Goal: Task Accomplishment & Management: Manage account settings

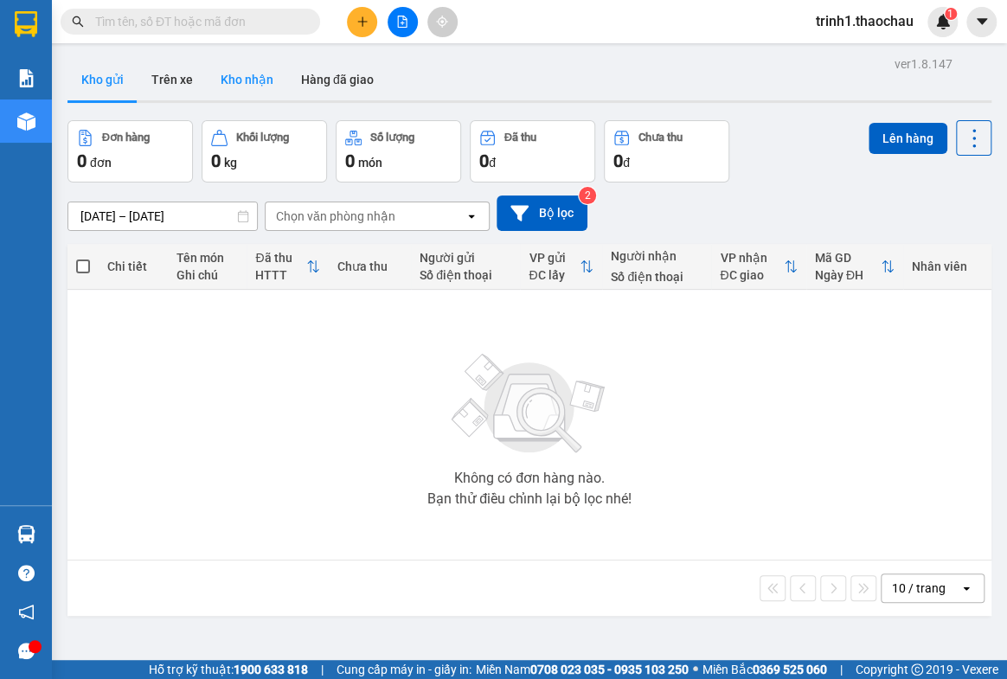
click at [250, 74] on button "Kho nhận" at bounding box center [247, 80] width 80 height 42
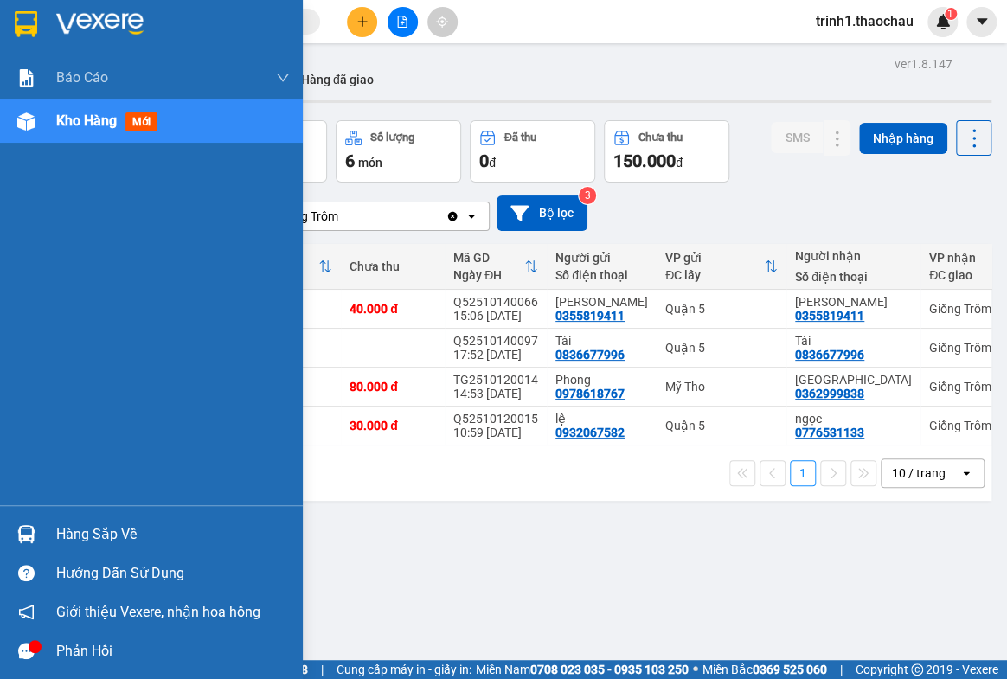
click at [71, 536] on div "Hàng sắp về" at bounding box center [173, 535] width 234 height 26
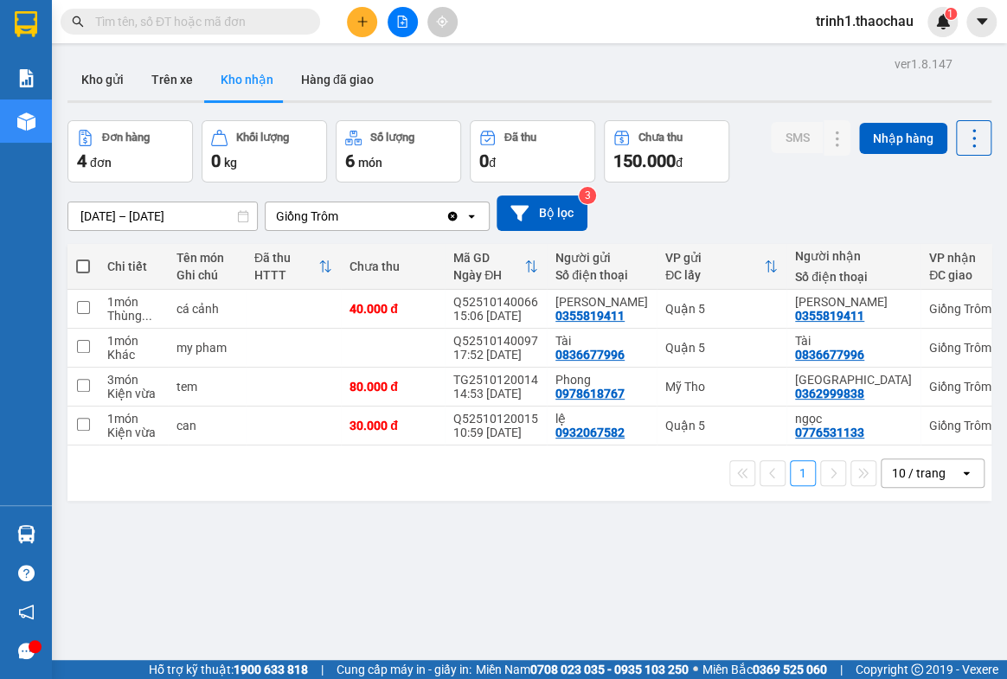
click at [828, 562] on section "Kết quả tìm kiếm ( 0 ) Bộ lọc No Data trinh1.thaochau 1 Báo cáo Báo cáo dòng ti…" at bounding box center [503, 339] width 1007 height 679
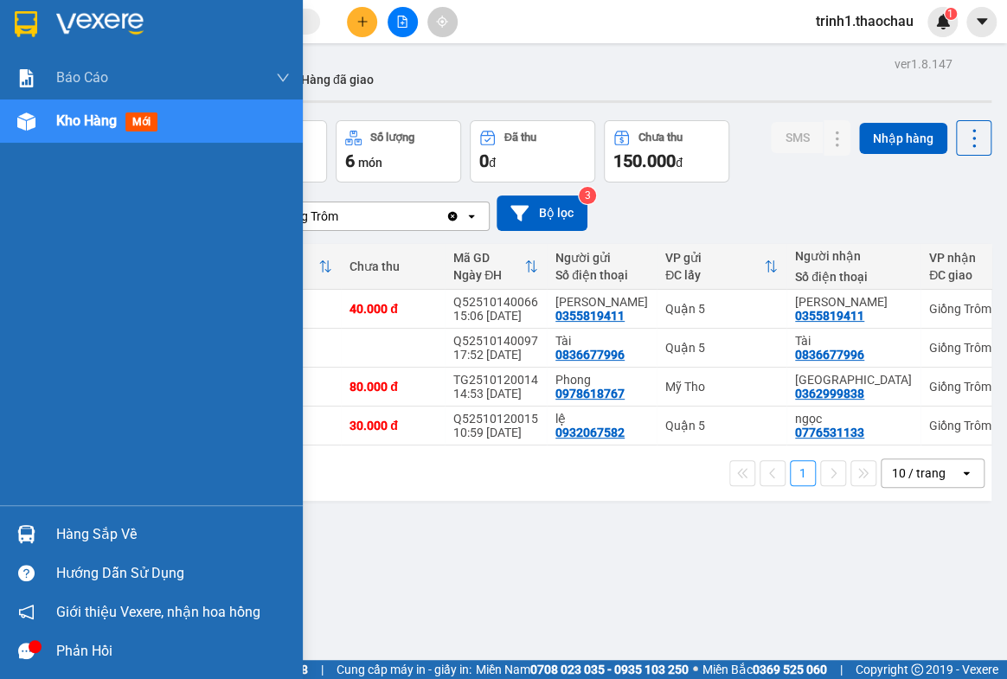
click at [70, 534] on div "Hàng sắp về" at bounding box center [173, 535] width 234 height 26
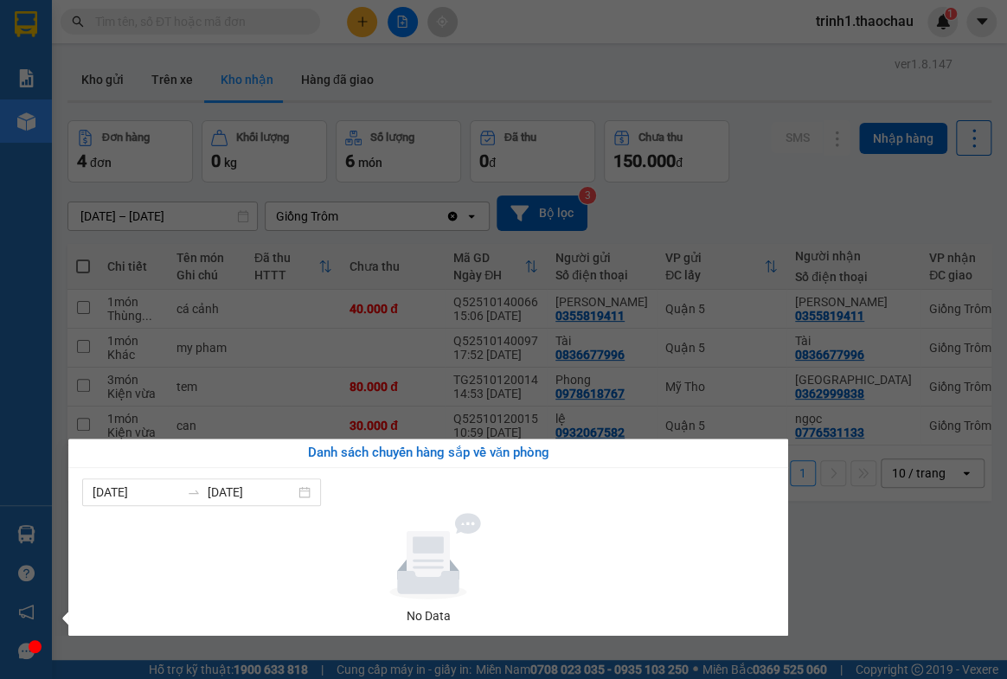
click at [843, 534] on section "Kết quả tìm kiếm ( 0 ) Bộ lọc No Data trinh1.thaochau 1 Báo cáo Báo cáo dòng ti…" at bounding box center [503, 339] width 1007 height 679
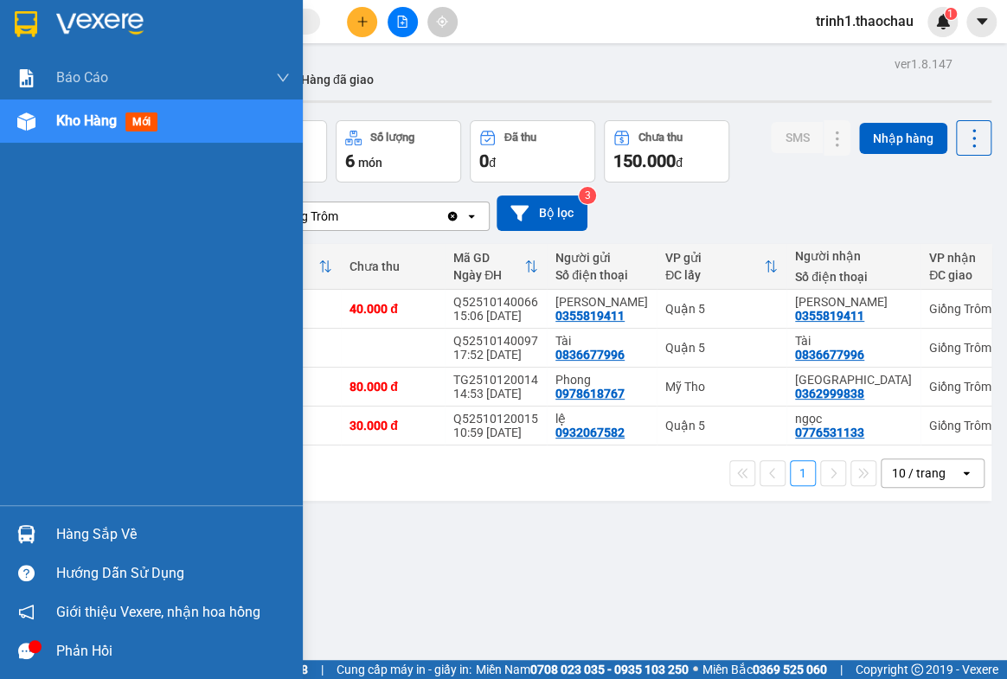
click at [101, 545] on div "Hàng sắp về" at bounding box center [173, 535] width 234 height 26
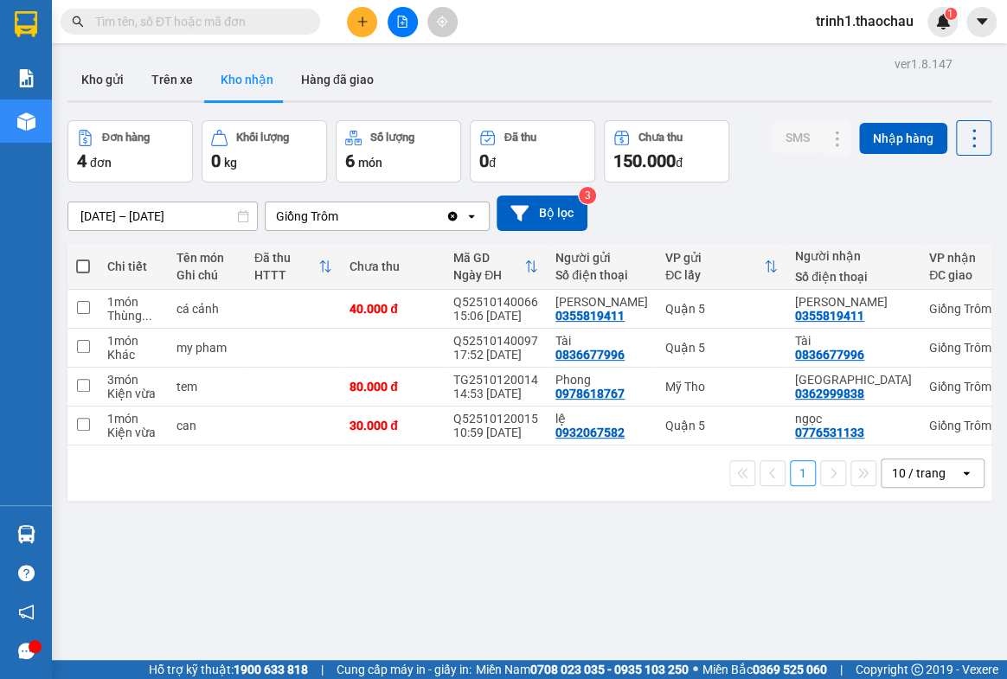
click at [880, 536] on section "Kết quả tìm kiếm ( 0 ) Bộ lọc No Data trinh1.thaochau 1 Báo cáo Báo cáo dòng ti…" at bounding box center [503, 339] width 1007 height 679
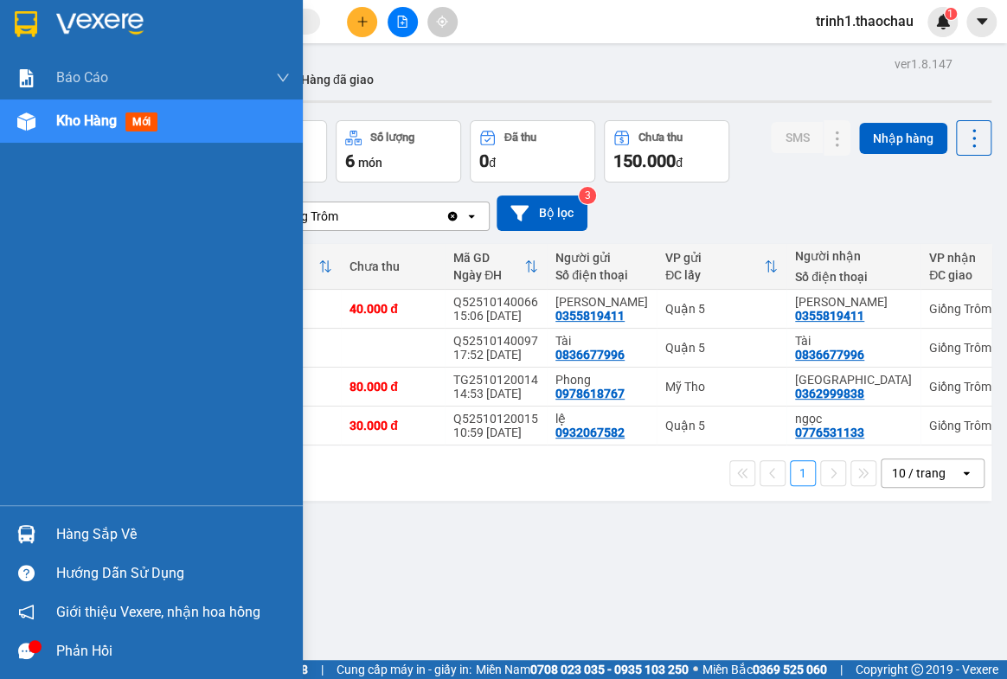
click at [116, 536] on div "Hàng sắp về" at bounding box center [173, 535] width 234 height 26
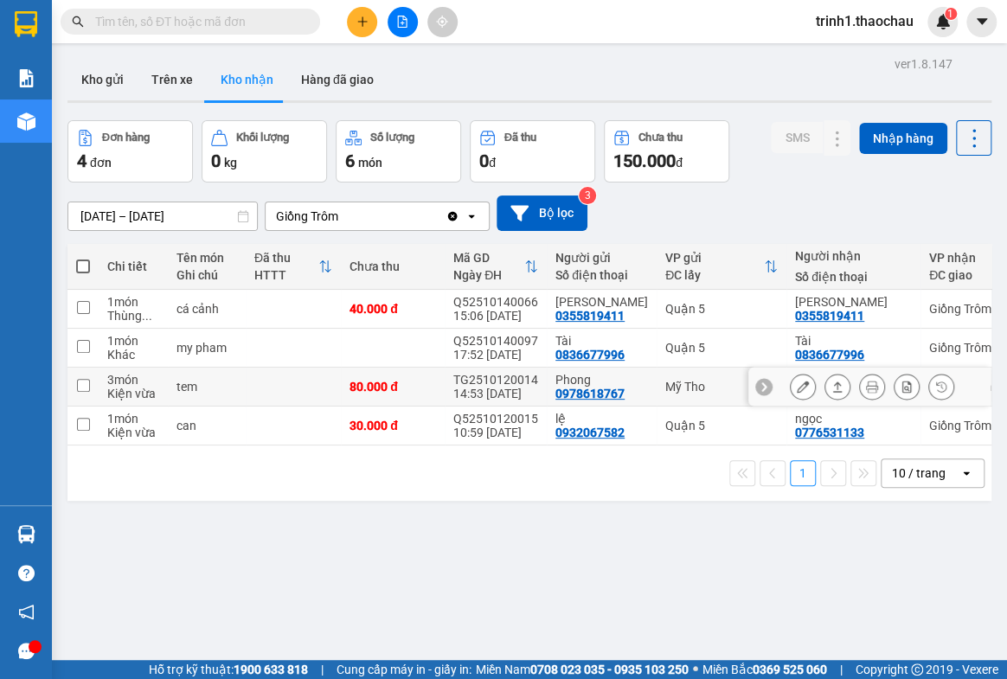
click at [396, 372] on section "Kết quả tìm kiếm ( 0 ) Bộ lọc No Data trinh1.thaochau 1 Báo cáo Báo cáo dòng ti…" at bounding box center [503, 339] width 1007 height 679
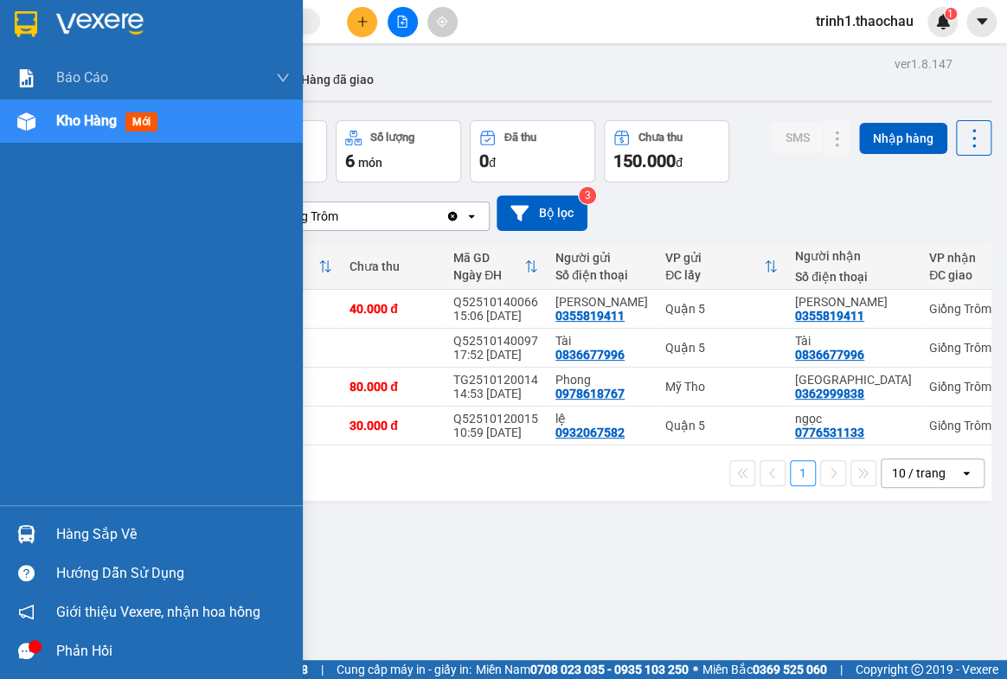
click at [94, 540] on div "Hàng sắp về" at bounding box center [173, 535] width 234 height 26
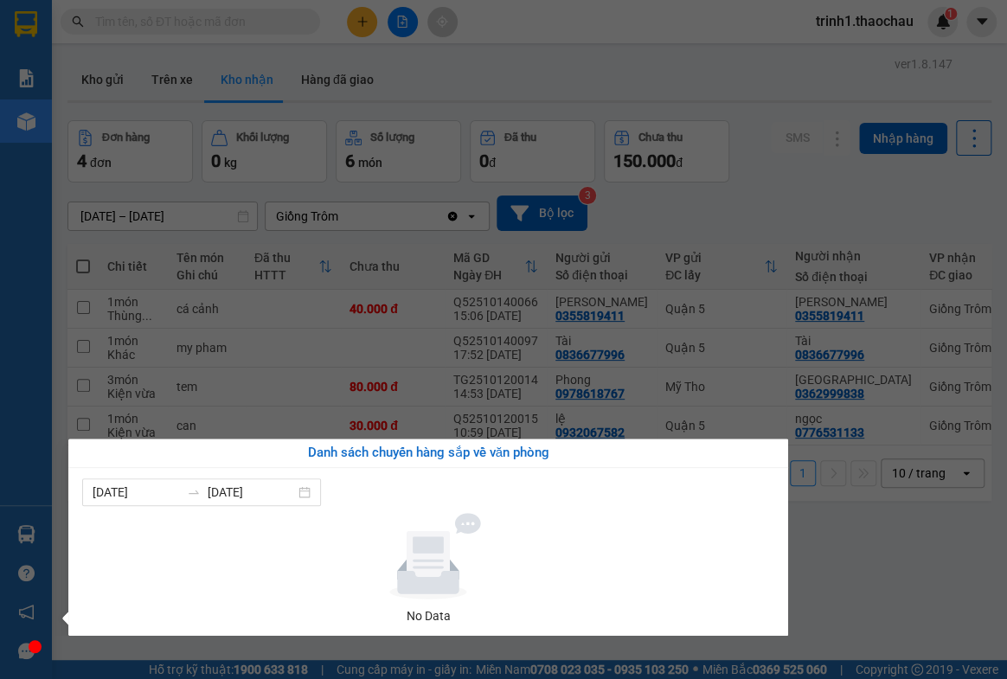
click at [720, 230] on section "Kết quả tìm kiếm ( 0 ) Bộ lọc No Data trinh1.thaochau 1 Báo cáo Báo cáo dòng ti…" at bounding box center [503, 339] width 1007 height 679
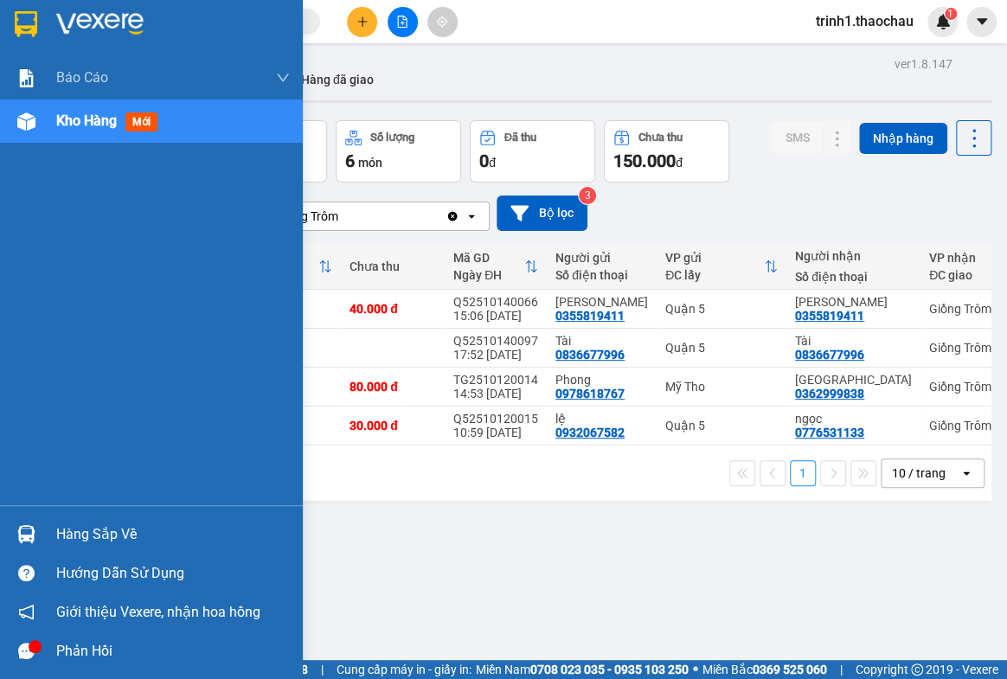
click at [52, 541] on div "Hàng sắp về" at bounding box center [151, 534] width 303 height 39
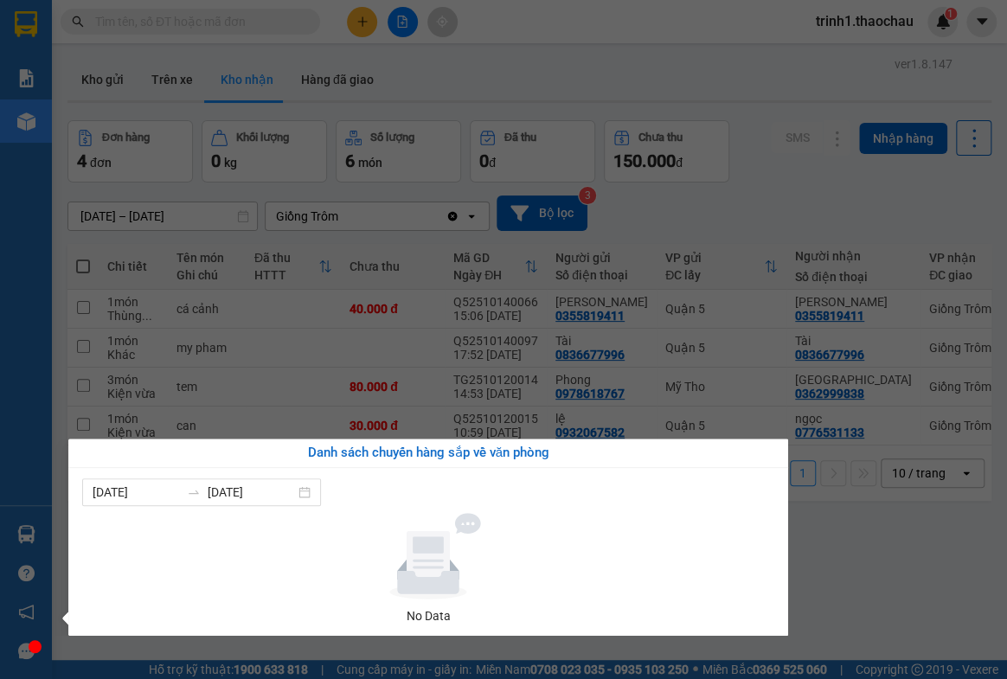
click at [891, 536] on section "Kết quả tìm kiếm ( 0 ) Bộ lọc No Data trinh1.thaochau 1 Báo cáo Báo cáo dòng ti…" at bounding box center [503, 339] width 1007 height 679
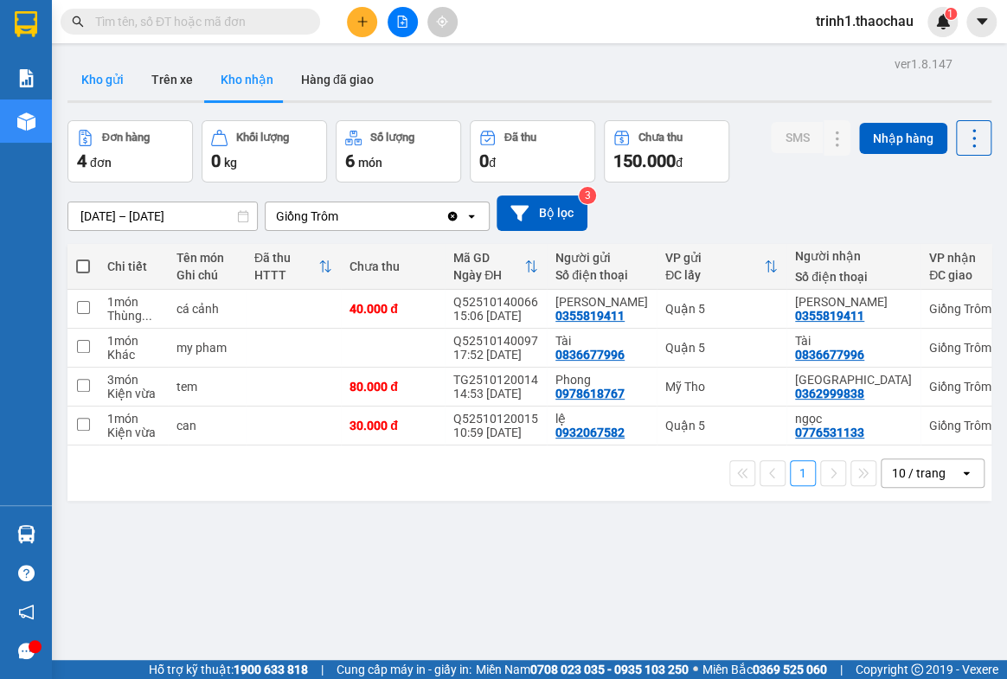
click at [100, 97] on button "Kho gửi" at bounding box center [102, 80] width 70 height 42
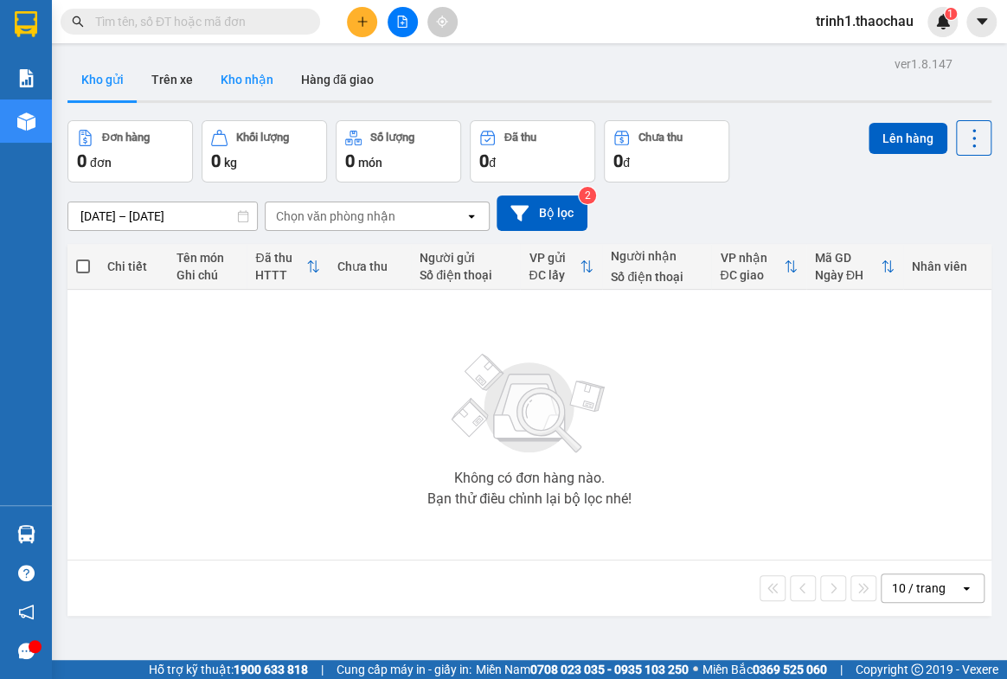
click at [259, 88] on button "Kho nhận" at bounding box center [247, 80] width 80 height 42
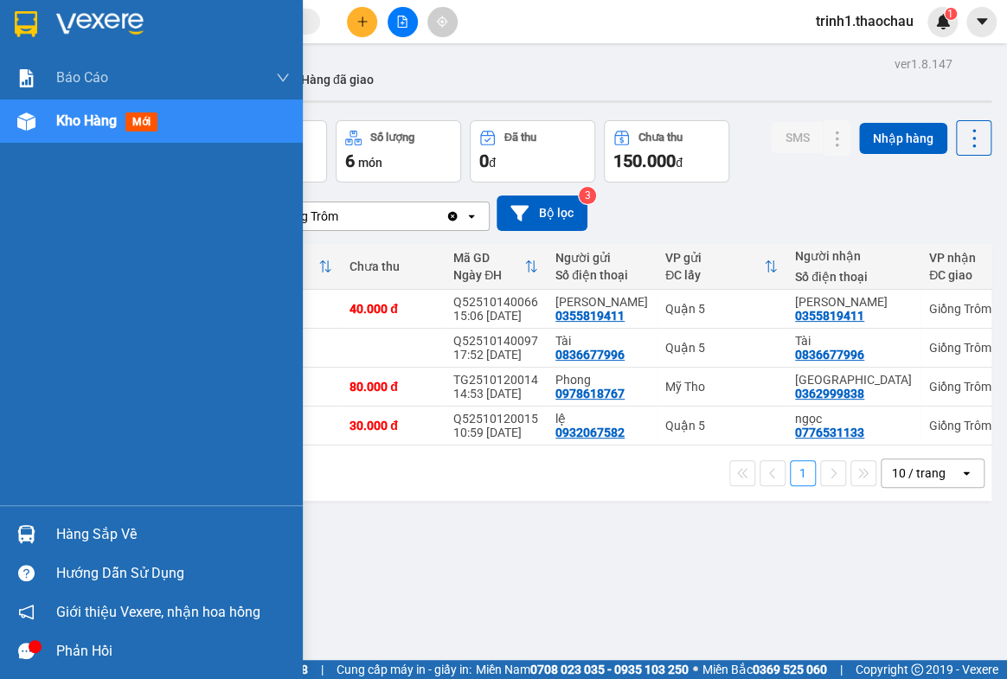
click at [60, 536] on div "Hàng sắp về" at bounding box center [173, 535] width 234 height 26
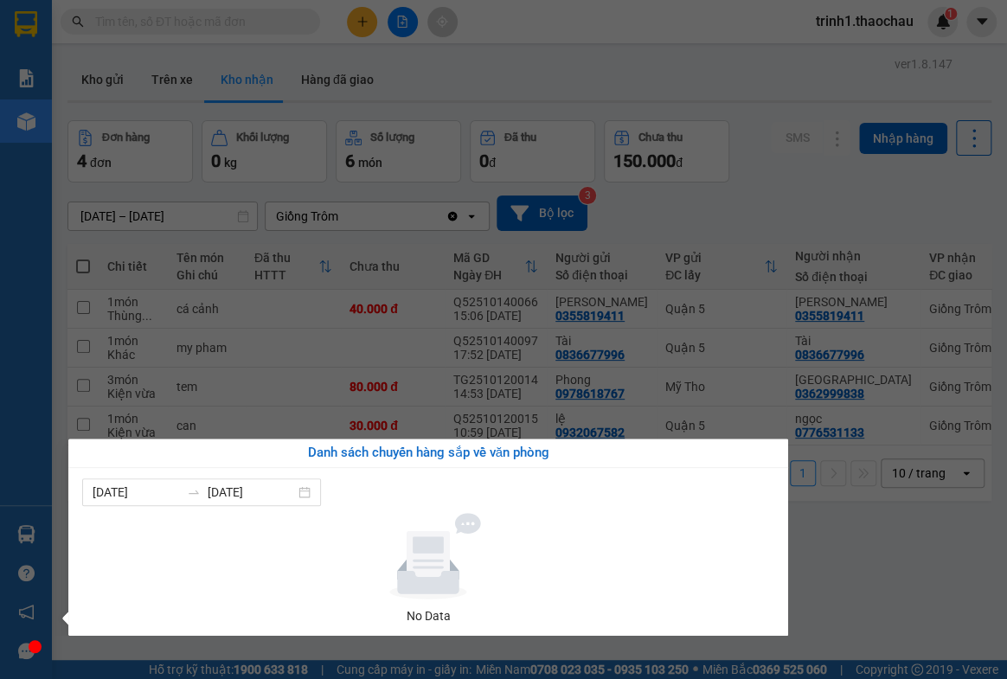
click at [713, 216] on section "Kết quả tìm kiếm ( 0 ) Bộ lọc No Data trinh1.thaochau 1 Báo cáo Báo cáo dòng ti…" at bounding box center [503, 339] width 1007 height 679
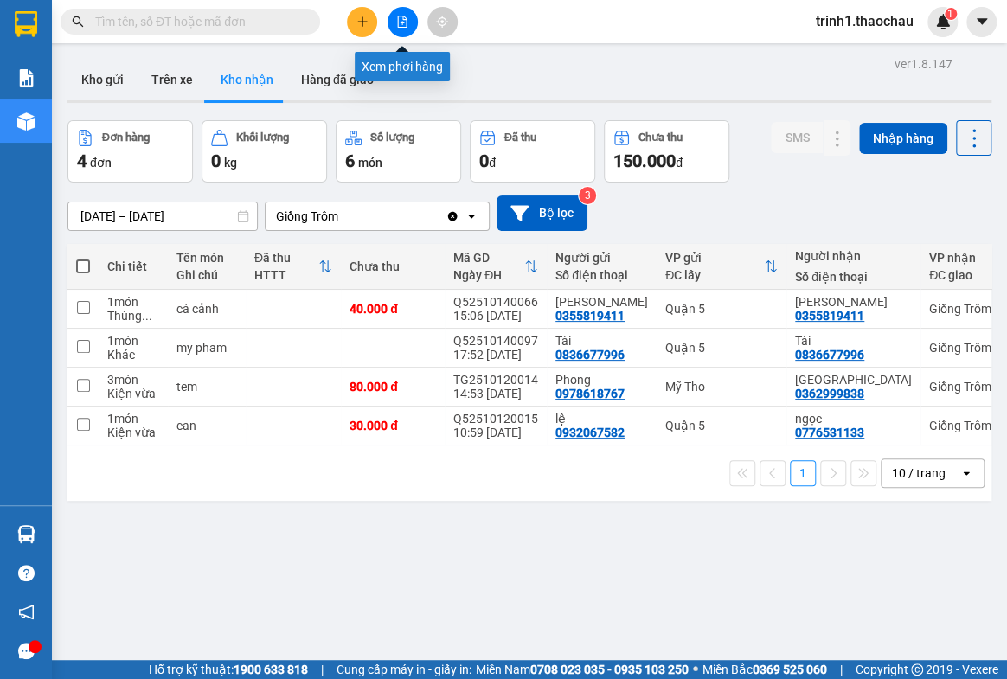
click at [409, 23] on button at bounding box center [403, 22] width 30 height 30
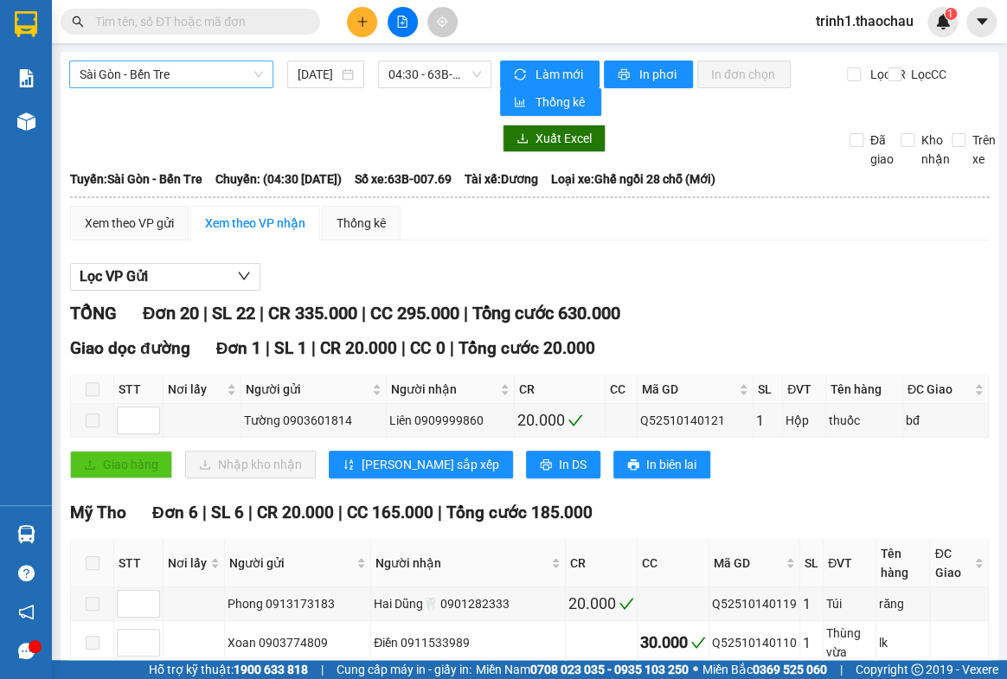
click at [219, 80] on span "Sài Gòn - Bến Tre" at bounding box center [171, 74] width 183 height 26
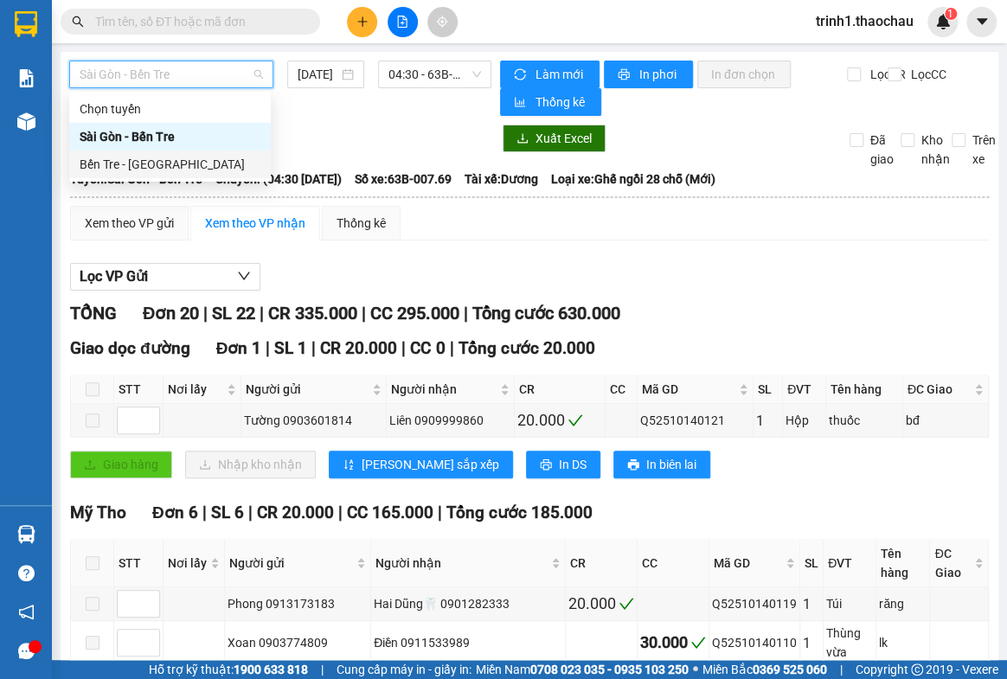
click at [173, 164] on div "Bến Tre - [GEOGRAPHIC_DATA]" at bounding box center [170, 164] width 181 height 19
type input "[DATE]"
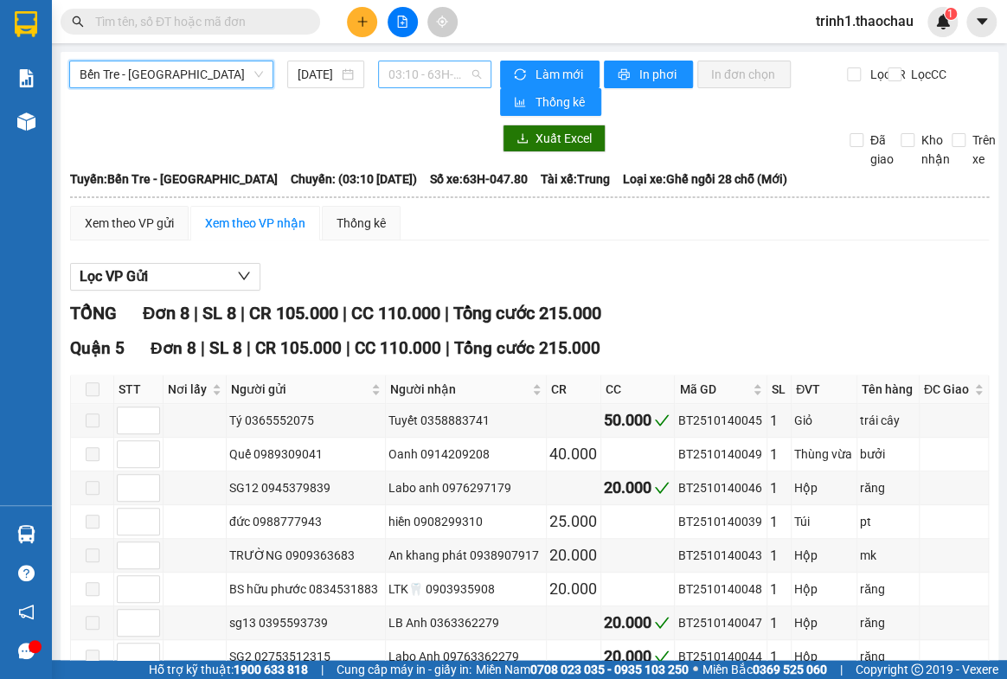
click at [388, 74] on span "03:10 - 63H-047.80" at bounding box center [434, 74] width 93 height 26
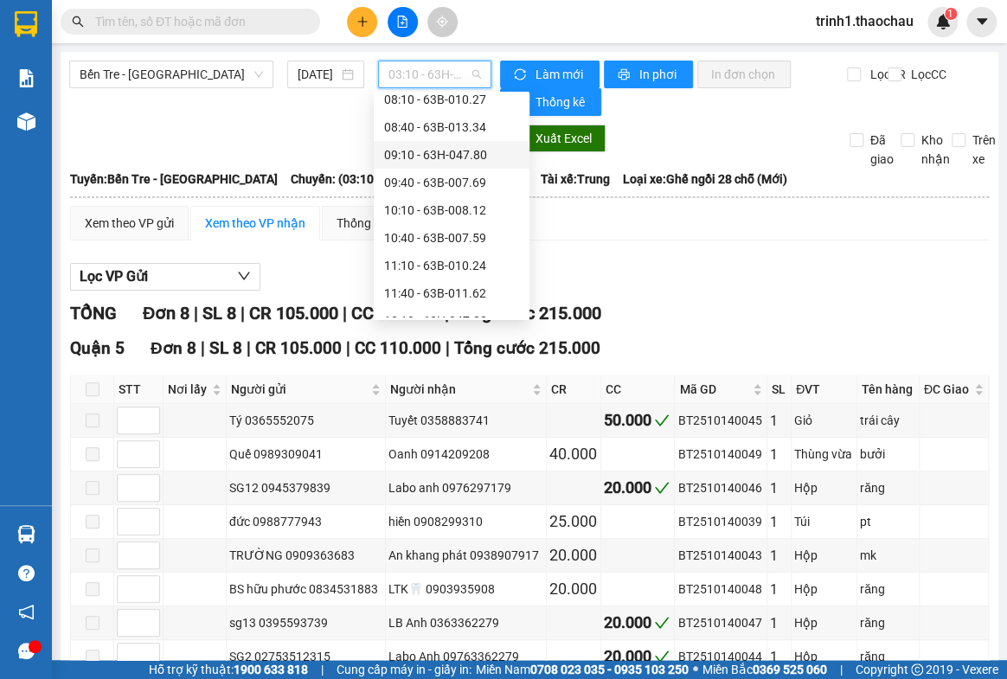
scroll to position [157, 0]
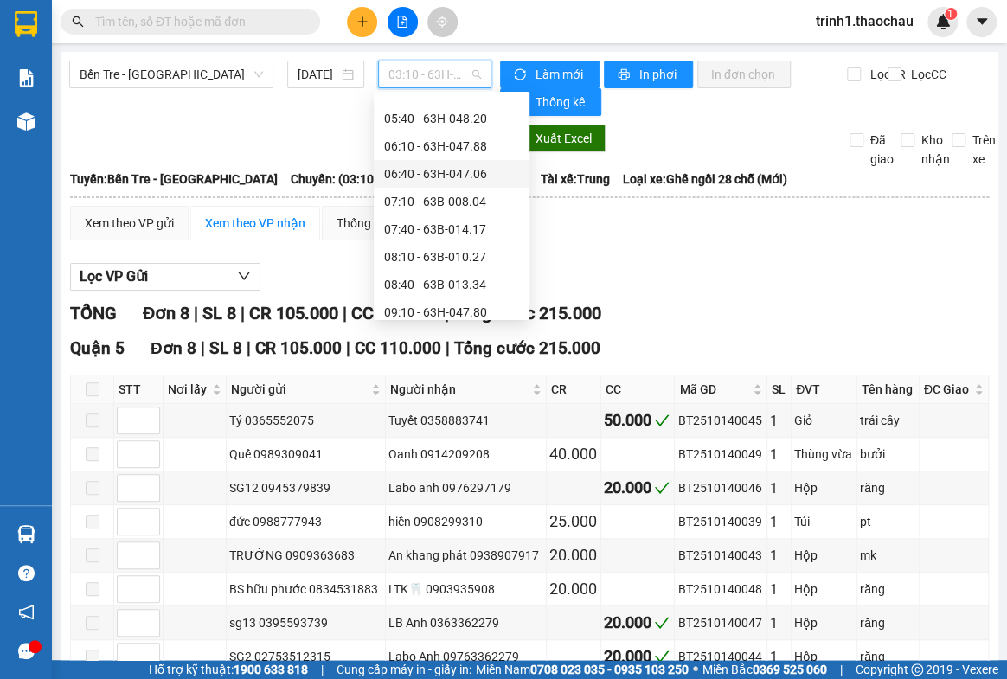
click at [440, 177] on div "06:40 - 63H-047.06" at bounding box center [451, 173] width 135 height 19
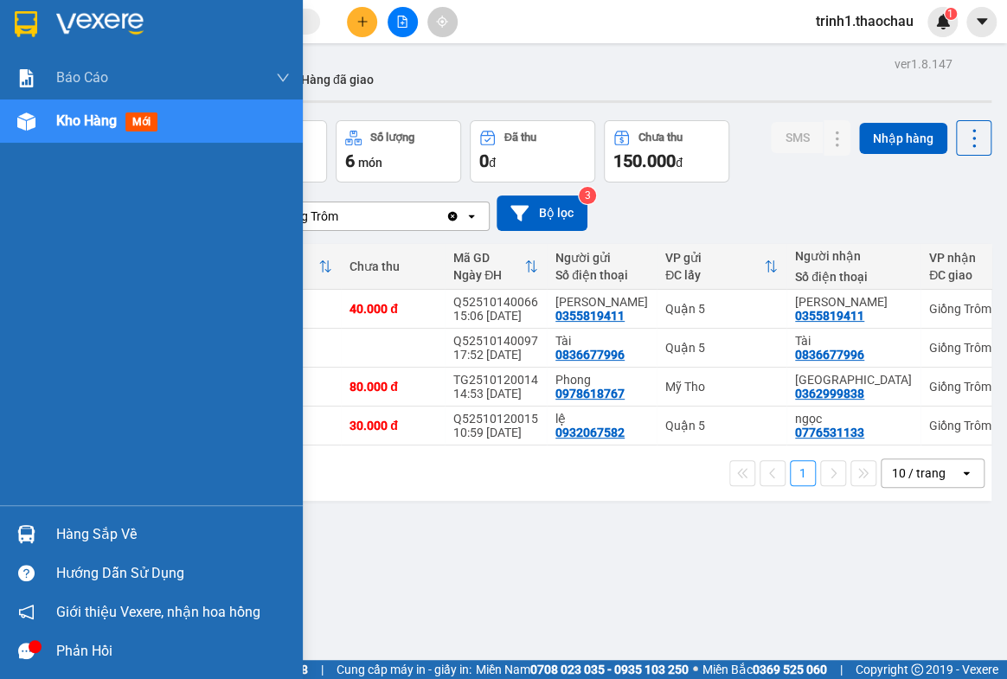
click at [69, 536] on div "Hàng sắp về" at bounding box center [173, 535] width 234 height 26
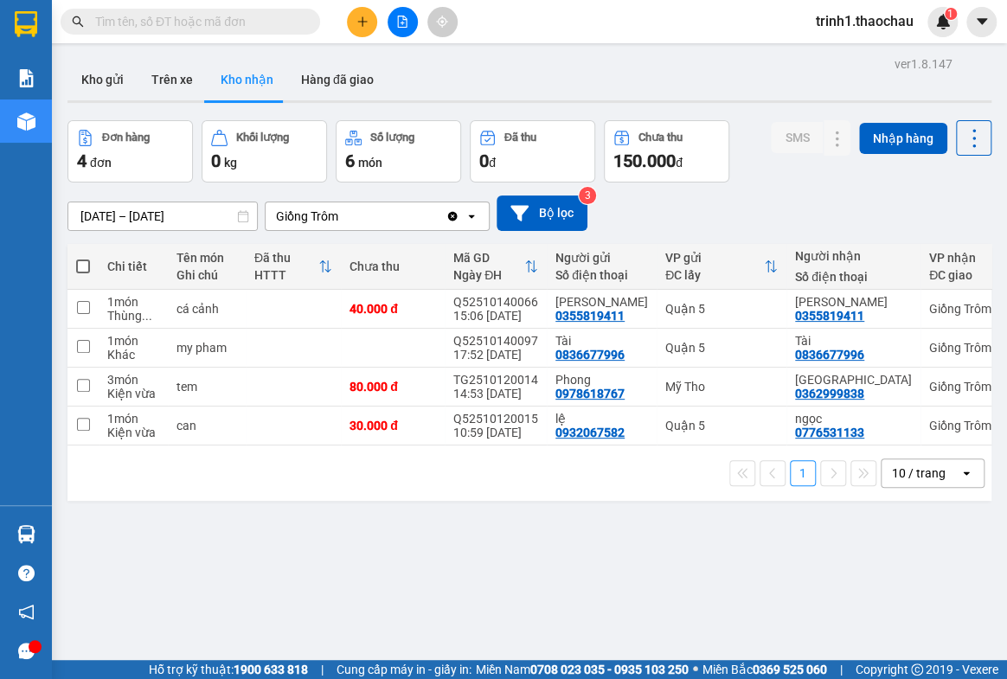
click at [815, 562] on section "Kết quả tìm kiếm ( 0 ) Bộ lọc No Data trinh1.thaochau 1 Báo cáo Báo cáo dòng ti…" at bounding box center [503, 339] width 1007 height 679
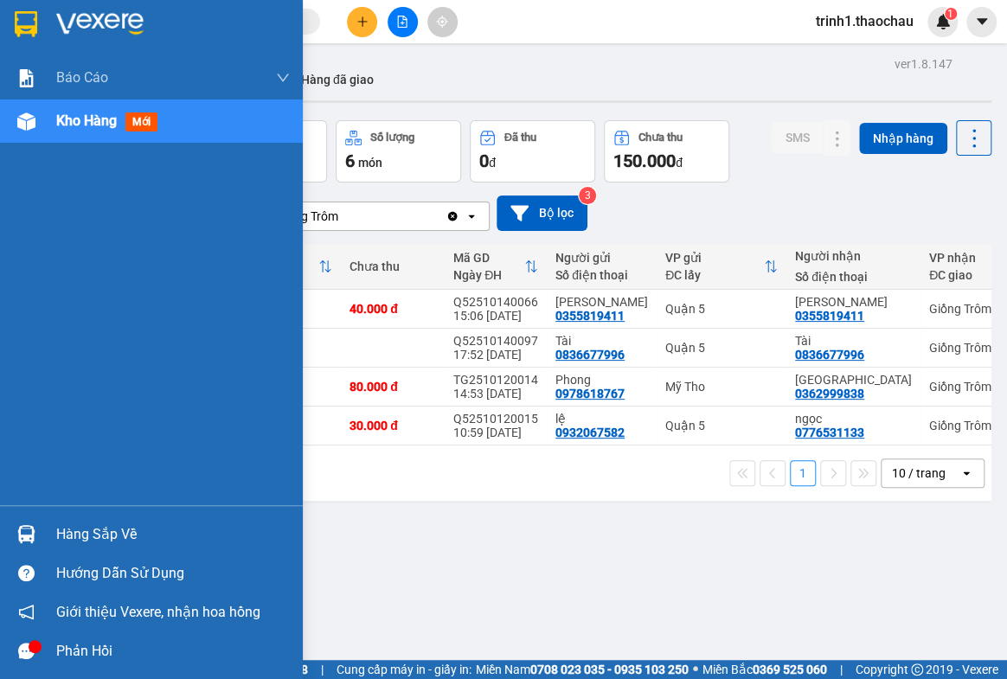
click at [69, 523] on div "Hàng sắp về" at bounding box center [173, 535] width 234 height 26
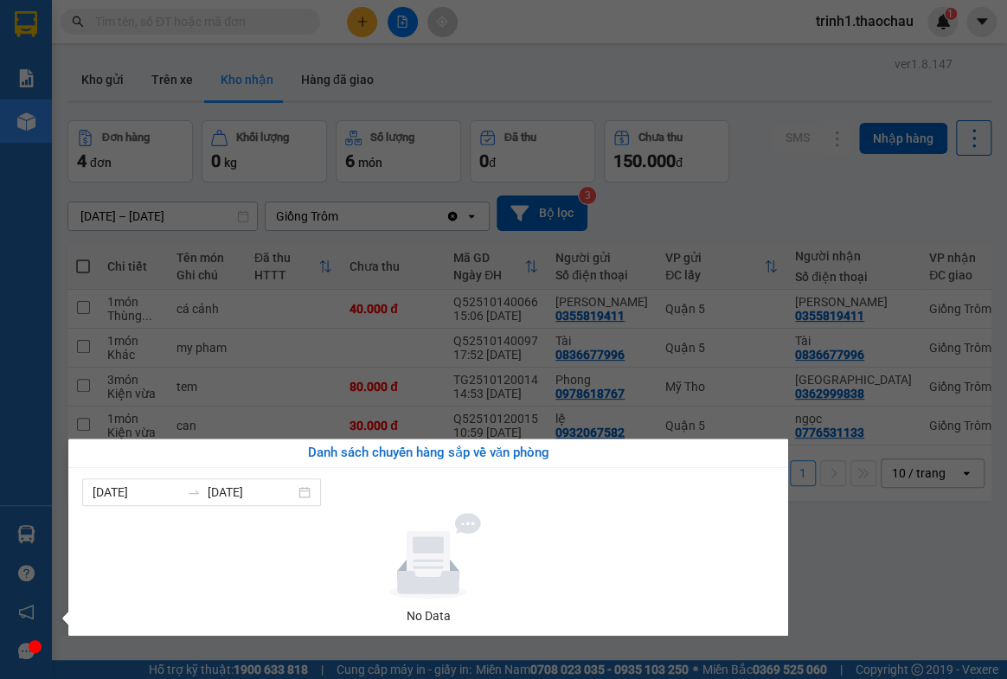
click at [934, 571] on section "Kết quả tìm kiếm ( 0 ) Bộ lọc No Data trinh1.thaochau 1 Báo cáo Báo cáo dòng ti…" at bounding box center [503, 339] width 1007 height 679
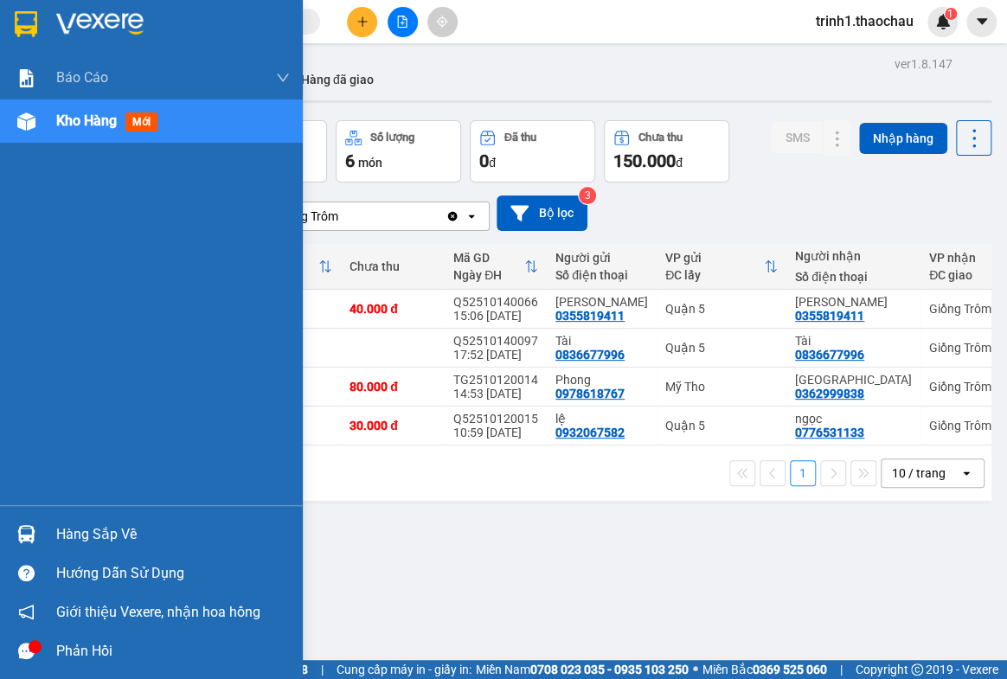
click at [64, 530] on div "Hàng sắp về" at bounding box center [173, 535] width 234 height 26
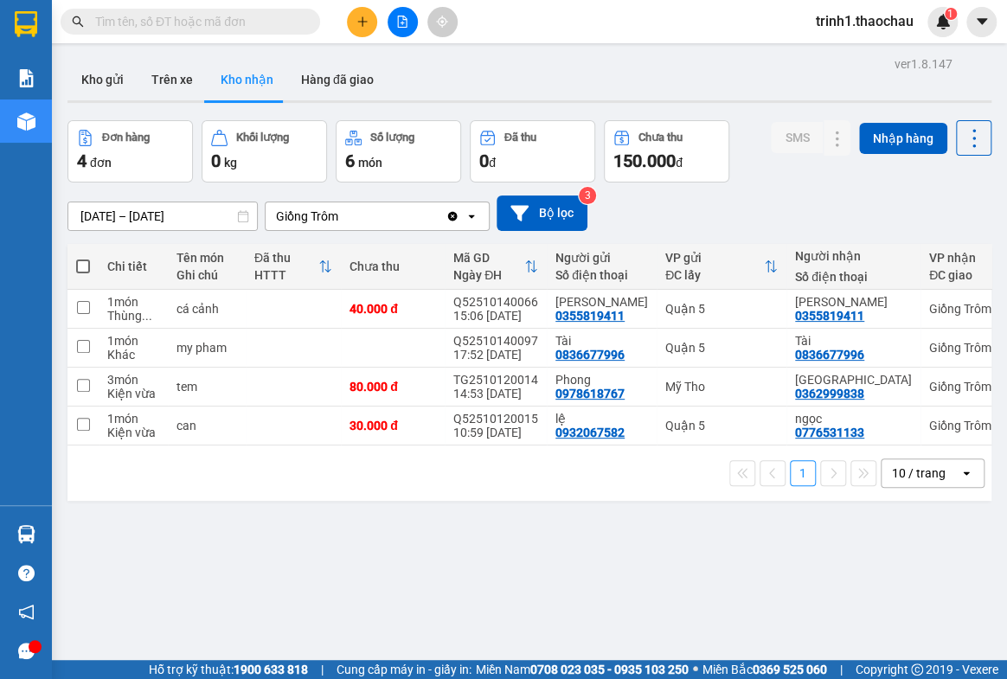
click at [890, 543] on section "Kết quả tìm kiếm ( 0 ) Bộ lọc No Data trinh1.thaochau 1 Báo cáo Báo cáo dòng ti…" at bounding box center [503, 339] width 1007 height 679
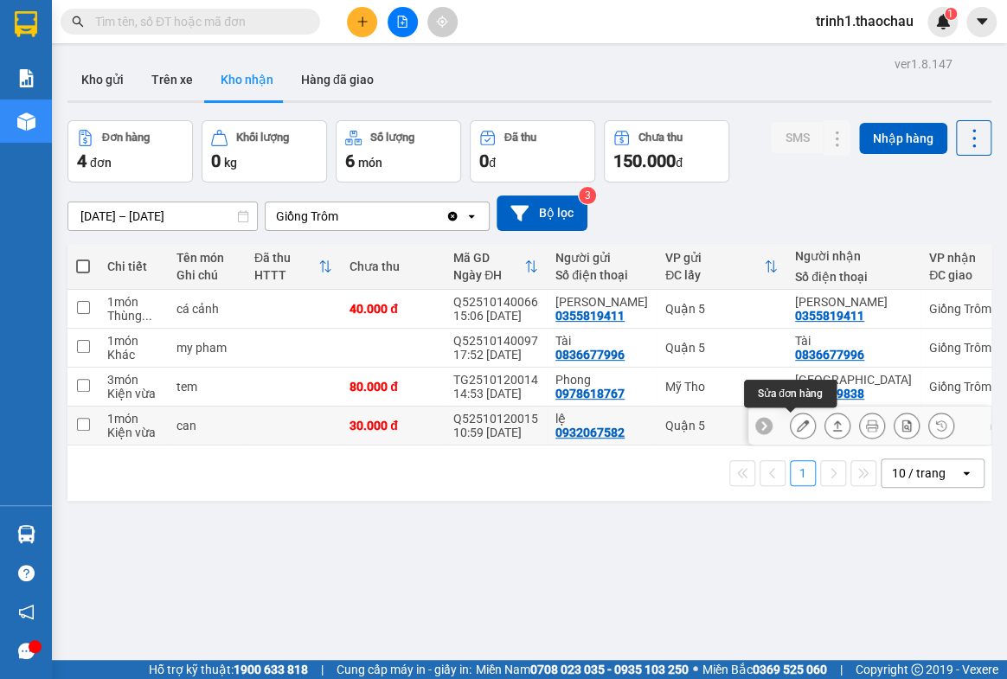
click at [797, 427] on icon at bounding box center [803, 426] width 12 height 12
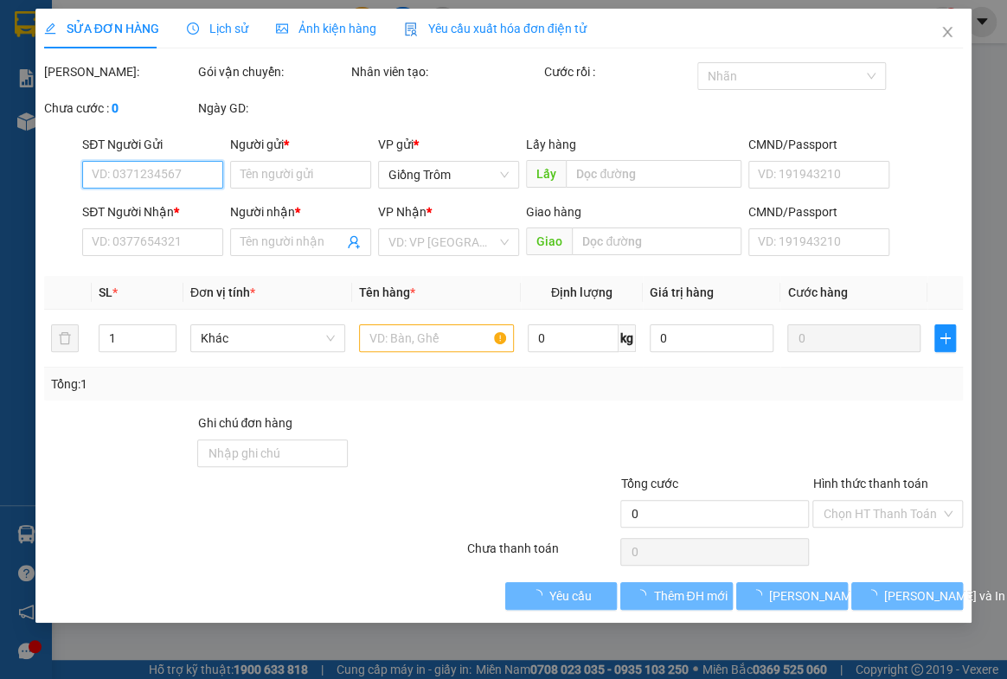
type input "0932067582"
type input "lệ"
type input "0776531133"
type input "ngọc"
type input "30.000"
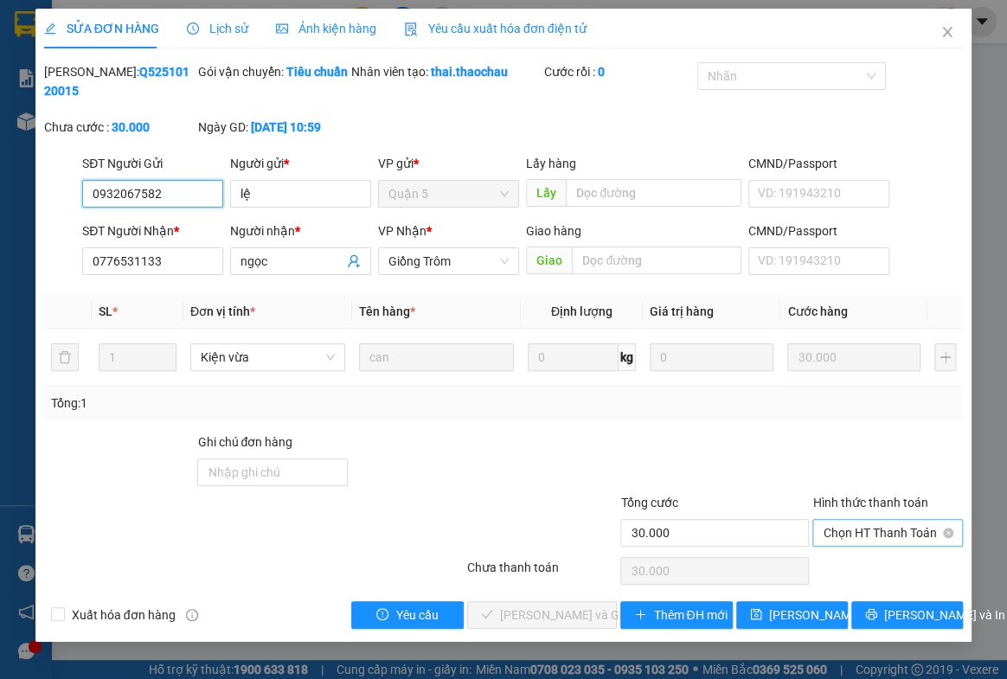
click at [861, 530] on span "Chọn HT Thanh Toán" at bounding box center [888, 533] width 130 height 26
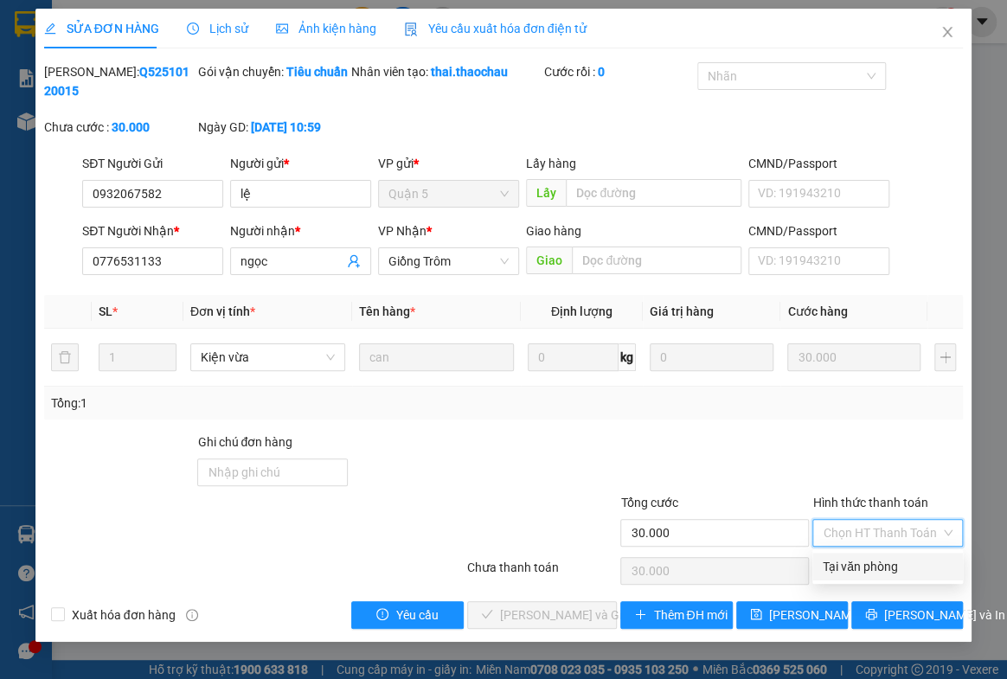
click at [858, 568] on div "Tại văn phòng" at bounding box center [888, 566] width 130 height 19
type input "0"
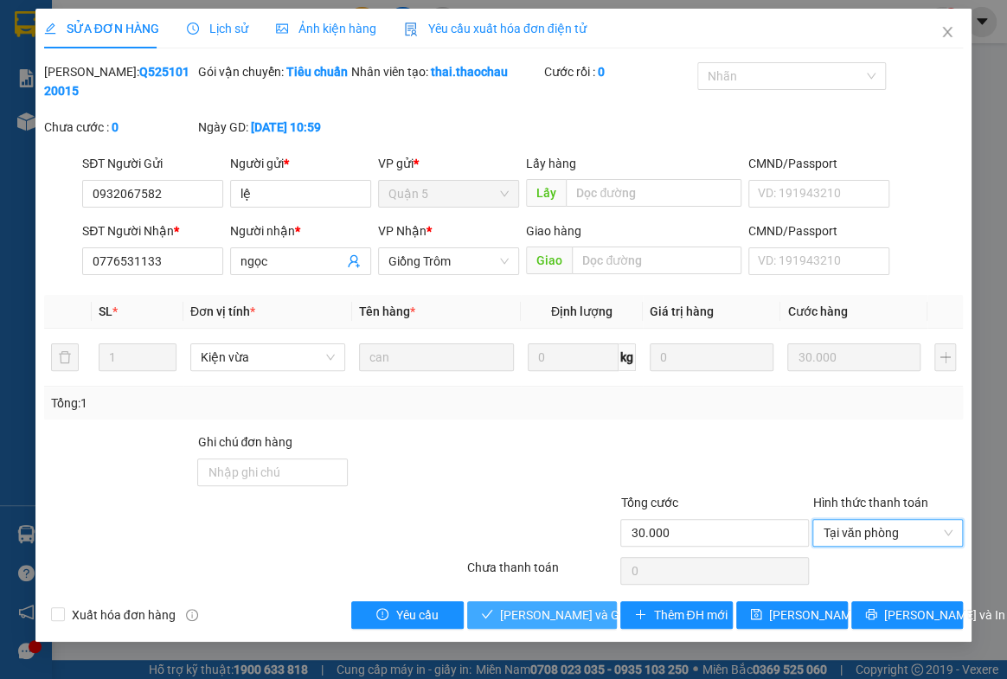
click at [566, 601] on button "[PERSON_NAME] và Giao hàng" at bounding box center [542, 615] width 151 height 28
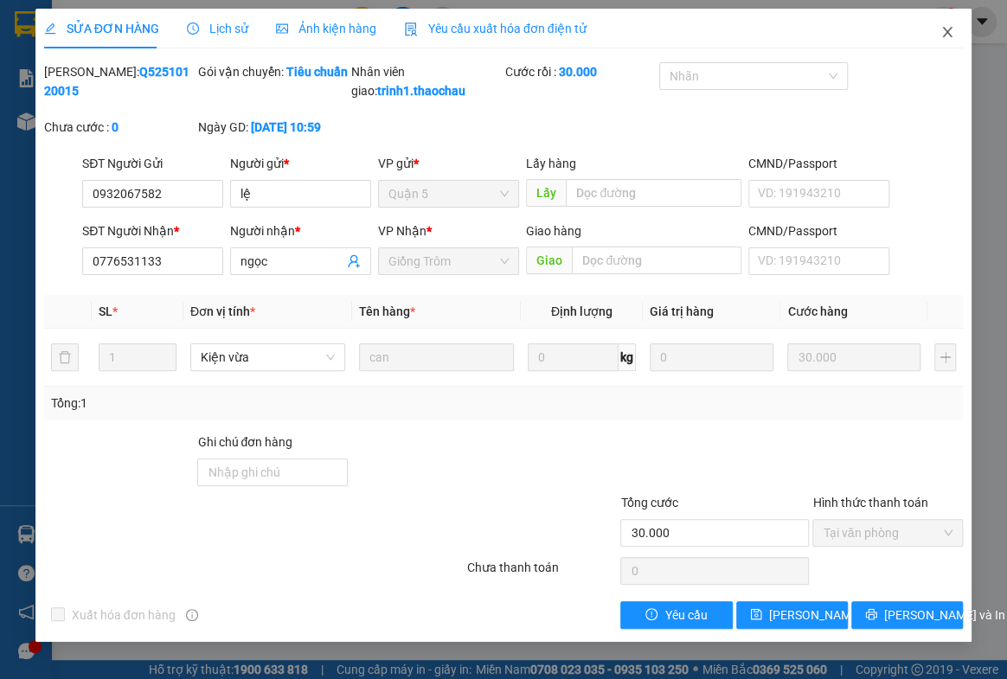
click at [941, 28] on icon "close" at bounding box center [948, 32] width 14 height 14
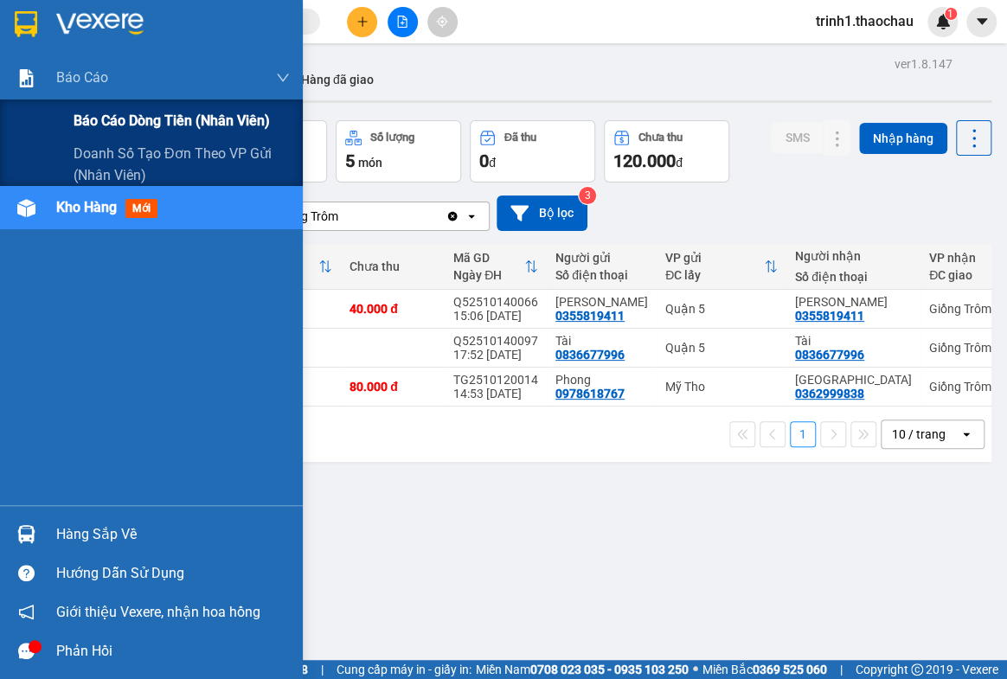
click at [104, 118] on span "Báo cáo dòng tiền (nhân viên)" at bounding box center [172, 121] width 196 height 22
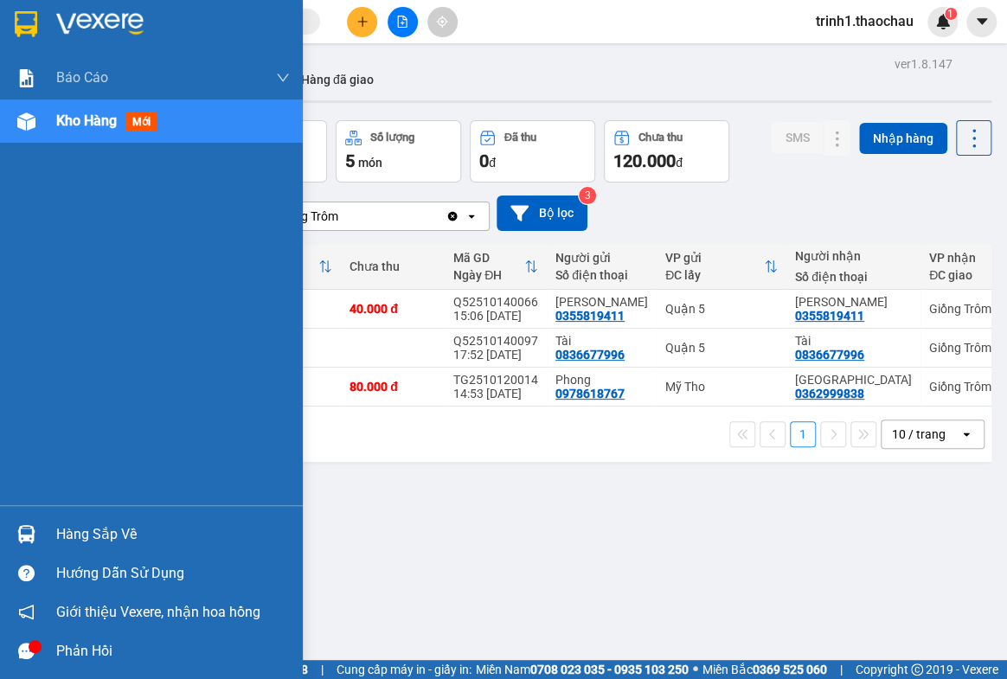
click at [117, 510] on div "Hàng sắp về Hướng dẫn sử dụng Giới thiệu Vexere, nhận hoa hồng Phản hồi" at bounding box center [151, 587] width 303 height 165
click at [109, 532] on div "Hàng sắp về" at bounding box center [173, 535] width 234 height 26
click at [109, 532] on body "Kết quả tìm kiếm ( 0 ) Bộ lọc No Data trinh1.thaochau 1 Báo cáo Báo cáo dòng ti…" at bounding box center [503, 339] width 1007 height 679
click at [74, 534] on div "Hàng sắp về" at bounding box center [173, 535] width 234 height 26
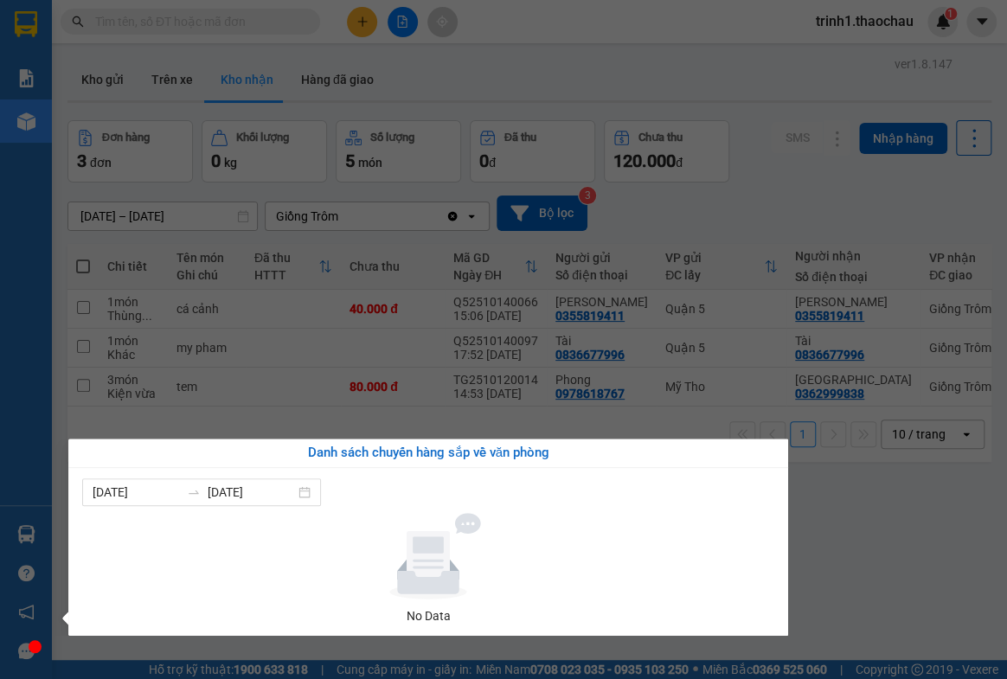
drag, startPoint x: 924, startPoint y: 510, endPoint x: 917, endPoint y: 472, distance: 38.7
click at [925, 505] on section "Kết quả tìm kiếm ( 0 ) Bộ lọc No Data trinh1.thaochau 1 Báo cáo Báo cáo dòng ti…" at bounding box center [503, 339] width 1007 height 679
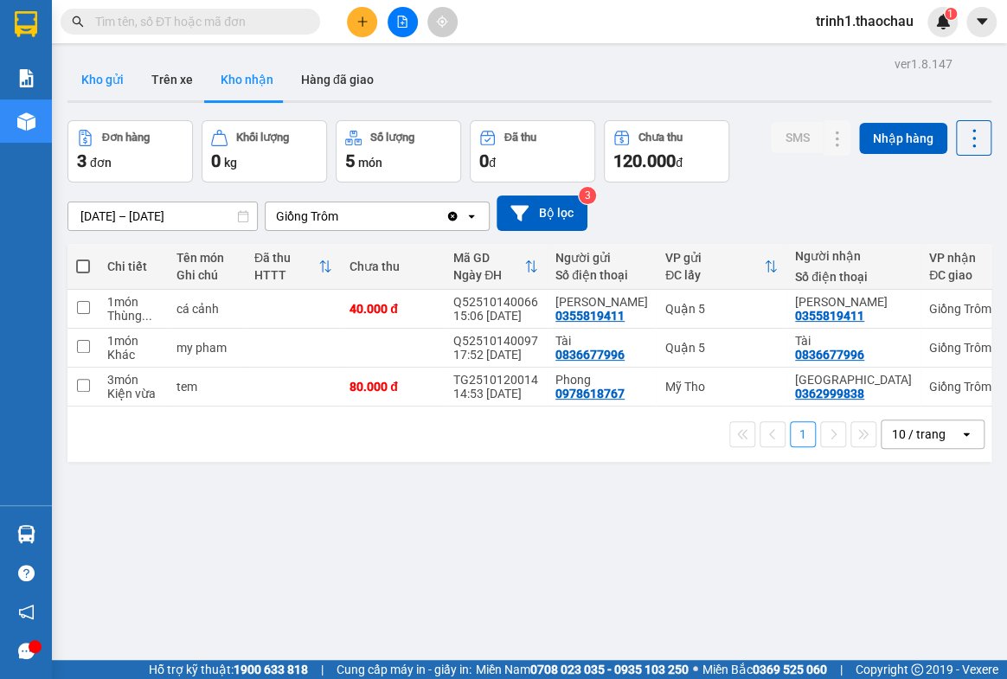
click at [112, 82] on button "Kho gửi" at bounding box center [102, 80] width 70 height 42
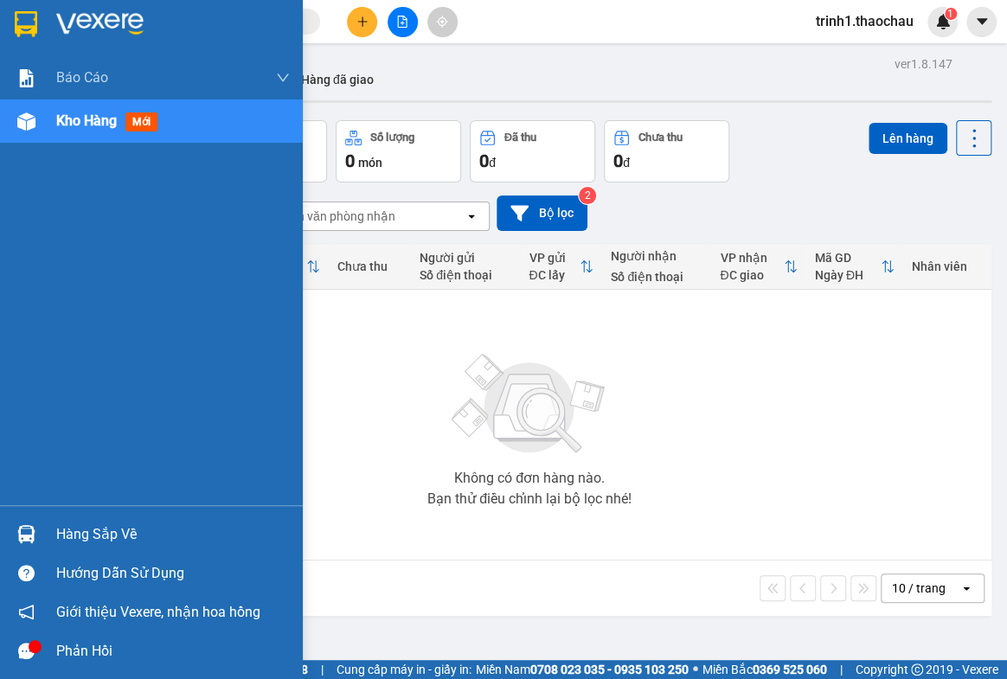
click at [98, 536] on div "Hàng sắp về" at bounding box center [173, 535] width 234 height 26
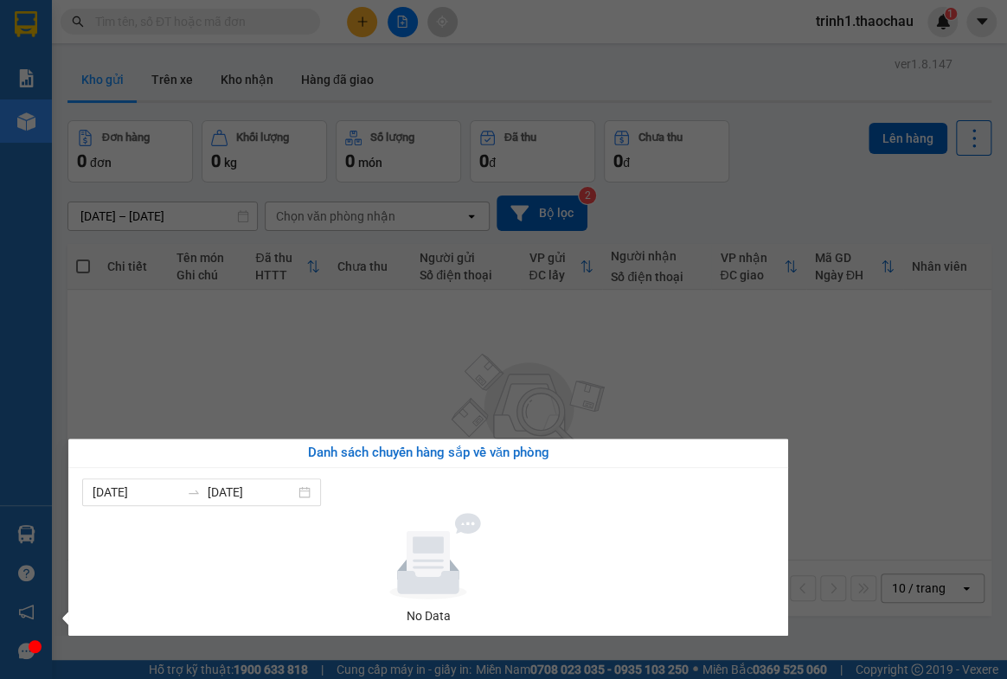
click at [826, 419] on section "Kết quả tìm kiếm ( 0 ) Bộ lọc No Data trinh1.thaochau 1 Báo cáo Báo cáo dòng ti…" at bounding box center [503, 339] width 1007 height 679
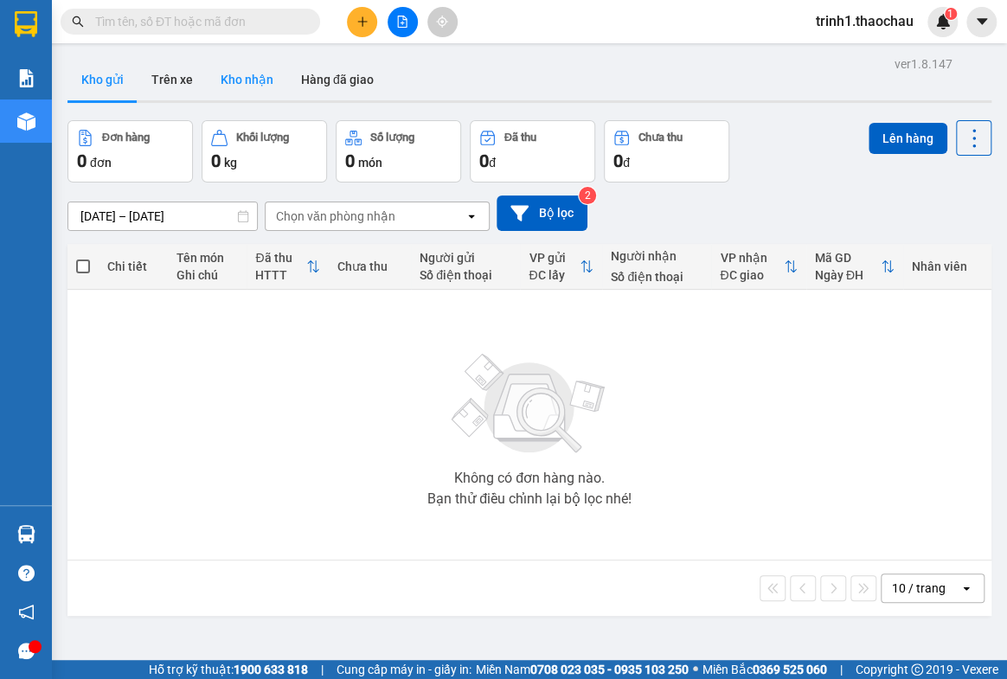
click at [250, 80] on button "Kho nhận" at bounding box center [247, 80] width 80 height 42
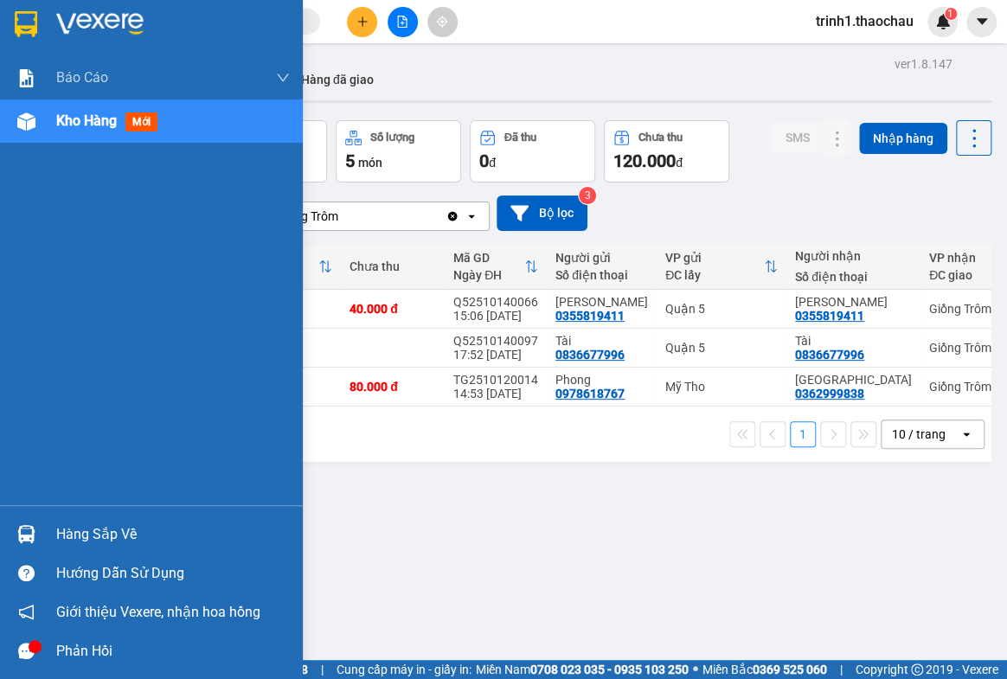
click at [87, 536] on div "Hàng sắp về" at bounding box center [173, 535] width 234 height 26
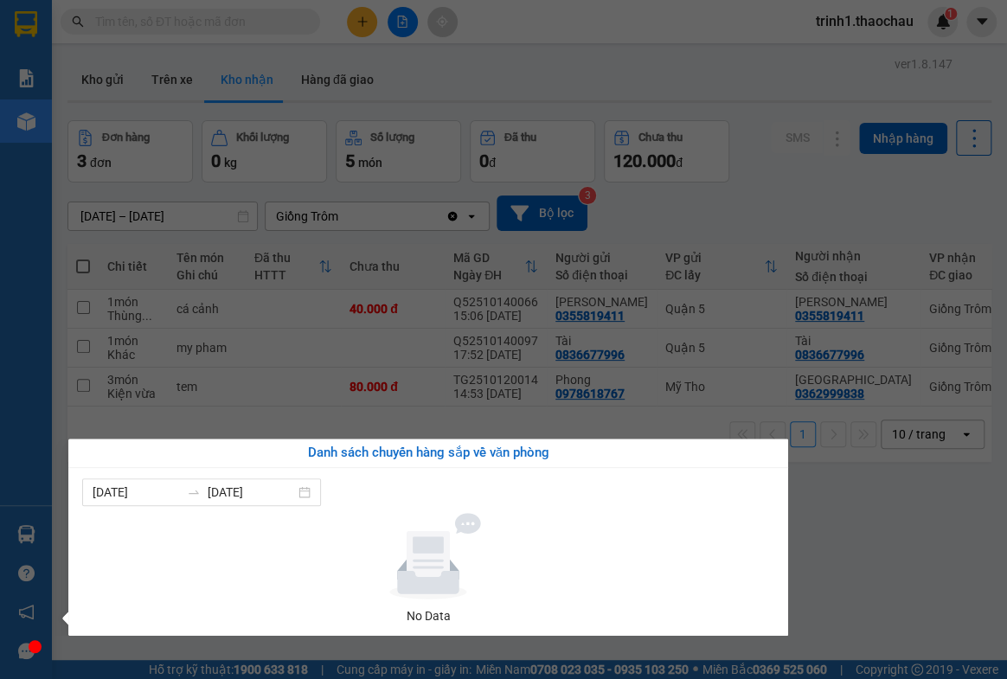
click at [684, 224] on section "Kết quả tìm kiếm ( 0 ) Bộ lọc No Data trinh1.thaochau 1 Báo cáo Báo cáo dòng ti…" at bounding box center [503, 339] width 1007 height 679
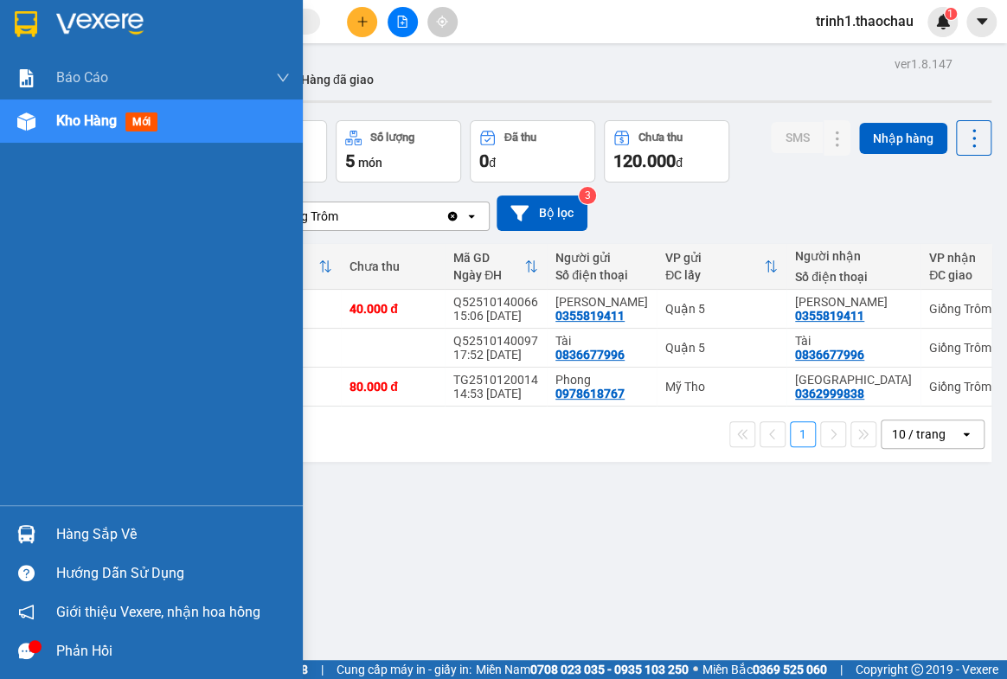
drag, startPoint x: 85, startPoint y: 510, endPoint x: 74, endPoint y: 535, distance: 26.7
click at [77, 524] on div "Hàng sắp về Hướng dẫn sử dụng Giới thiệu Vexere, nhận hoa hồng Phản hồi" at bounding box center [151, 587] width 303 height 165
click at [74, 535] on div "Hàng sắp về" at bounding box center [173, 535] width 234 height 26
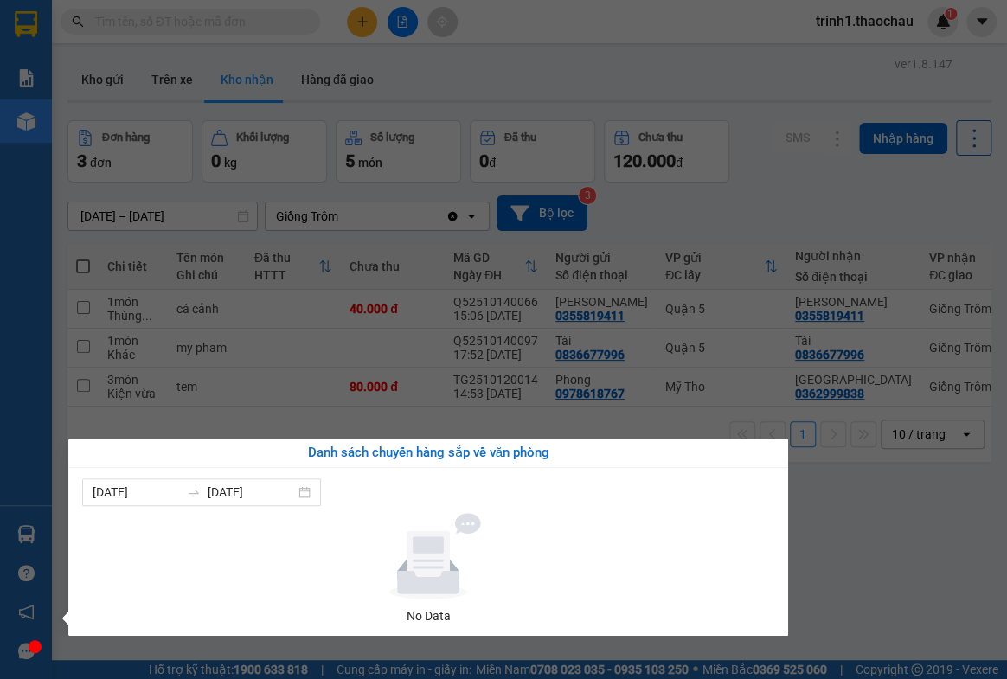
click at [920, 528] on section "Kết quả tìm kiếm ( 0 ) Bộ lọc No Data trinh1.thaochau 1 Báo cáo Báo cáo dòng ti…" at bounding box center [503, 339] width 1007 height 679
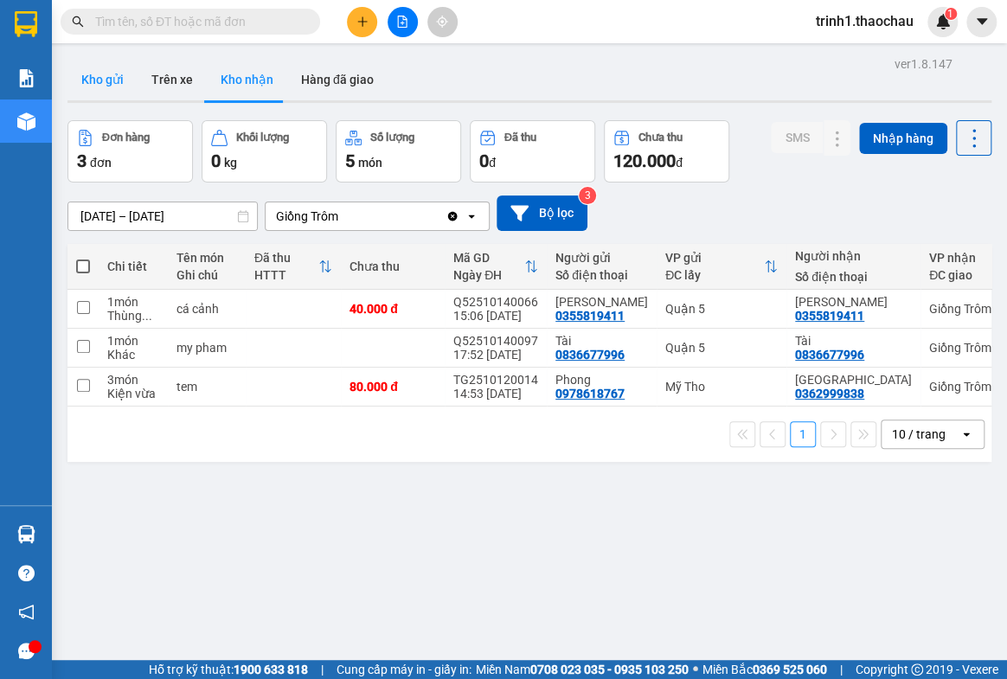
click at [118, 74] on button "Kho gửi" at bounding box center [102, 80] width 70 height 42
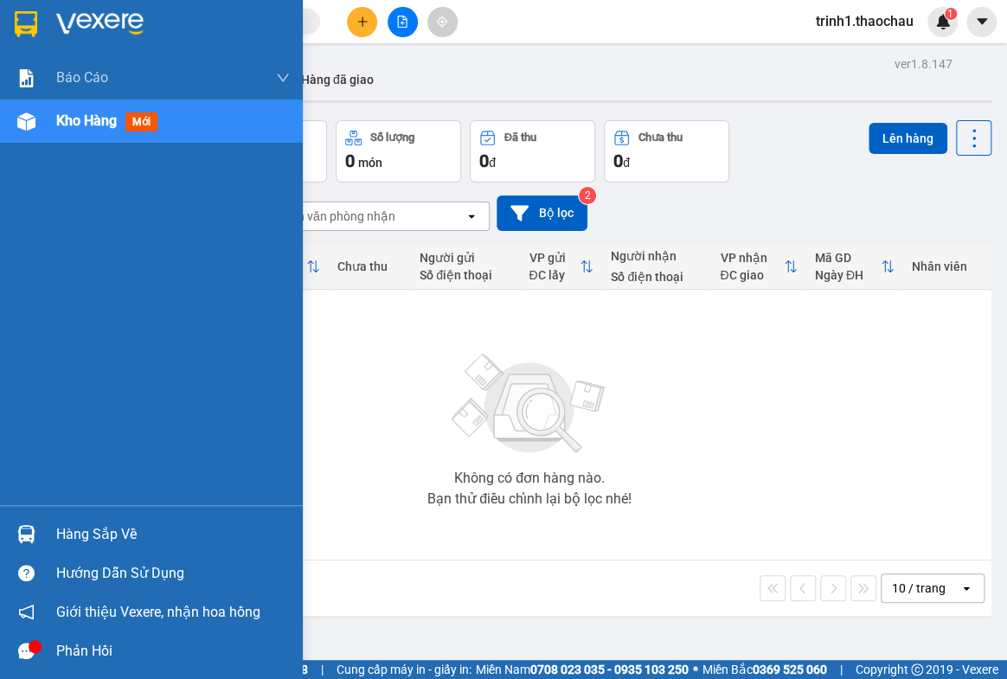
click at [53, 526] on div "Hàng sắp về" at bounding box center [151, 534] width 303 height 39
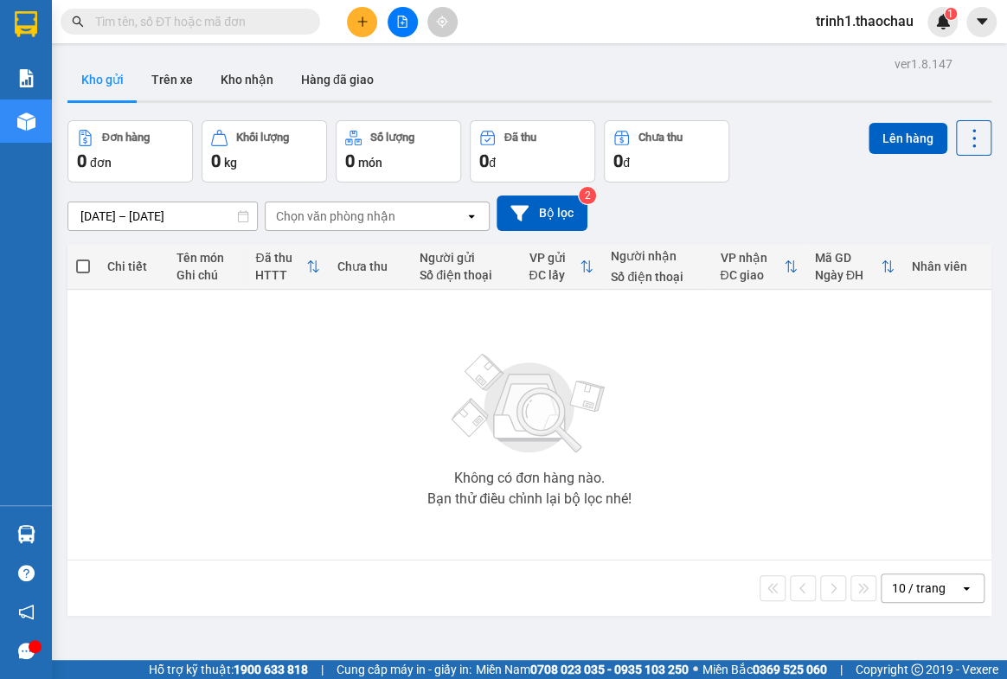
drag, startPoint x: 884, startPoint y: 449, endPoint x: 563, endPoint y: 1, distance: 551.3
click at [861, 417] on section "Kết quả tìm kiếm ( 0 ) Bộ lọc No Data trinh1.thaochau 1 Báo cáo Báo cáo dòng ti…" at bounding box center [503, 339] width 1007 height 679
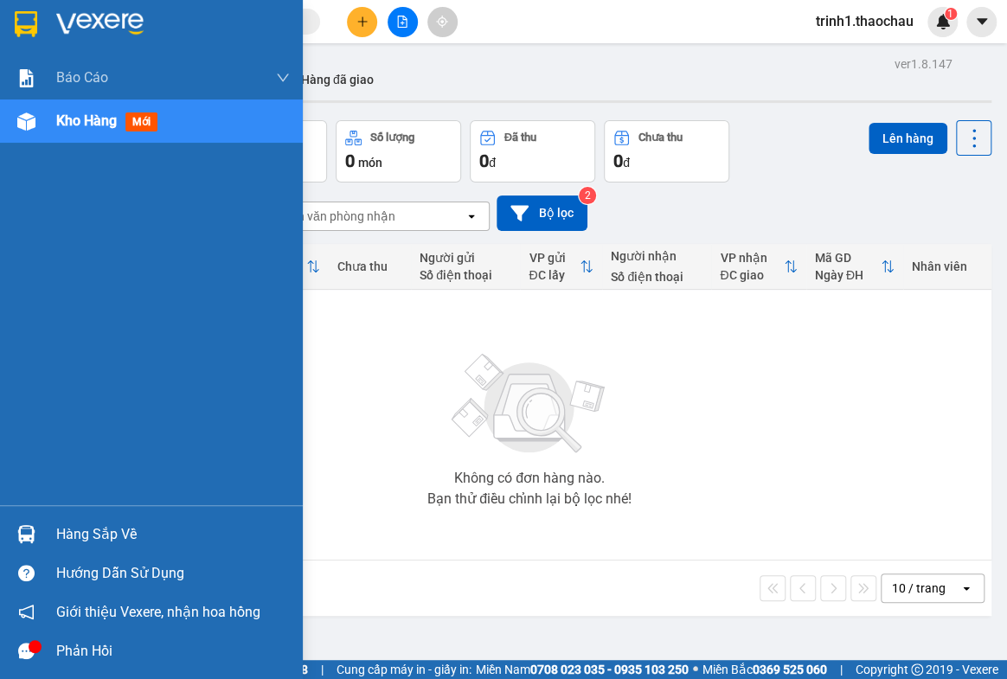
click at [72, 519] on div "Hàng sắp về" at bounding box center [151, 534] width 303 height 39
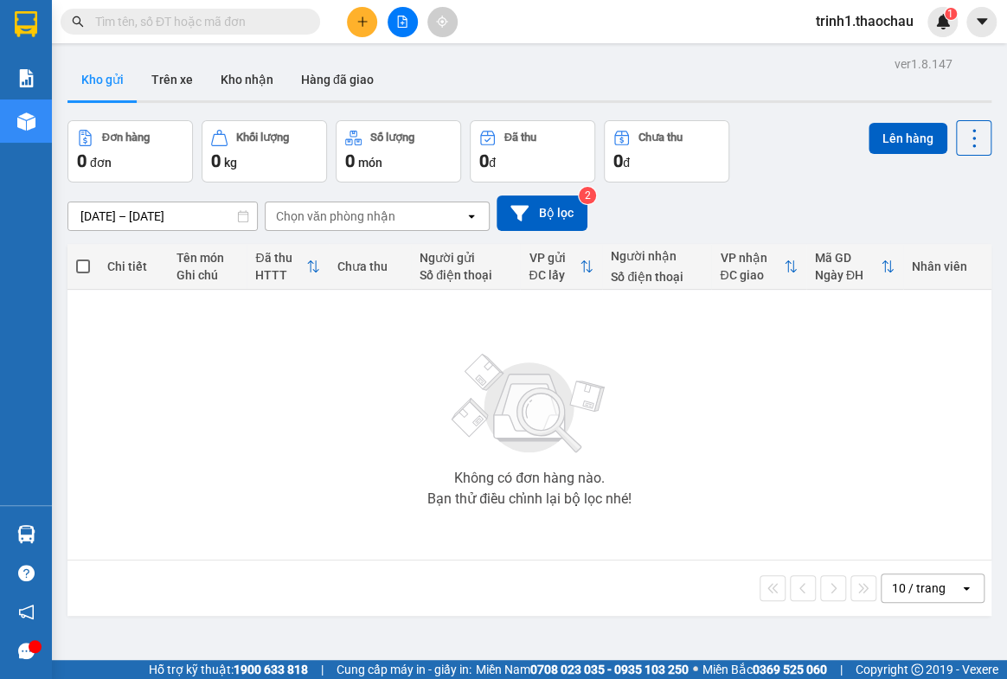
click at [752, 386] on section "Kết quả tìm kiếm ( 0 ) Bộ lọc No Data trinh1.thaochau 1 Báo cáo Báo cáo dòng ti…" at bounding box center [503, 339] width 1007 height 679
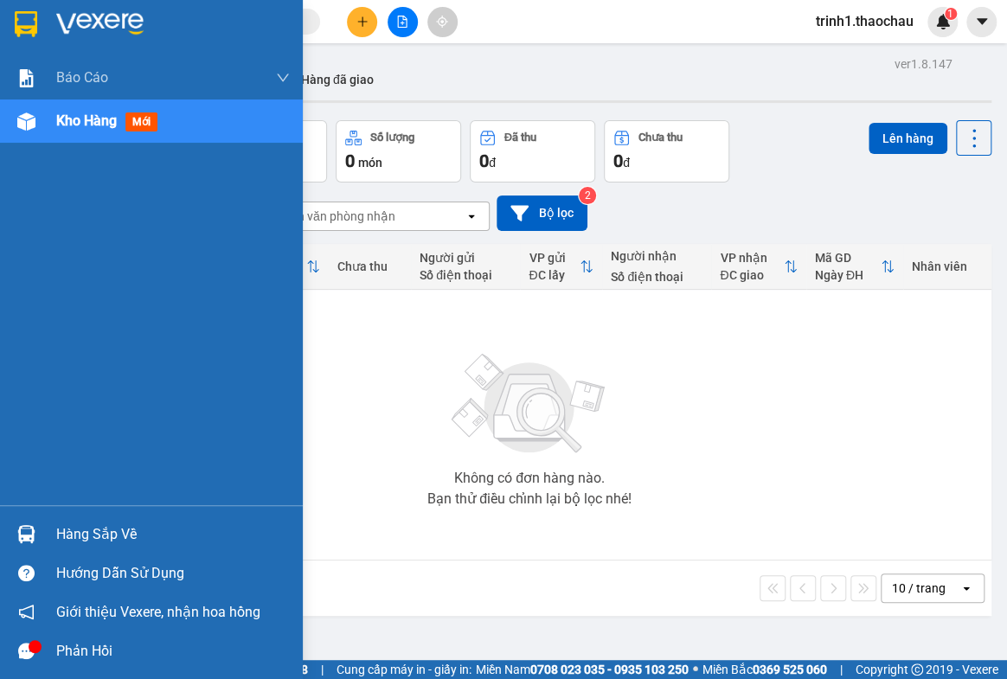
click at [121, 536] on div "Hàng sắp về" at bounding box center [173, 535] width 234 height 26
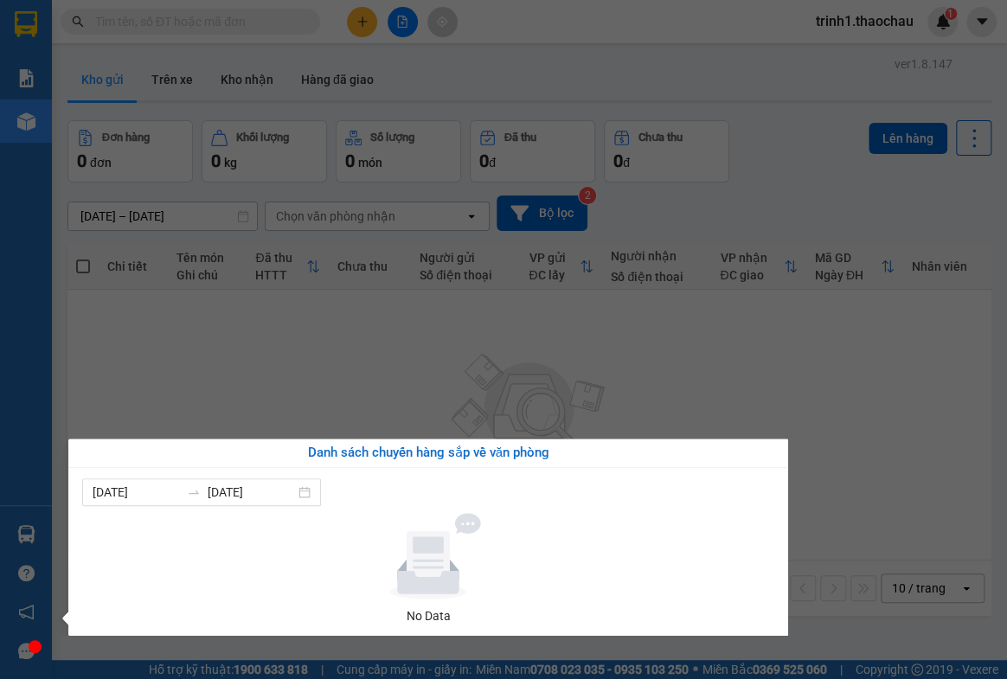
click at [908, 490] on section "Kết quả tìm kiếm ( 0 ) Bộ lọc No Data trinh1.thaochau 1 Báo cáo Báo cáo dòng ti…" at bounding box center [503, 339] width 1007 height 679
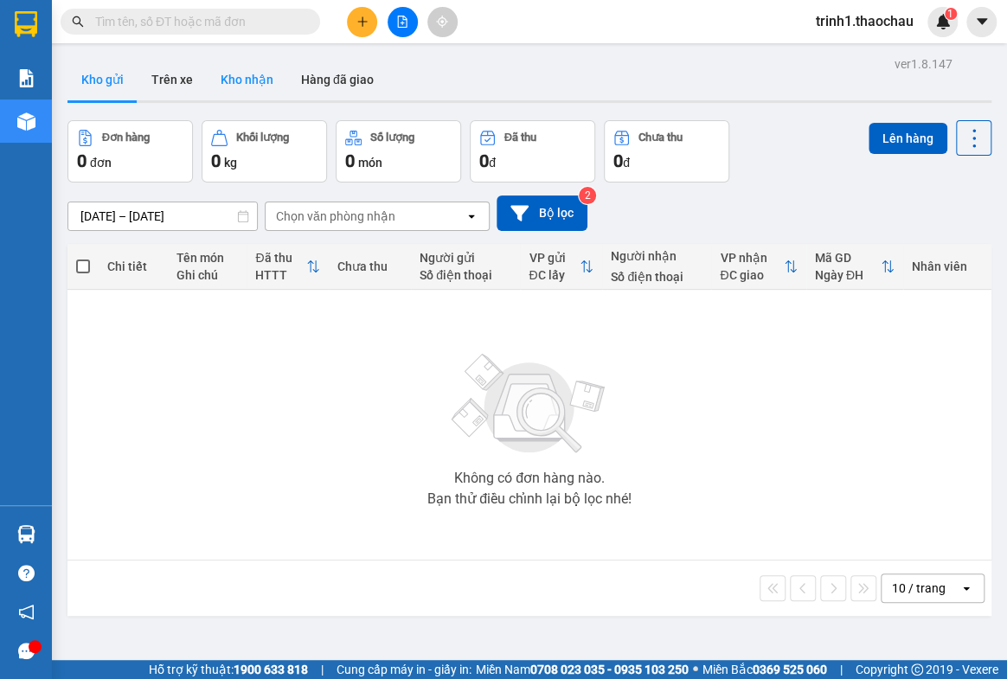
click at [242, 77] on button "Kho nhận" at bounding box center [247, 80] width 80 height 42
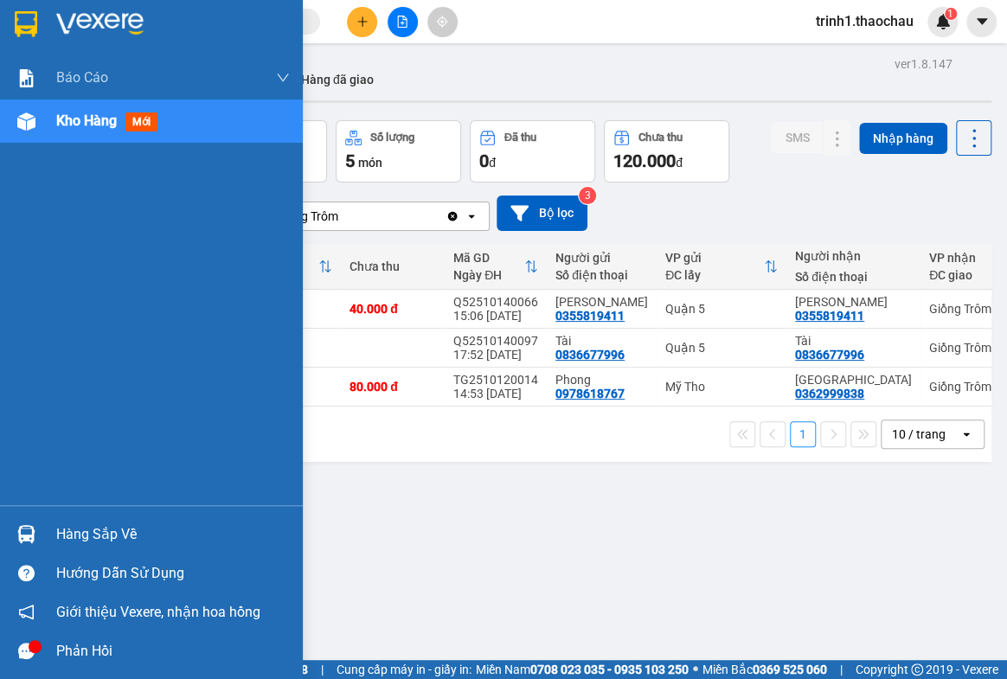
click at [72, 532] on div "Hàng sắp về" at bounding box center [173, 535] width 234 height 26
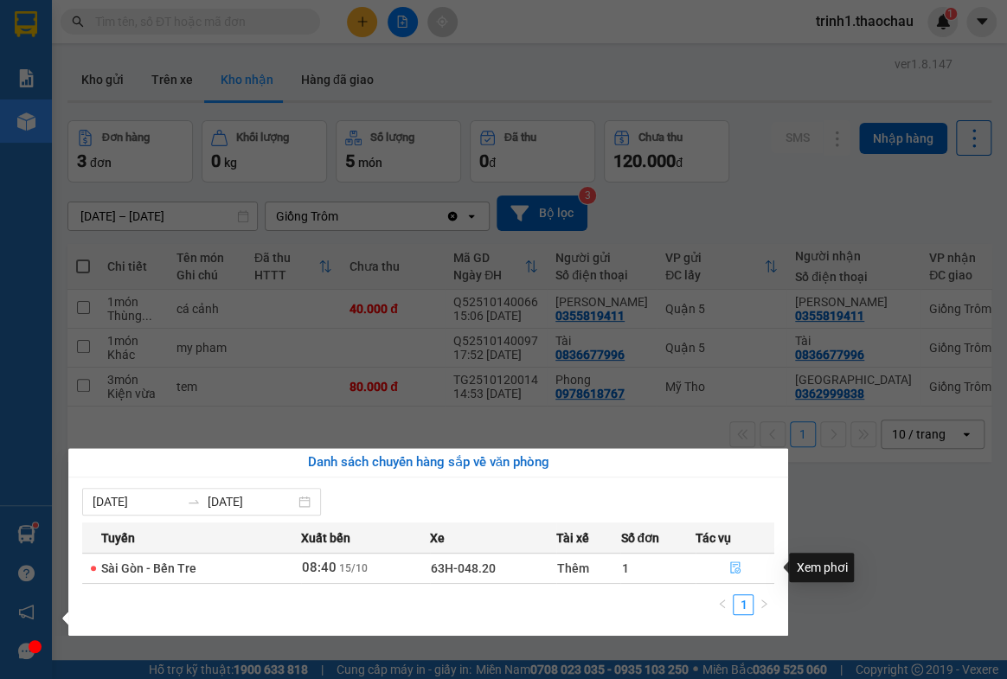
click at [730, 565] on icon "file-done" at bounding box center [735, 568] width 12 height 12
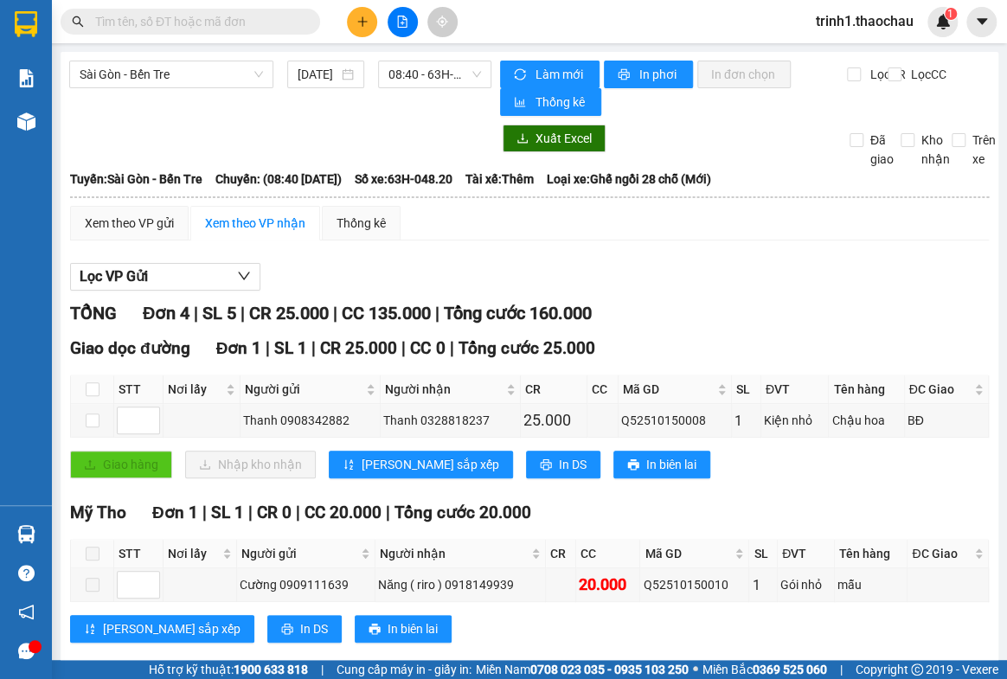
scroll to position [357, 0]
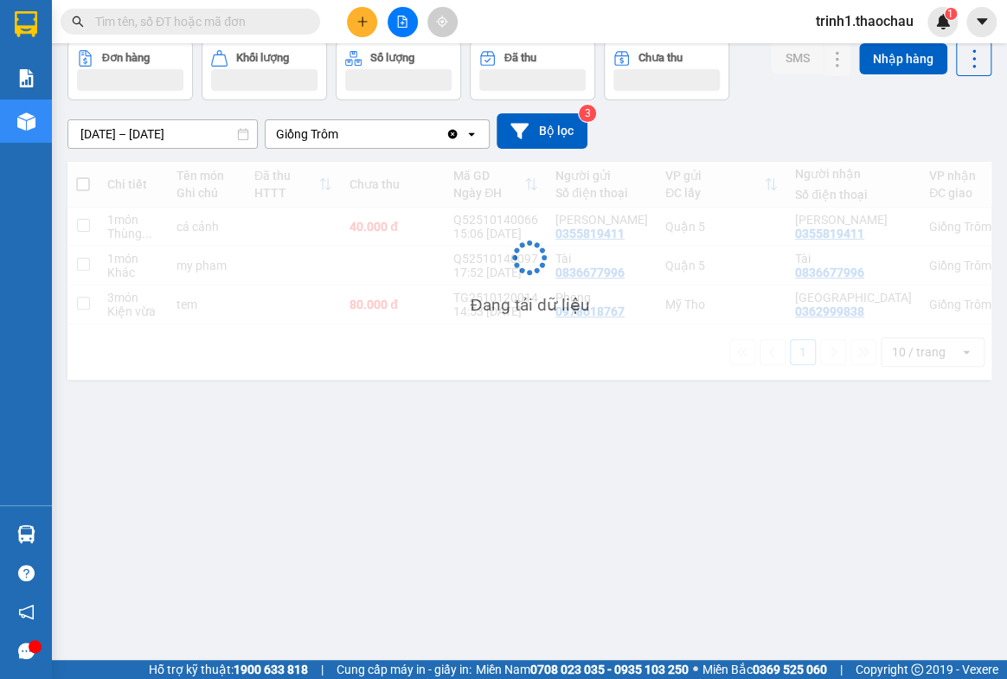
scroll to position [79, 0]
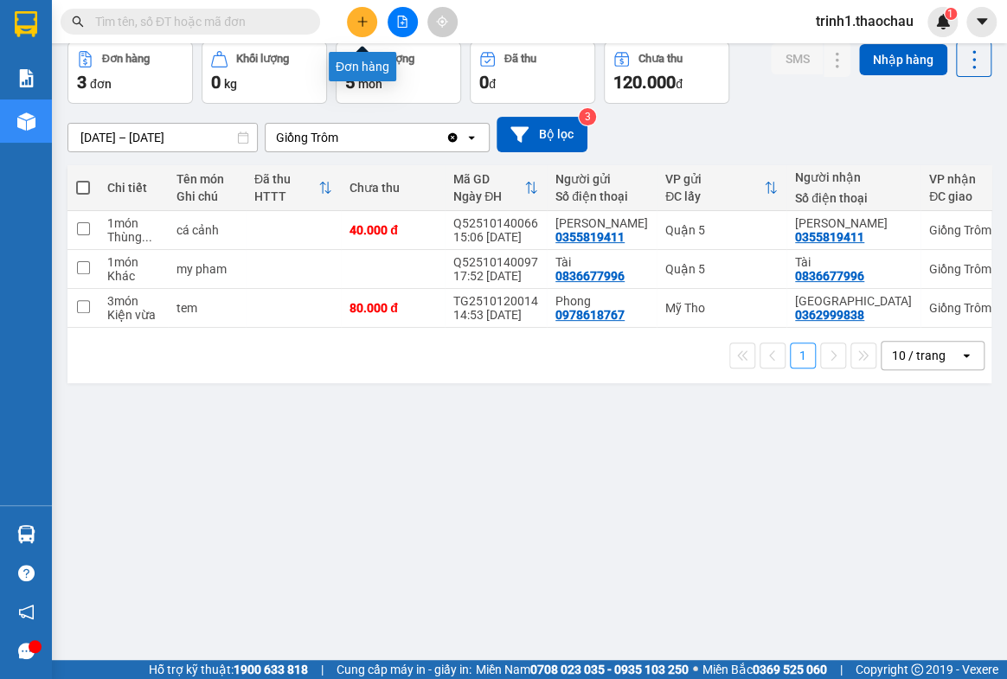
click at [361, 23] on icon "plus" at bounding box center [362, 22] width 12 height 12
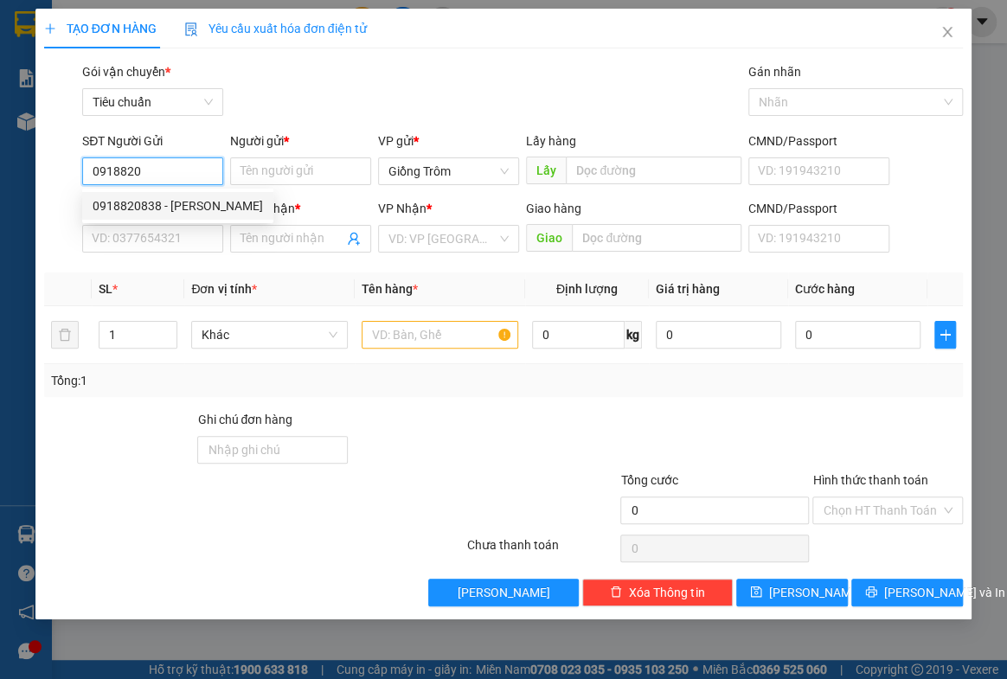
click at [162, 211] on div "0918820838 - [PERSON_NAME]" at bounding box center [178, 205] width 170 height 19
type input "0918820838"
type input "[PERSON_NAME]"
type input "0918820838"
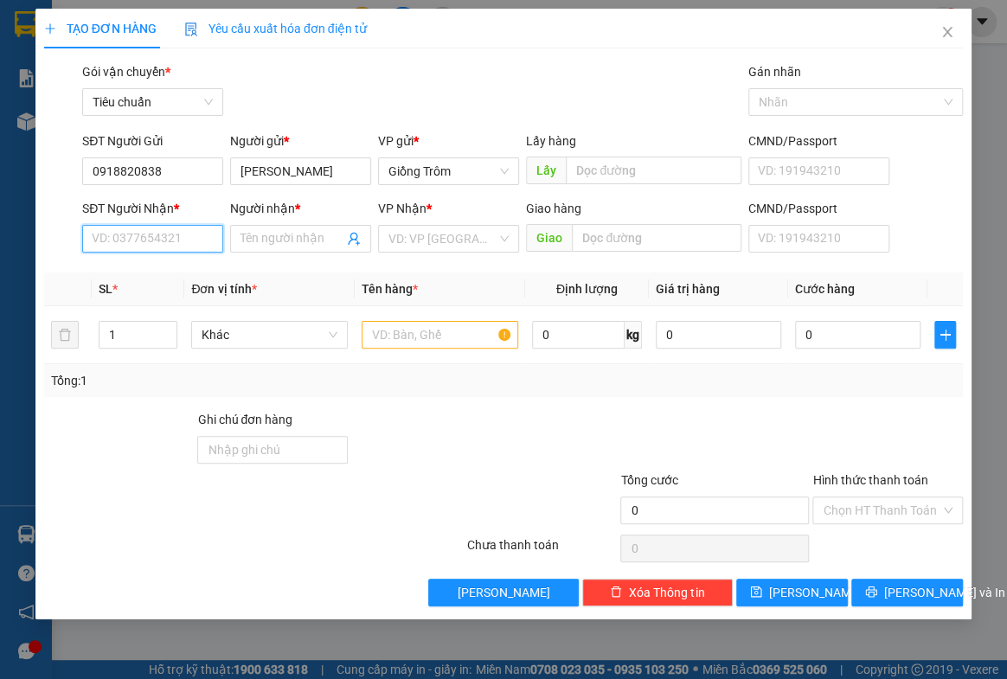
click at [157, 237] on input "SĐT Người Nhận *" at bounding box center [152, 239] width 141 height 28
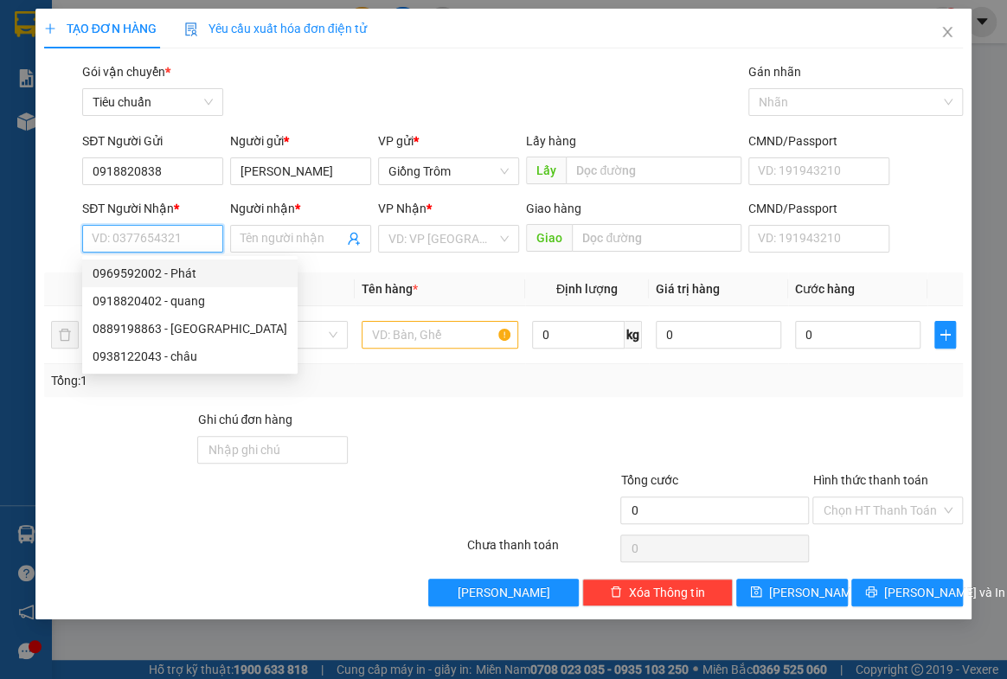
click at [177, 276] on div "0969592002 - Phát" at bounding box center [190, 273] width 195 height 19
type input "0969592002"
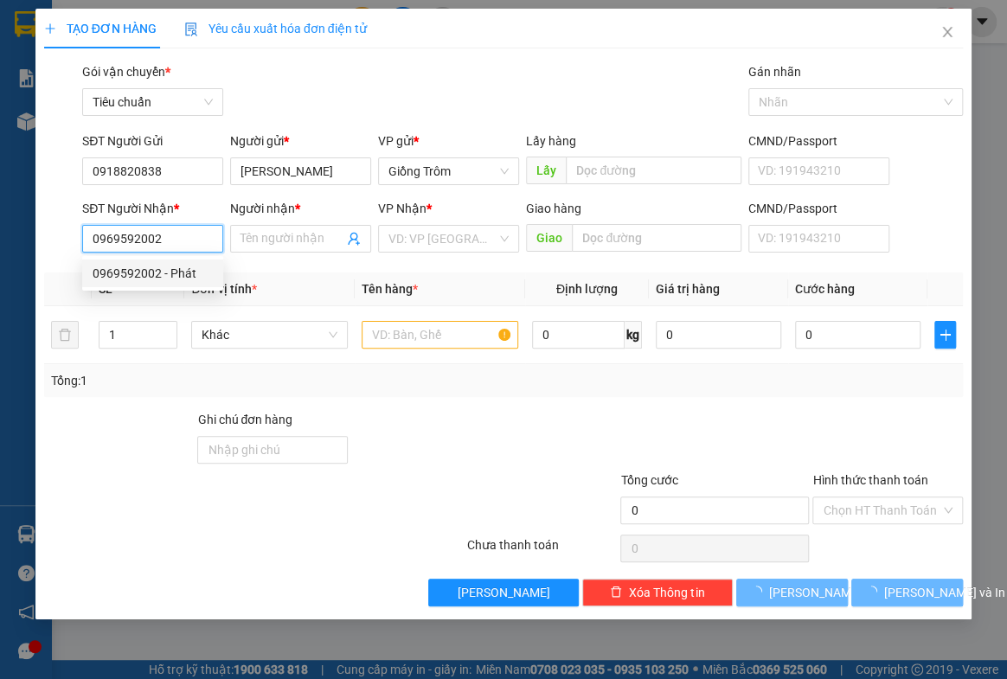
type input "Phát"
type input "ĐC"
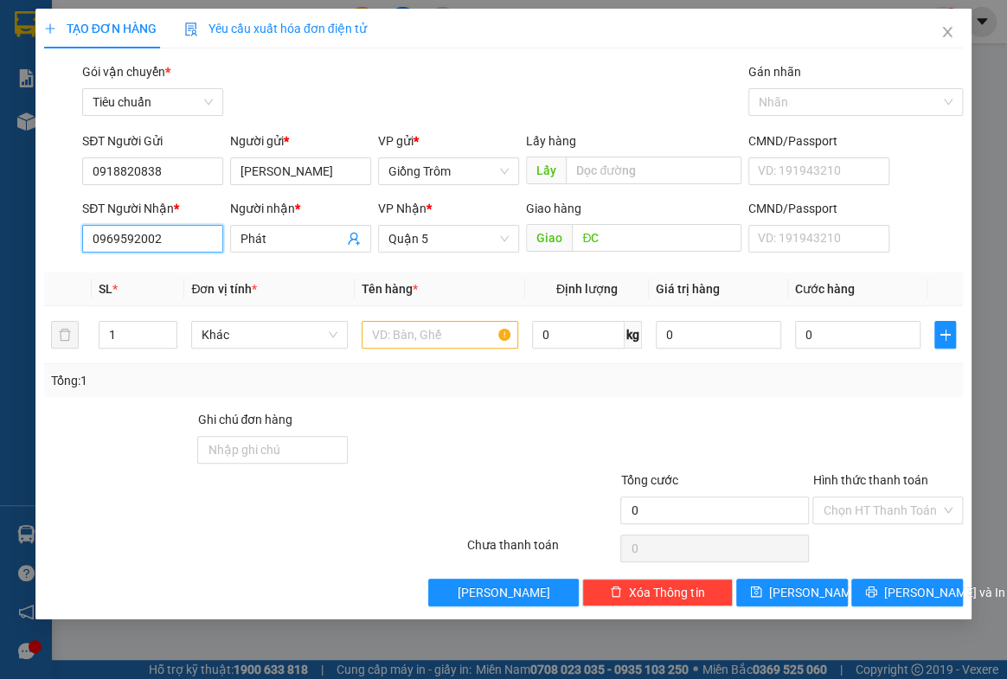
click at [178, 242] on input "0969592002" at bounding box center [152, 239] width 141 height 28
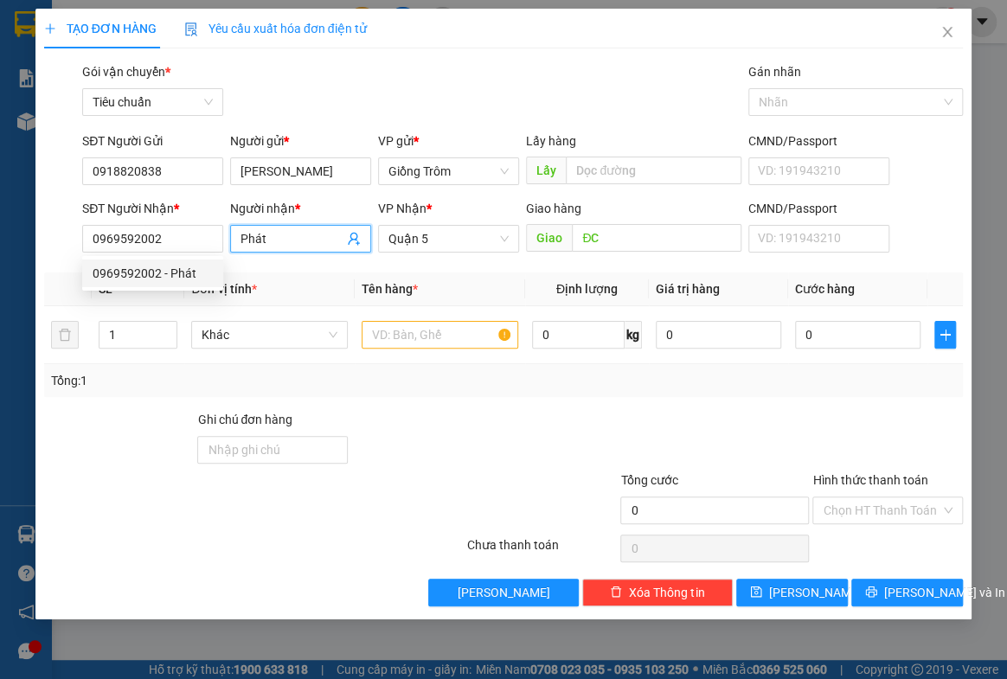
click at [357, 240] on icon "user-add" at bounding box center [354, 239] width 14 height 14
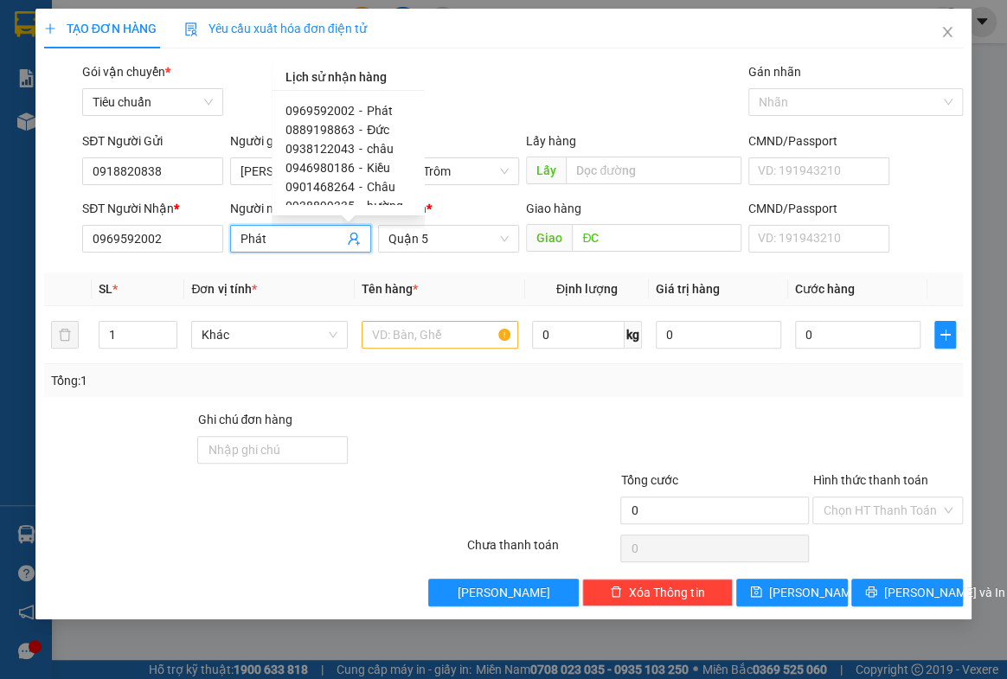
scroll to position [10, 0]
click at [470, 114] on div "Gói vận chuyển * Tiêu chuẩn Gán nhãn Nhãn" at bounding box center [523, 92] width 888 height 61
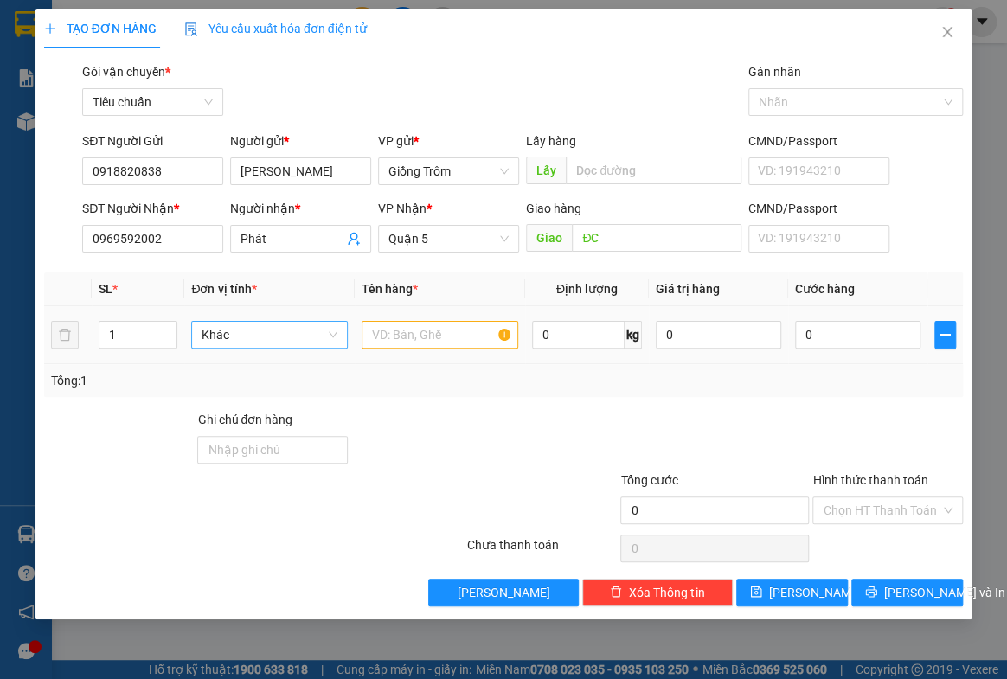
click at [273, 343] on span "Khác" at bounding box center [270, 335] width 136 height 26
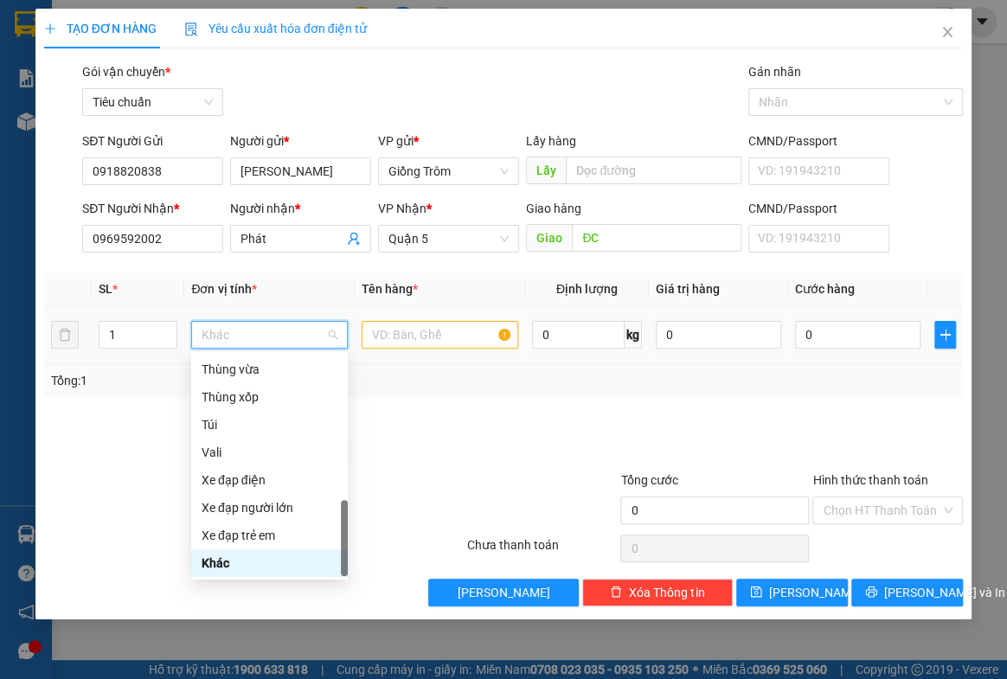
type input "T"
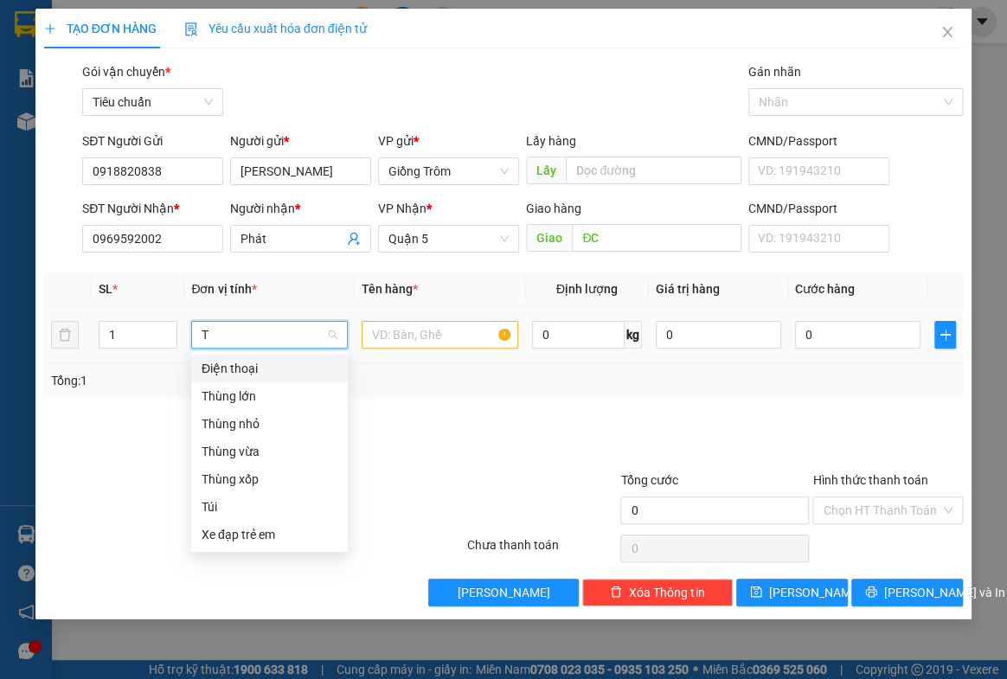
scroll to position [0, 0]
click at [243, 479] on div "Thùng xốp" at bounding box center [270, 479] width 136 height 19
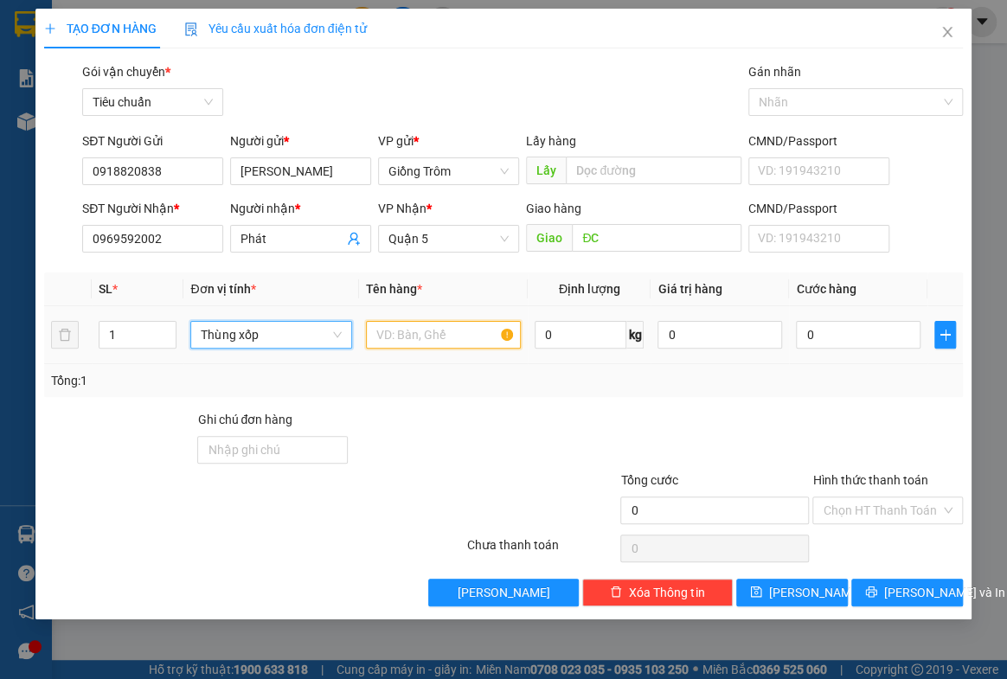
click at [418, 343] on input "text" at bounding box center [443, 335] width 155 height 28
type input "D"
type input "ĐỒ ĂN"
click at [826, 337] on input "0" at bounding box center [858, 335] width 125 height 28
type input "3"
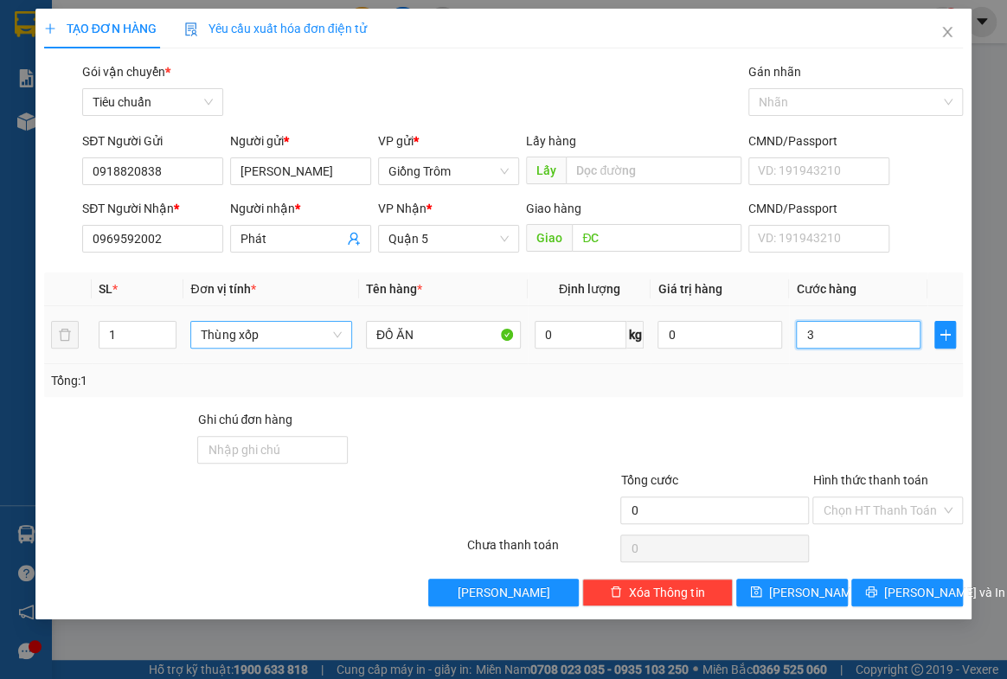
type input "3"
type input "30"
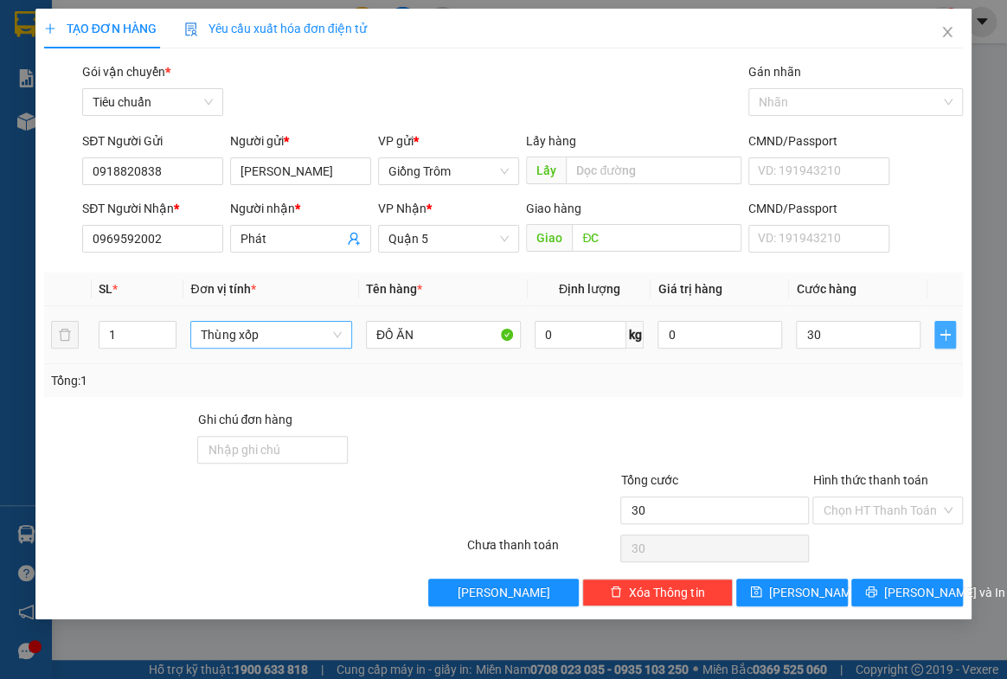
type input "30.000"
click at [947, 337] on icon "plus" at bounding box center [946, 335] width 14 height 14
drag, startPoint x: 947, startPoint y: 337, endPoint x: 912, endPoint y: 348, distance: 37.0
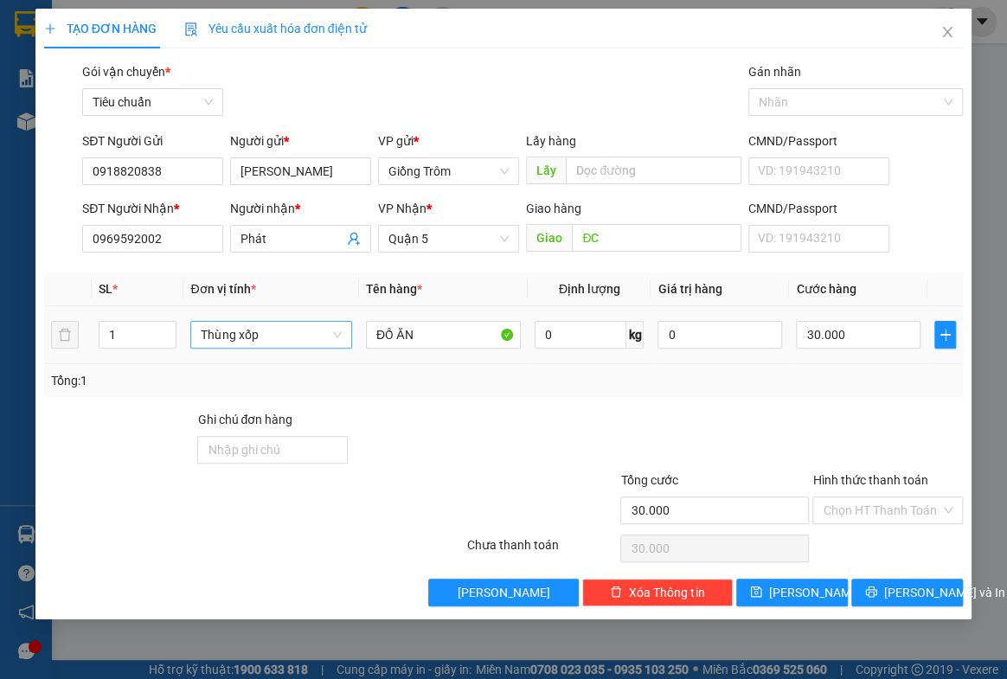
click at [947, 338] on td at bounding box center [945, 335] width 35 height 58
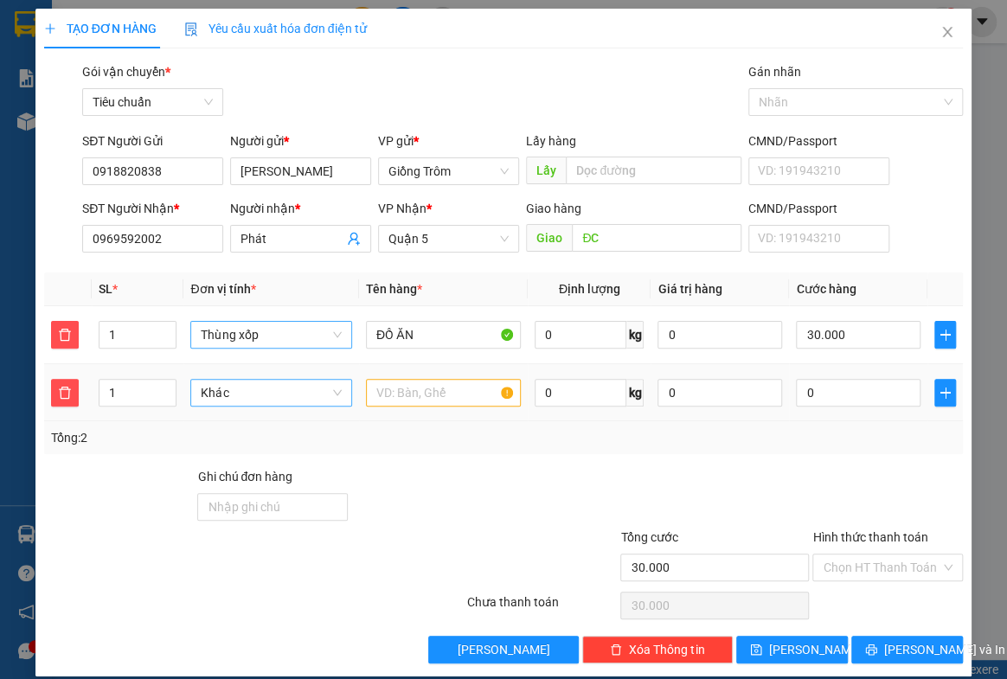
click at [233, 388] on span "Khác" at bounding box center [271, 393] width 141 height 26
type input "TÚI"
click at [238, 424] on div "Túi" at bounding box center [268, 426] width 139 height 19
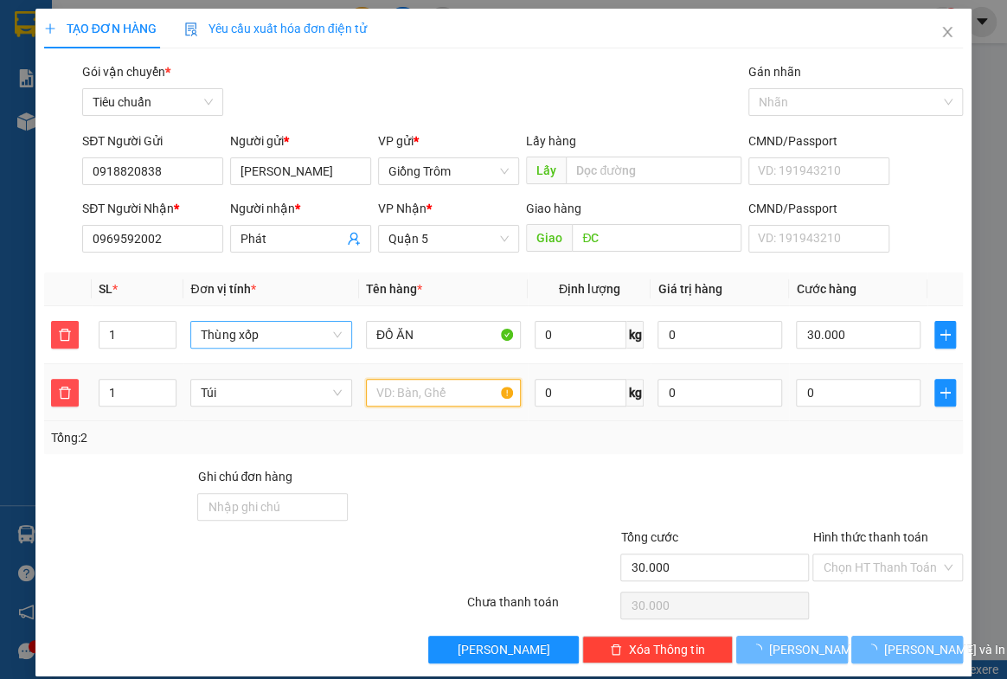
click at [382, 391] on input "text" at bounding box center [443, 393] width 155 height 28
type input "D"
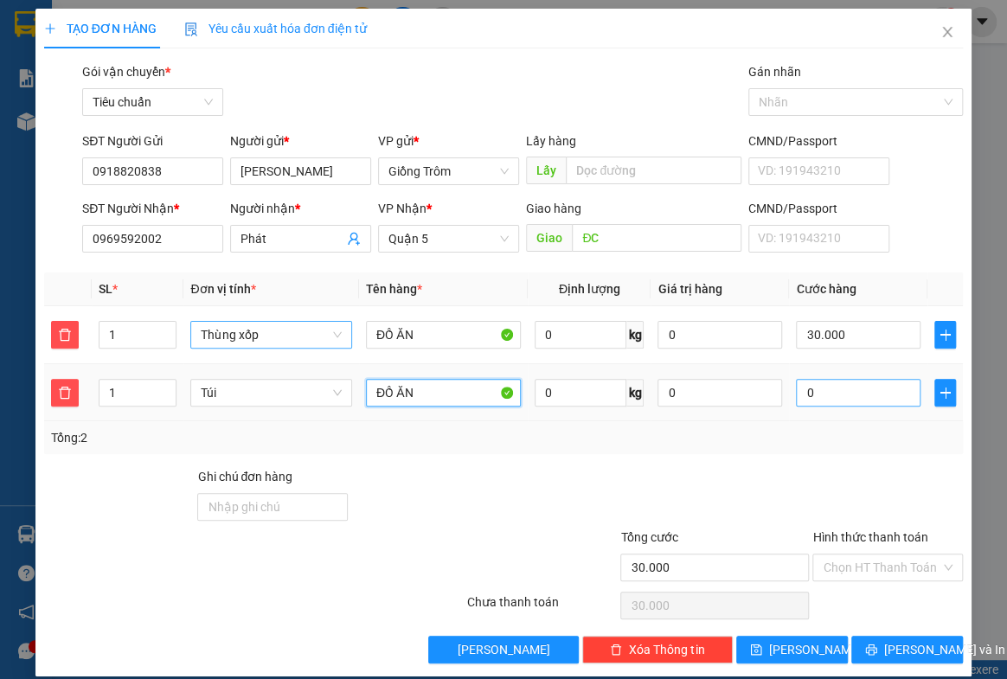
type input "ĐỒ ĂN"
click at [825, 380] on input "0" at bounding box center [858, 393] width 125 height 28
type input "30.002"
type input "2"
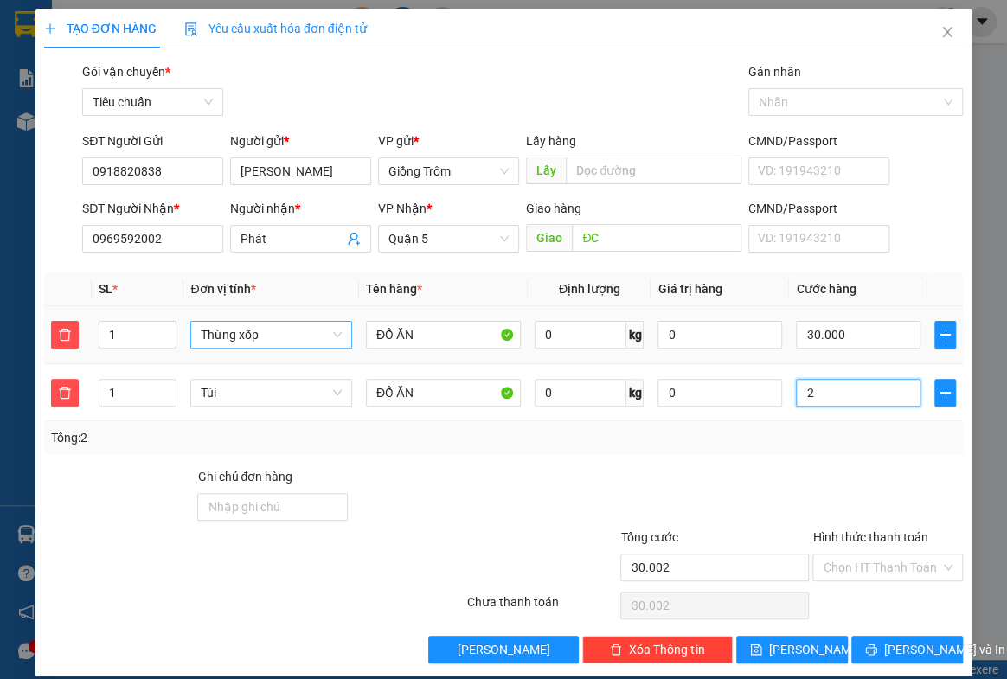
type input "30.020"
type input "20"
type input "50.000"
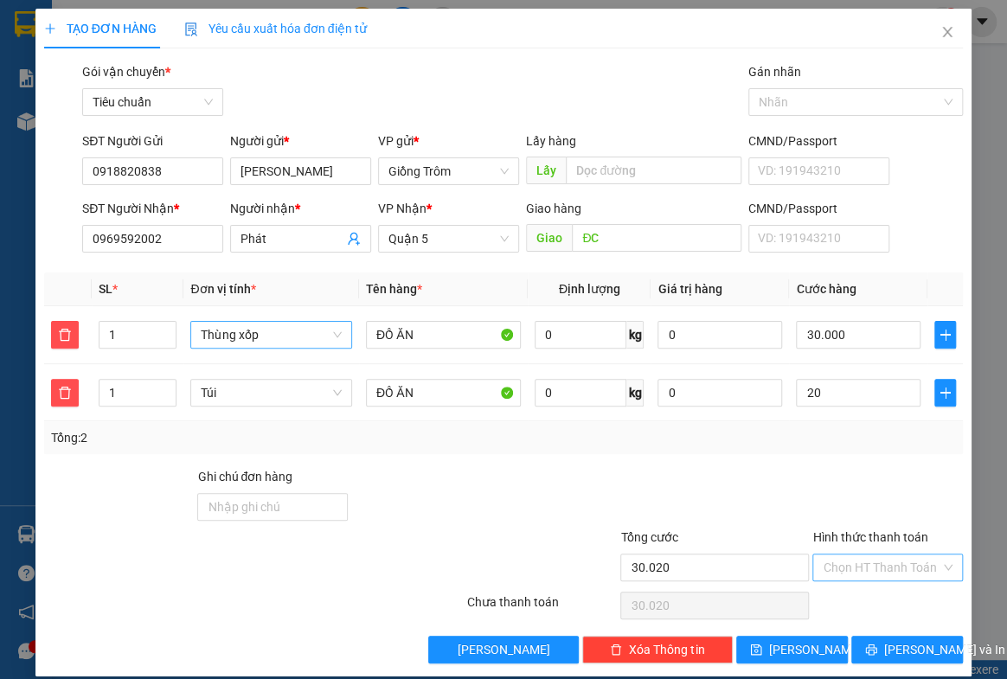
type input "20.000"
click at [844, 566] on input "Hình thức thanh toán" at bounding box center [882, 568] width 118 height 26
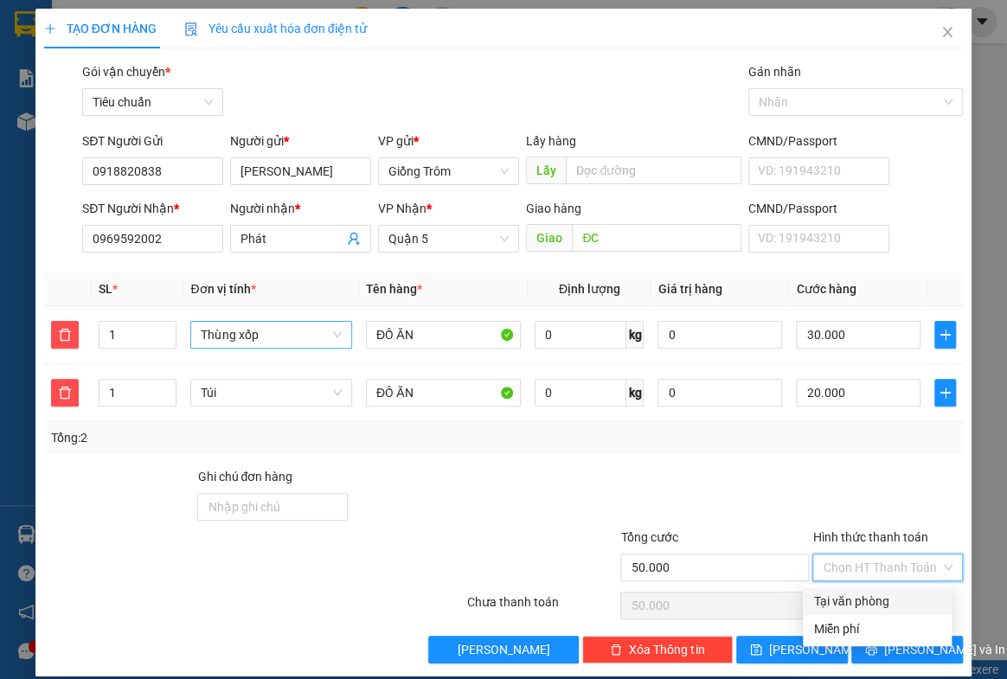
click at [849, 600] on div "Tại văn phòng" at bounding box center [877, 601] width 128 height 19
type input "0"
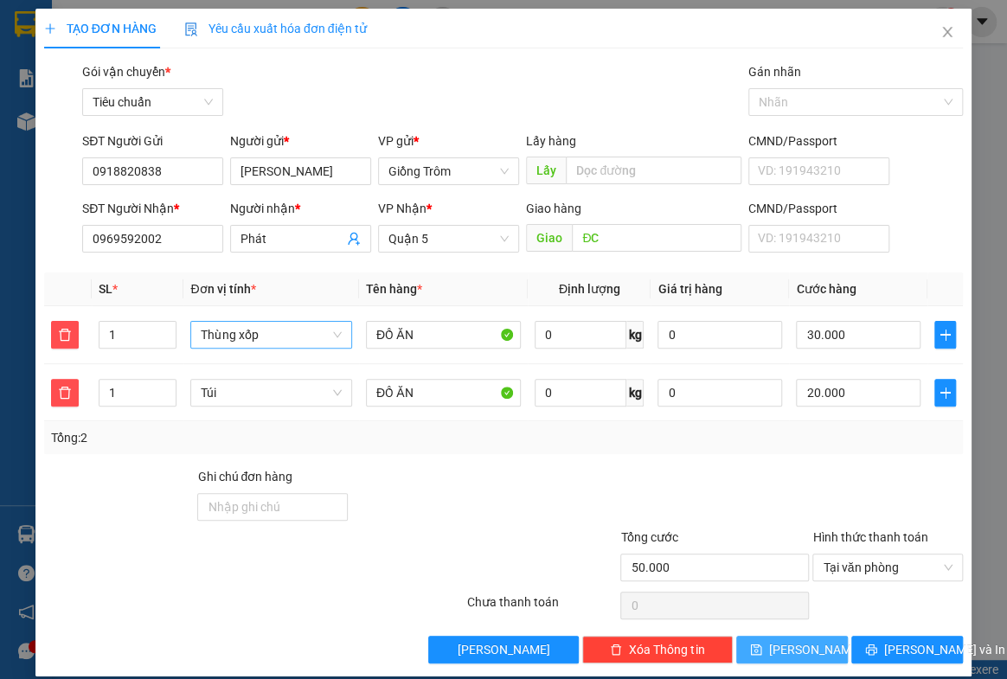
click at [793, 645] on span "[PERSON_NAME]" at bounding box center [815, 649] width 93 height 19
type input "0"
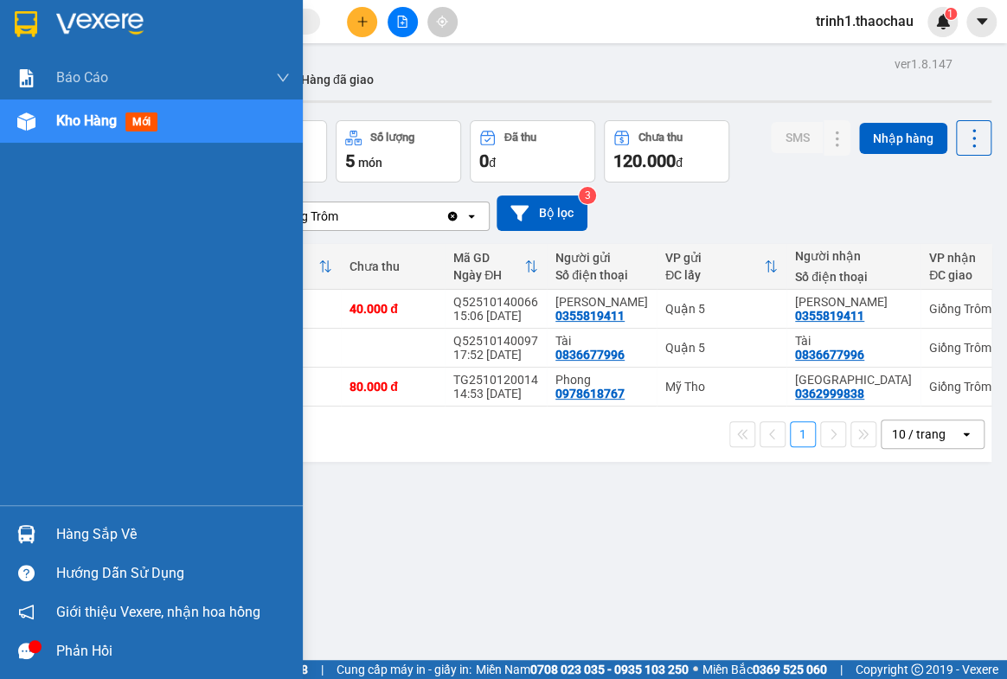
click at [69, 527] on div "Hàng sắp về" at bounding box center [173, 535] width 234 height 26
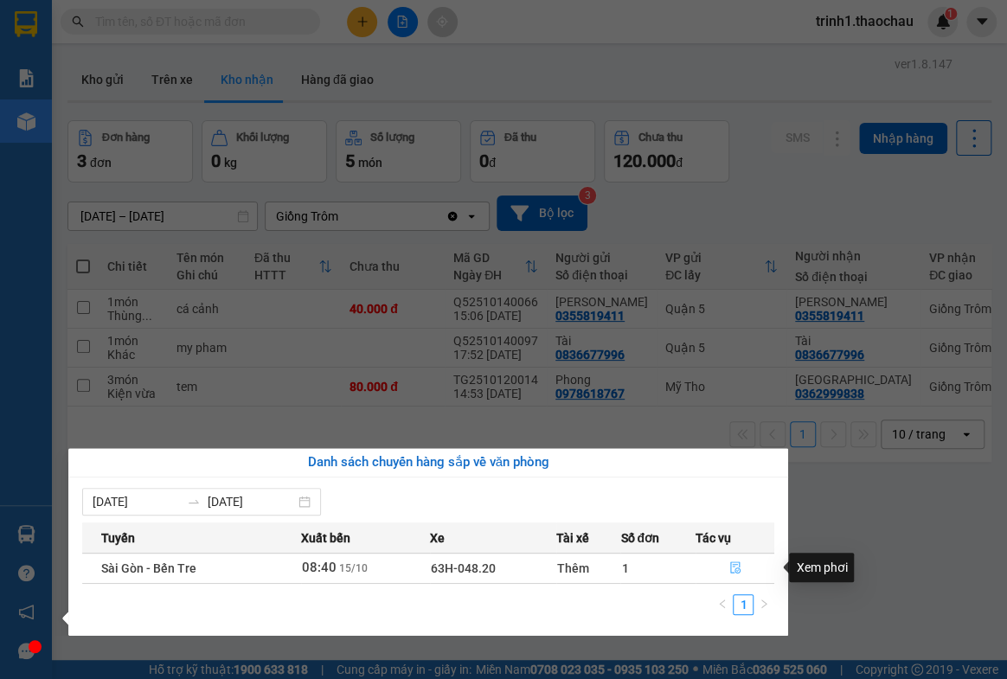
click at [729, 567] on icon "file-done" at bounding box center [735, 568] width 12 height 12
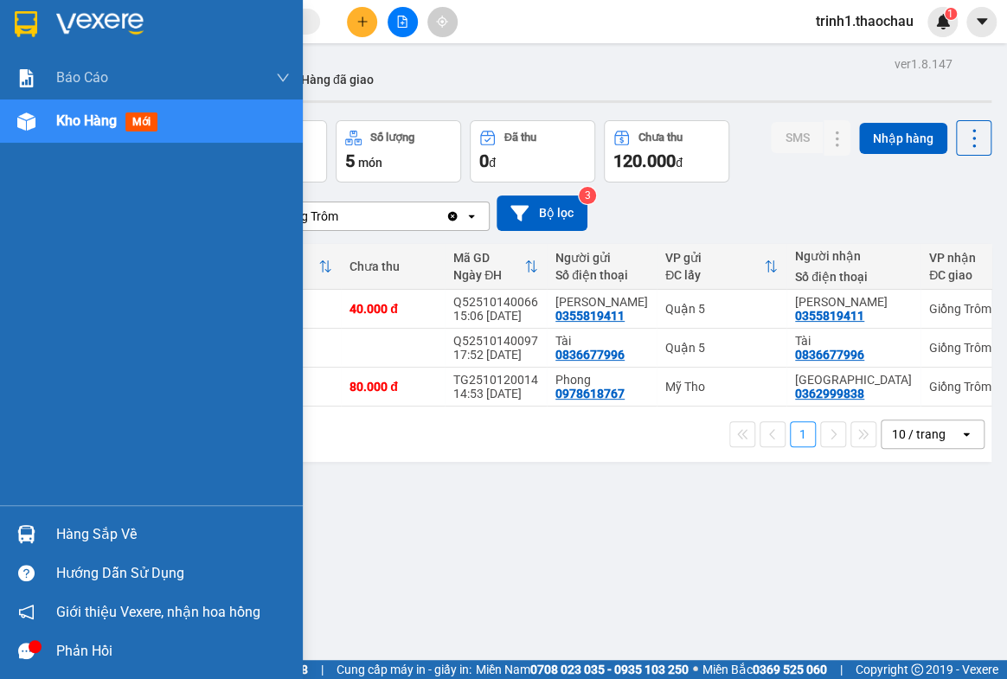
click at [70, 547] on div "Hàng sắp về" at bounding box center [151, 534] width 303 height 39
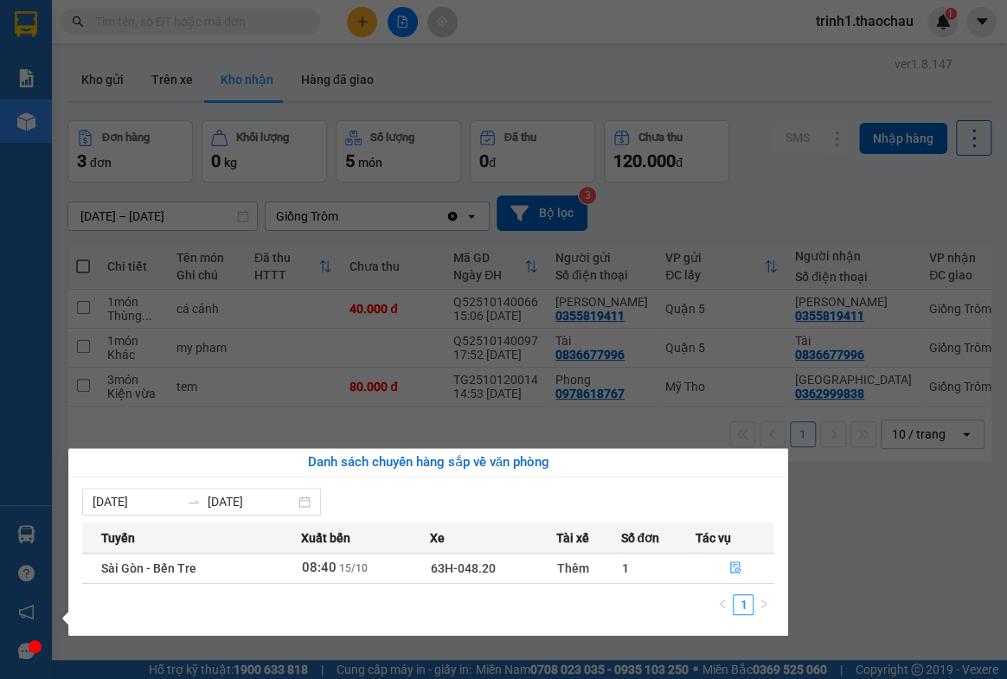
drag, startPoint x: 905, startPoint y: 537, endPoint x: 880, endPoint y: 485, distance: 58.4
click at [902, 531] on section "Kết quả tìm kiếm ( 0 ) Bộ lọc No Data trinh1.thaochau 1 Báo cáo Báo cáo dòng ti…" at bounding box center [503, 339] width 1007 height 679
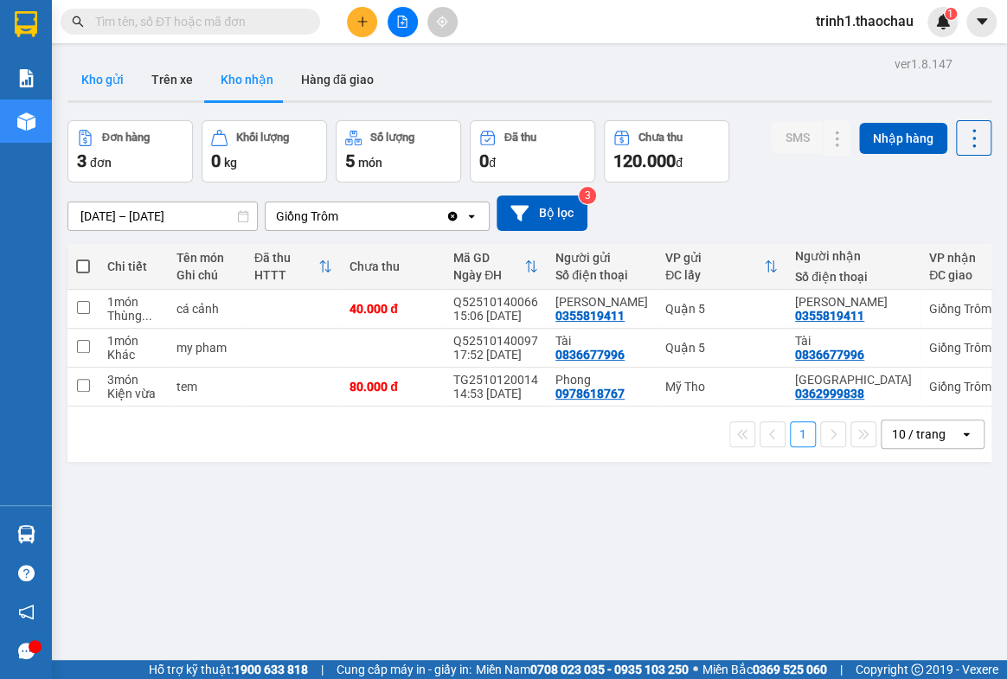
click at [90, 76] on button "Kho gửi" at bounding box center [102, 80] width 70 height 42
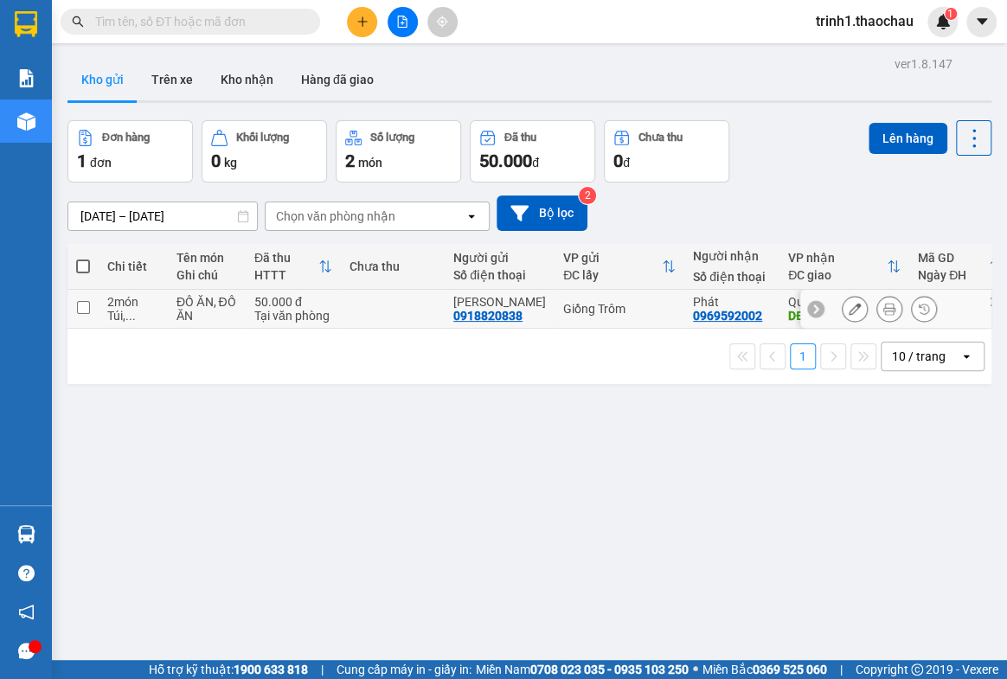
click at [391, 317] on td at bounding box center [393, 309] width 104 height 39
checkbox input "true"
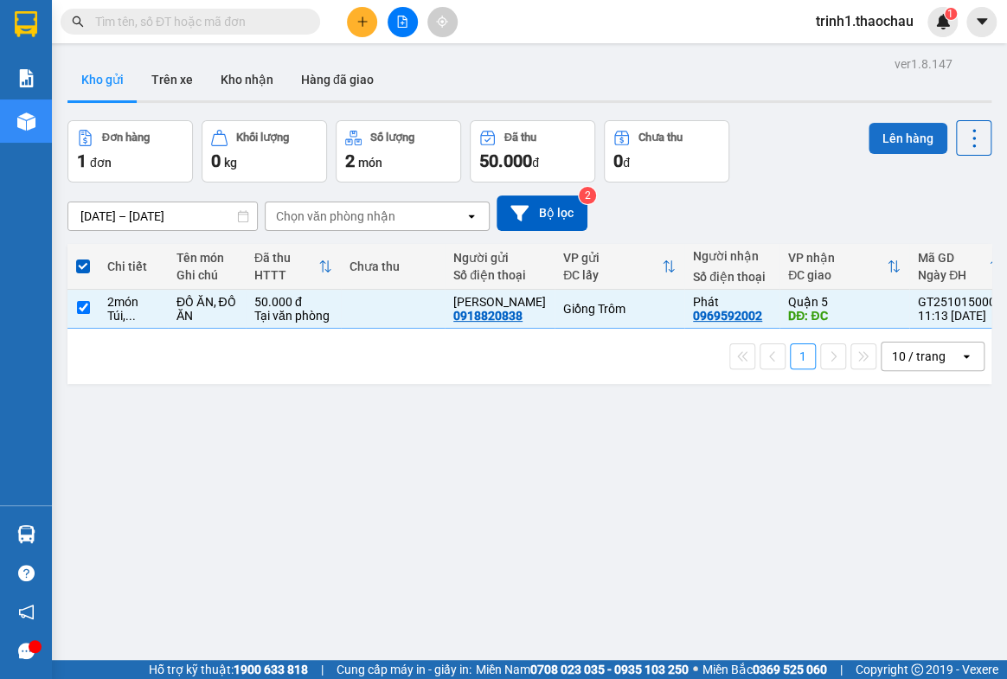
click at [888, 138] on button "Lên hàng" at bounding box center [908, 138] width 79 height 31
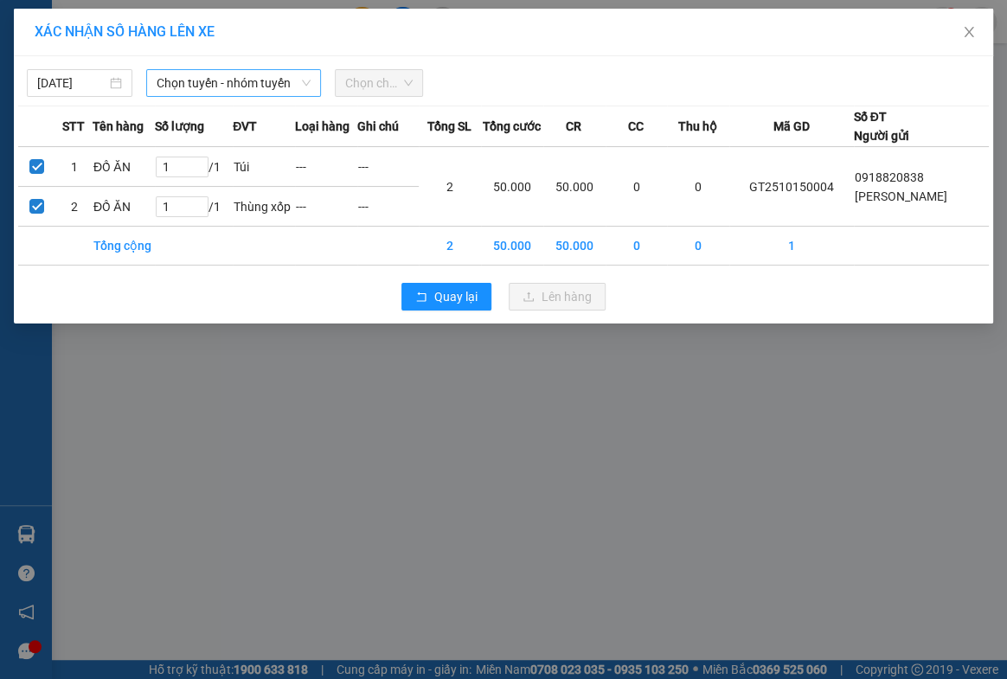
click at [188, 77] on span "Chọn tuyến - nhóm tuyến" at bounding box center [233, 83] width 153 height 26
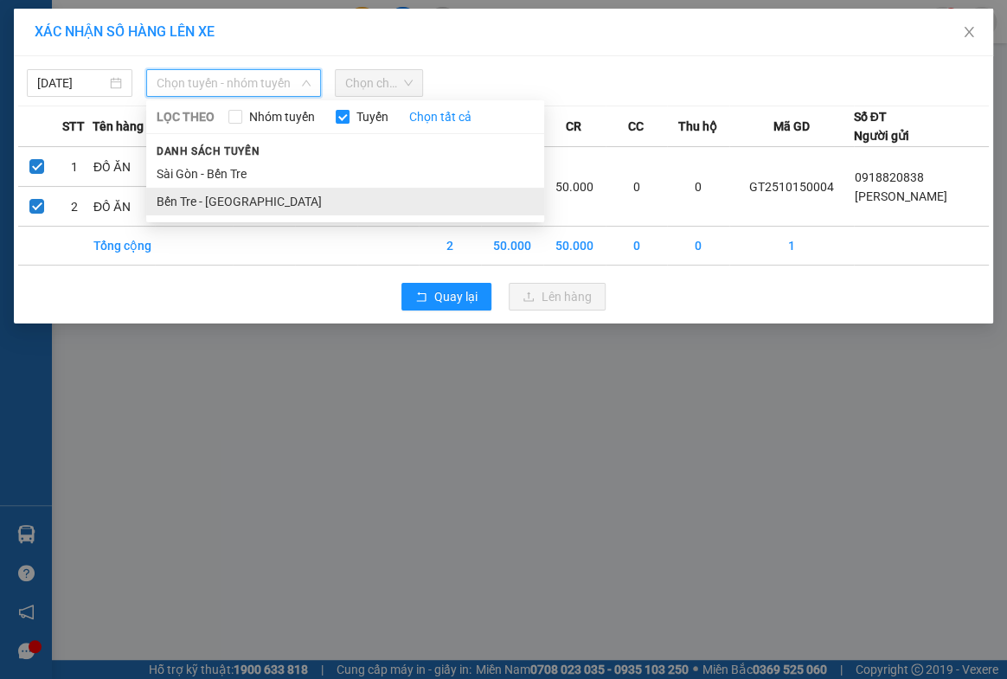
click at [194, 200] on li "Bến Tre - [GEOGRAPHIC_DATA]" at bounding box center [345, 202] width 398 height 28
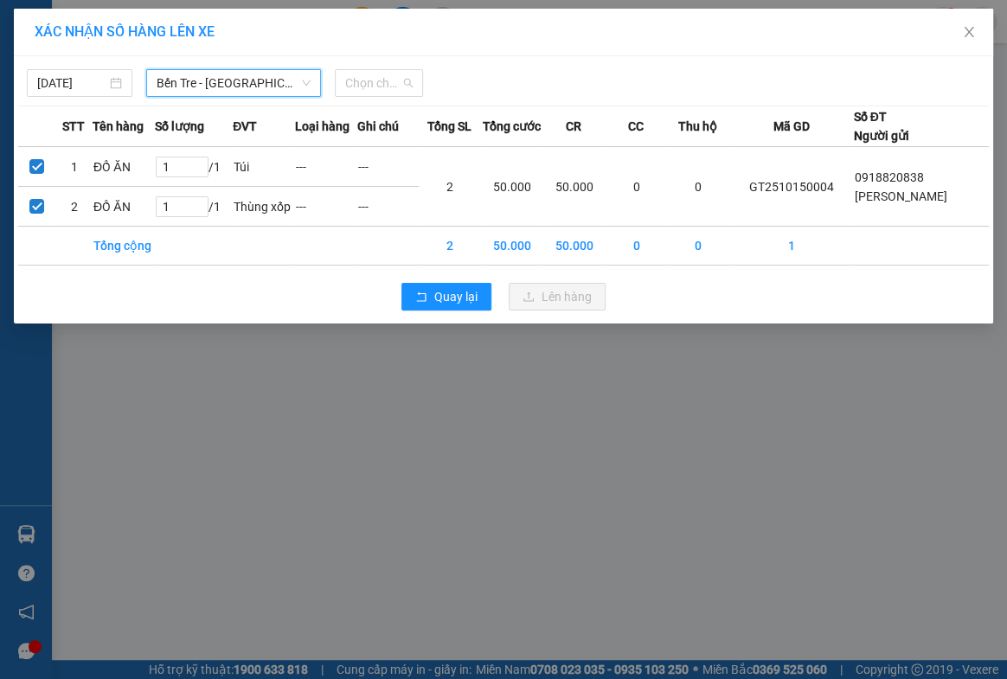
drag, startPoint x: 380, startPoint y: 86, endPoint x: 381, endPoint y: 114, distance: 28.6
click at [381, 87] on span "Chọn chuyến" at bounding box center [379, 83] width 68 height 26
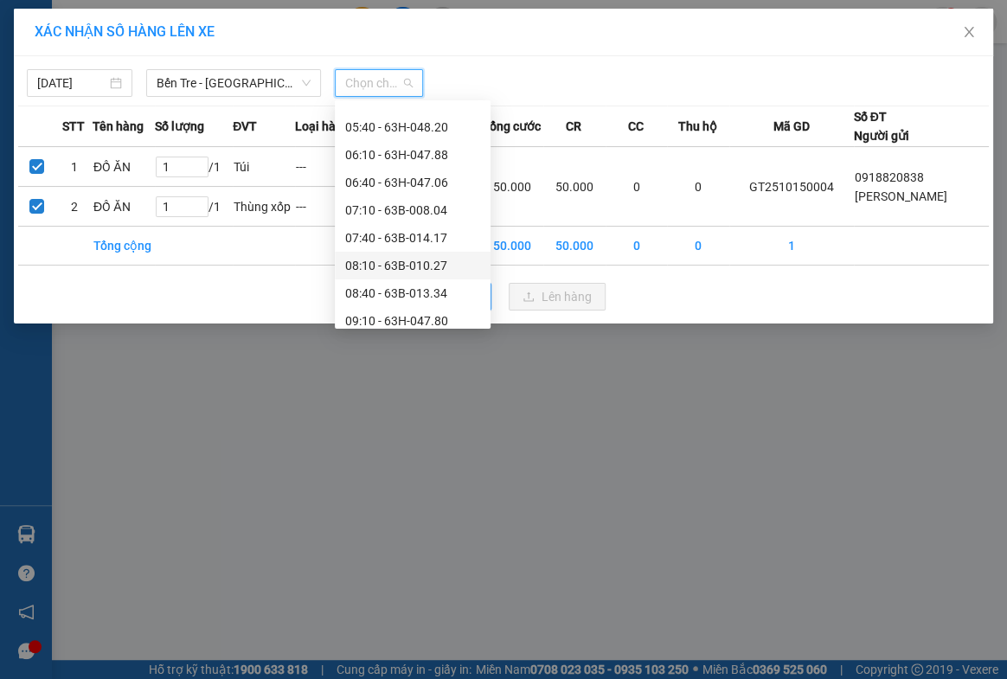
scroll to position [472, 0]
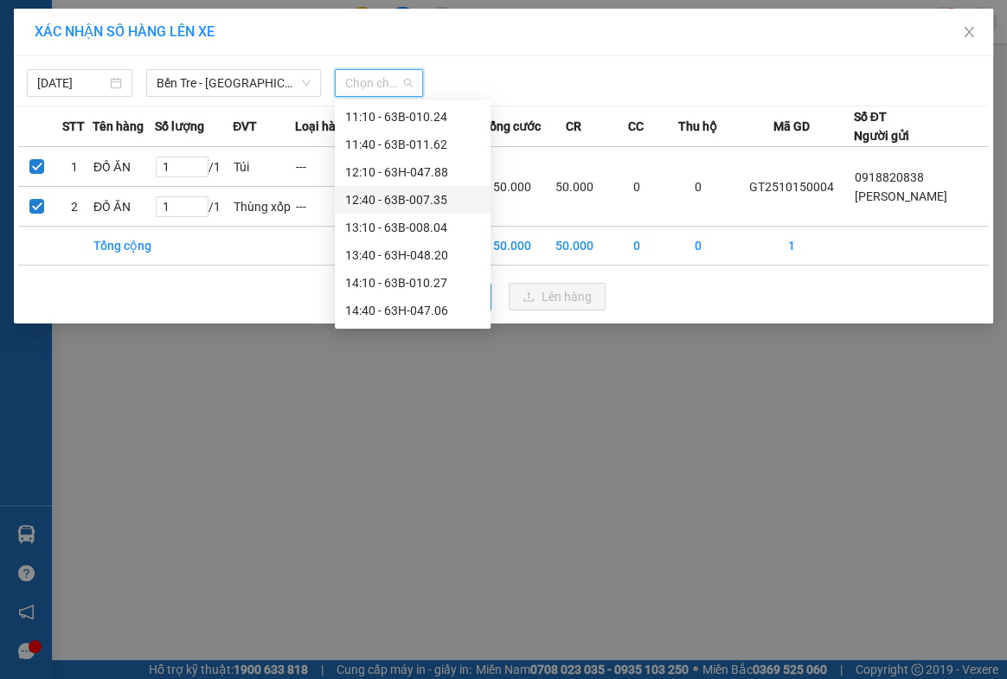
click at [400, 197] on div "12:40 - 63B-007.35" at bounding box center [412, 199] width 135 height 19
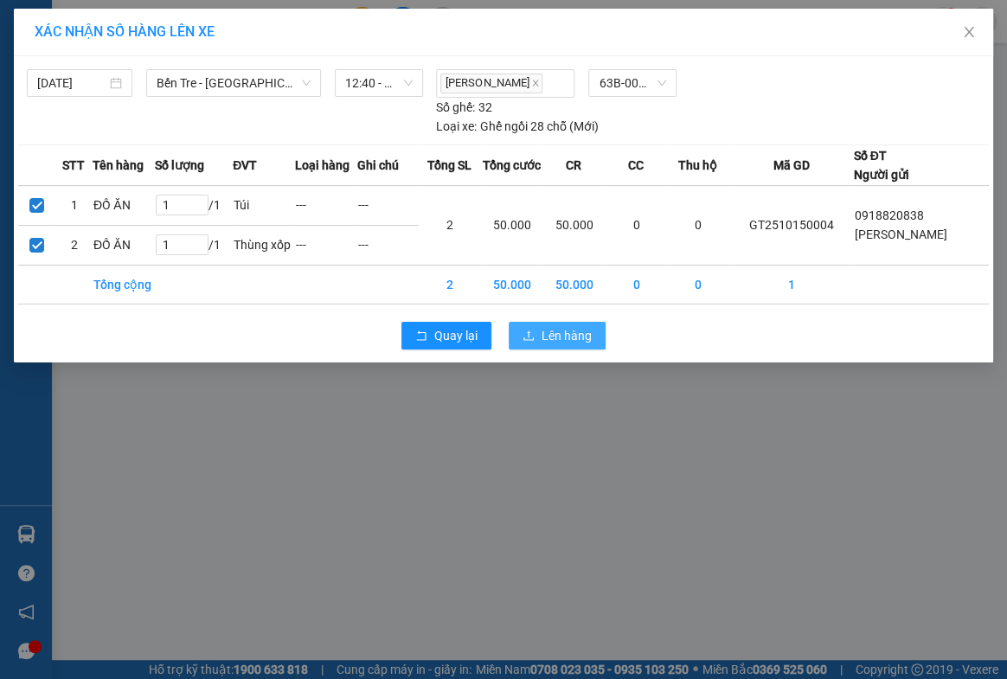
click at [560, 331] on span "Lên hàng" at bounding box center [567, 335] width 50 height 19
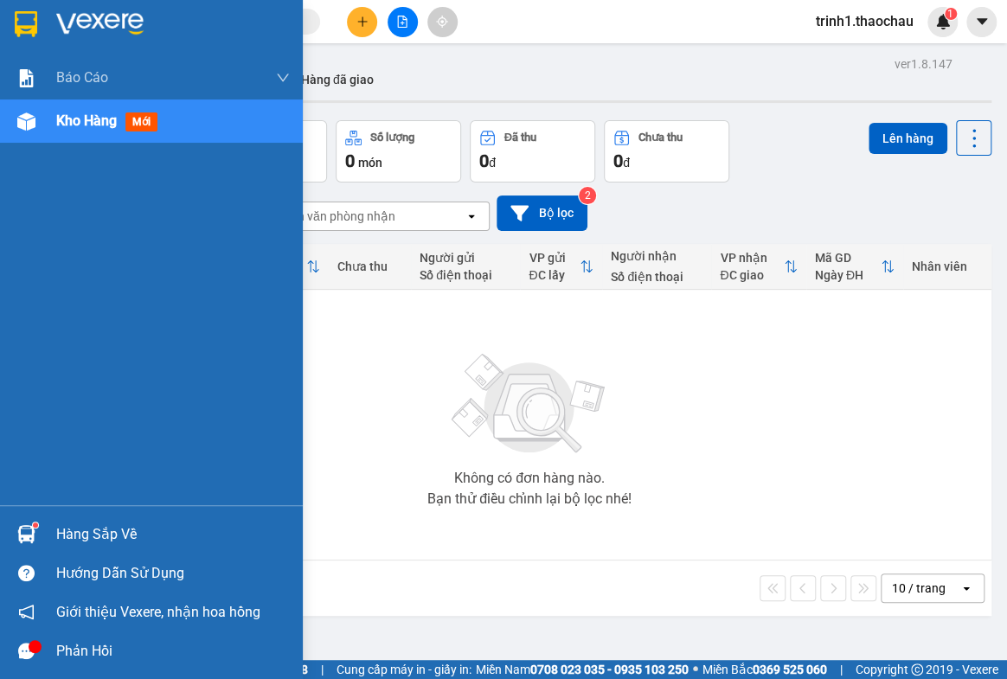
click at [81, 545] on div "Hàng sắp về" at bounding box center [173, 535] width 234 height 26
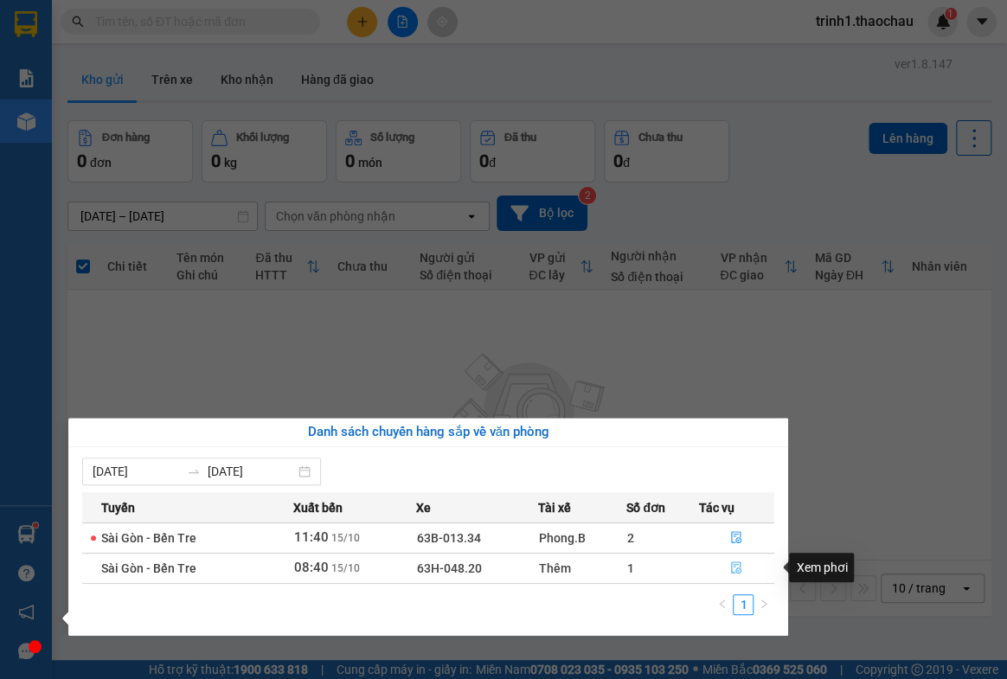
click at [735, 567] on icon "file-done" at bounding box center [737, 568] width 10 height 12
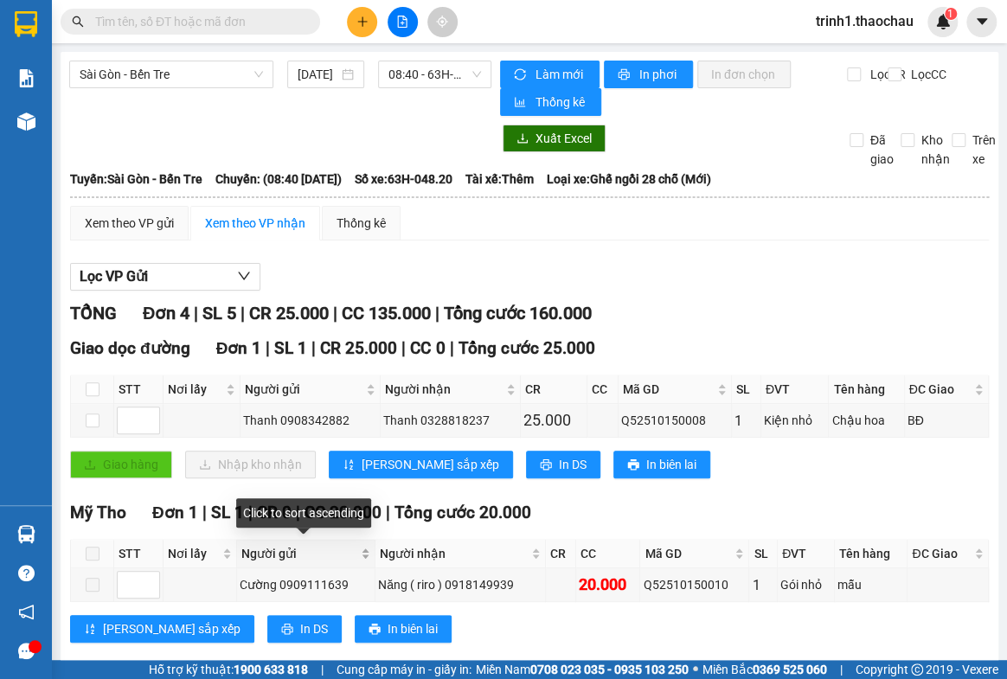
scroll to position [314, 0]
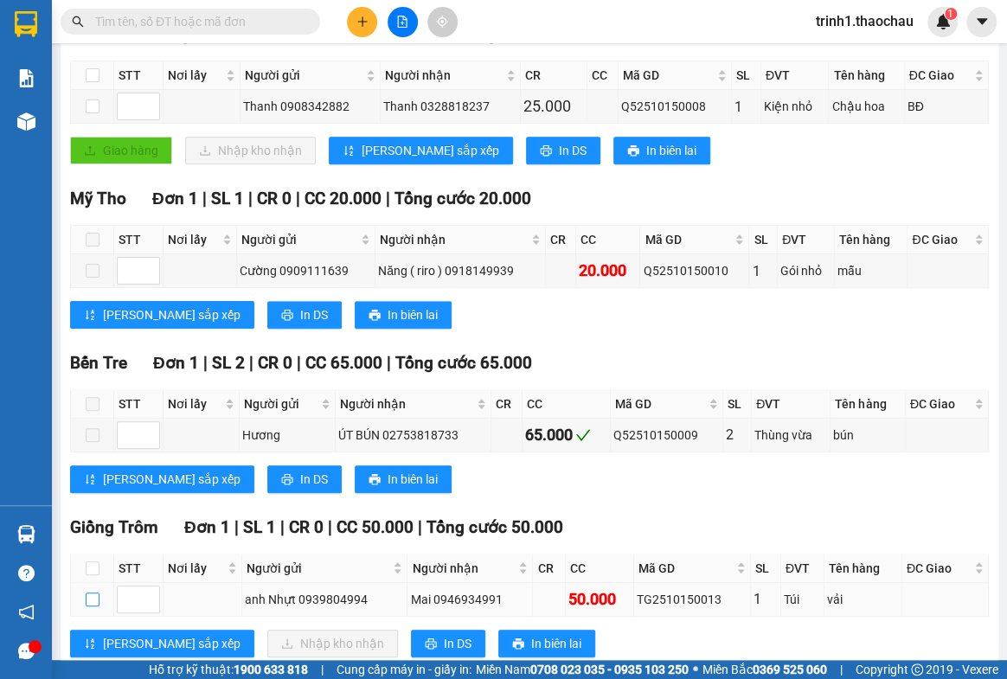
click at [90, 595] on input "checkbox" at bounding box center [93, 600] width 14 height 14
checkbox input "true"
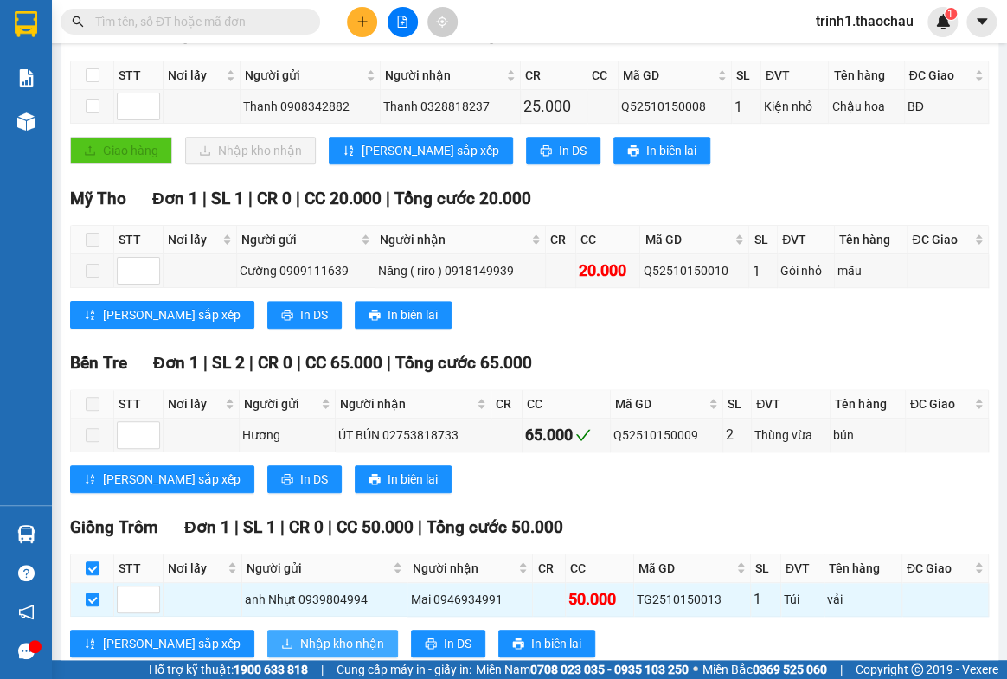
click at [313, 637] on button "Nhập kho nhận" at bounding box center [332, 644] width 131 height 28
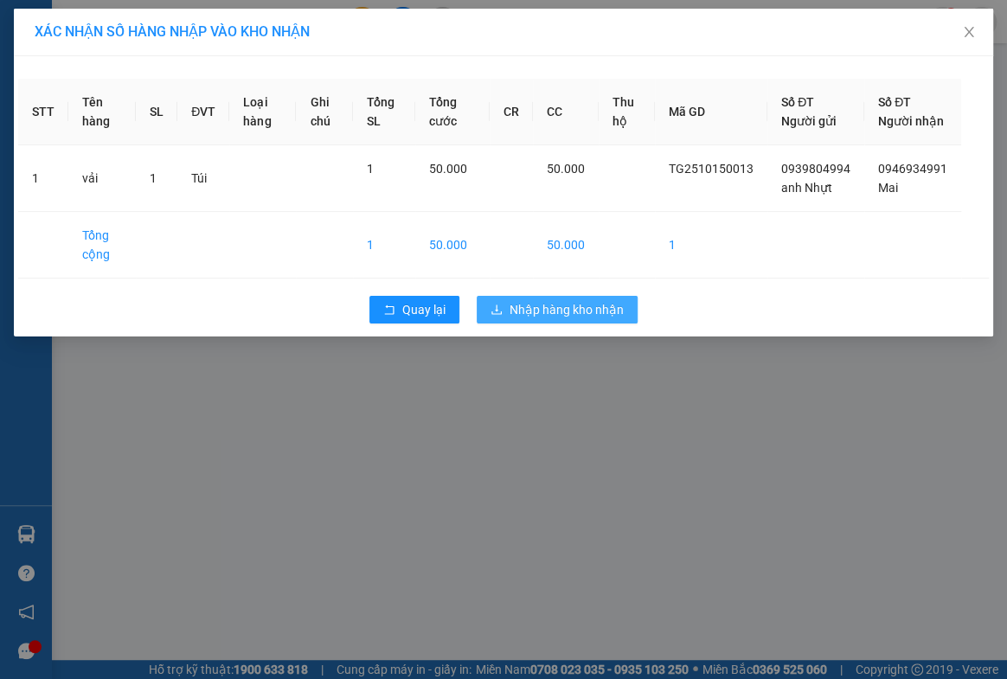
click at [593, 319] on span "Nhập hàng kho nhận" at bounding box center [567, 309] width 114 height 19
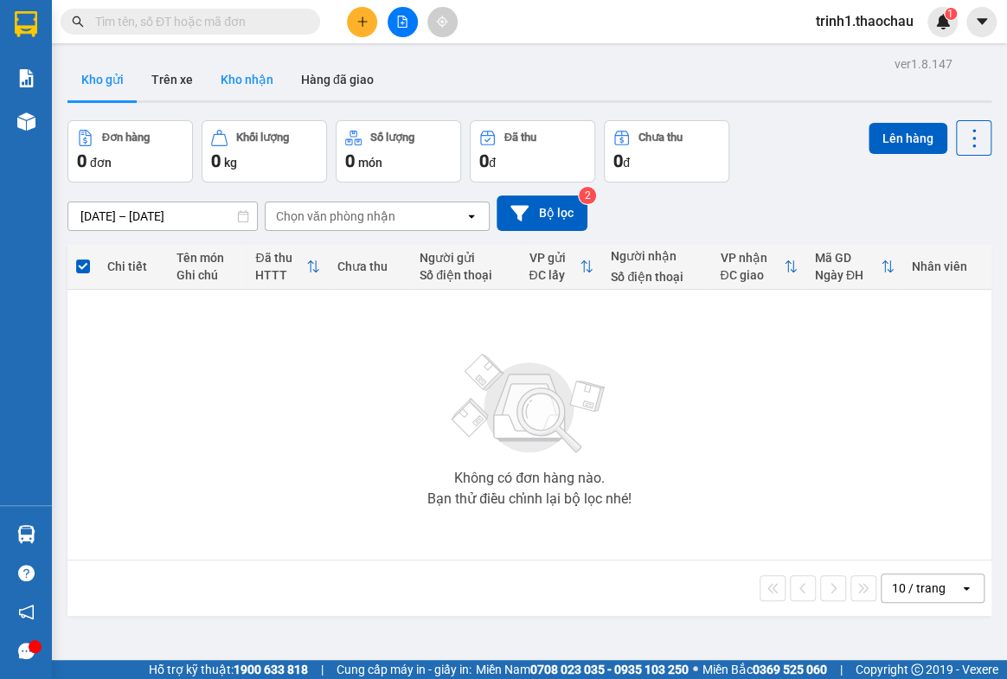
click at [249, 79] on button "Kho nhận" at bounding box center [247, 80] width 80 height 42
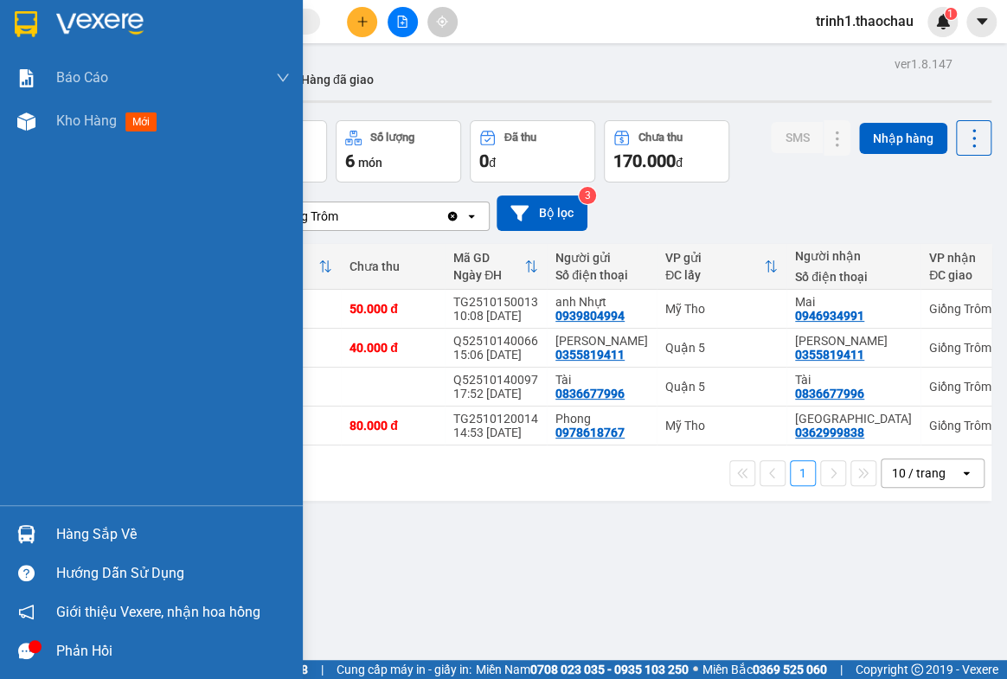
click at [91, 537] on div "Hàng sắp về" at bounding box center [173, 535] width 234 height 26
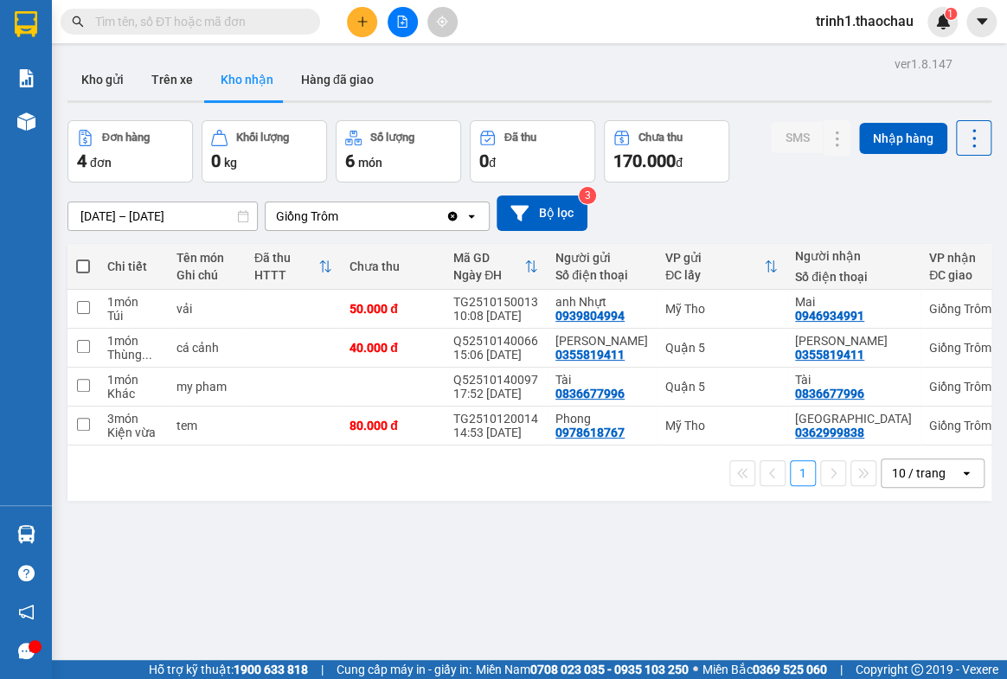
drag, startPoint x: 787, startPoint y: 201, endPoint x: 458, endPoint y: 112, distance: 341.3
click at [786, 201] on section "Kết quả tìm kiếm ( 0 ) Bộ lọc No Data trinh1.thaochau 1 Báo cáo Báo cáo dòng ti…" at bounding box center [503, 339] width 1007 height 679
click at [119, 87] on button "Kho gửi" at bounding box center [102, 80] width 70 height 42
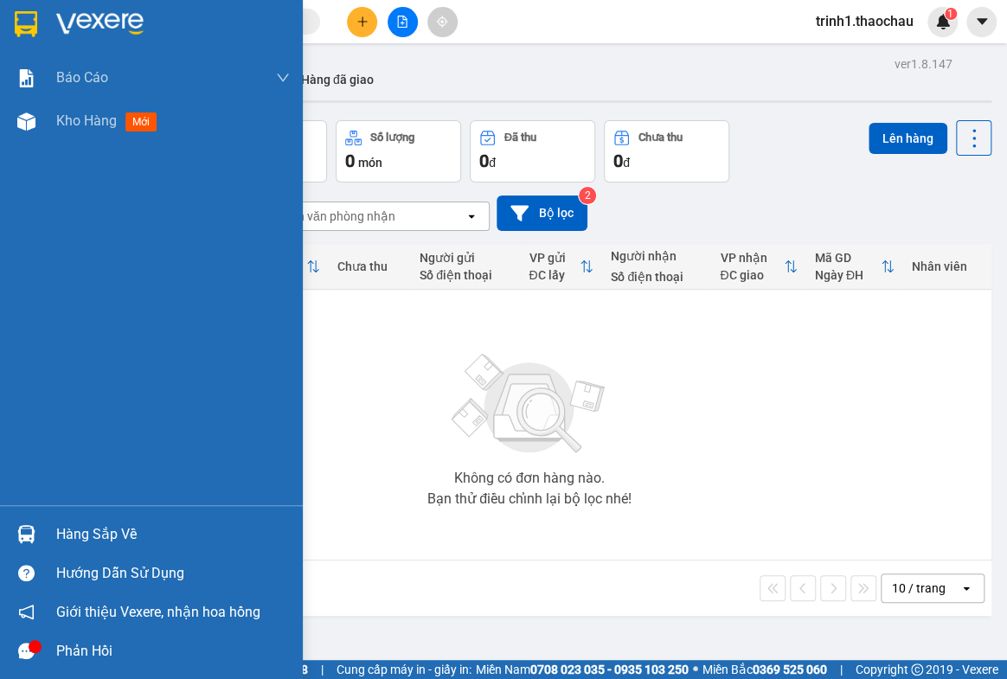
click at [72, 528] on div "Hàng sắp về" at bounding box center [173, 535] width 234 height 26
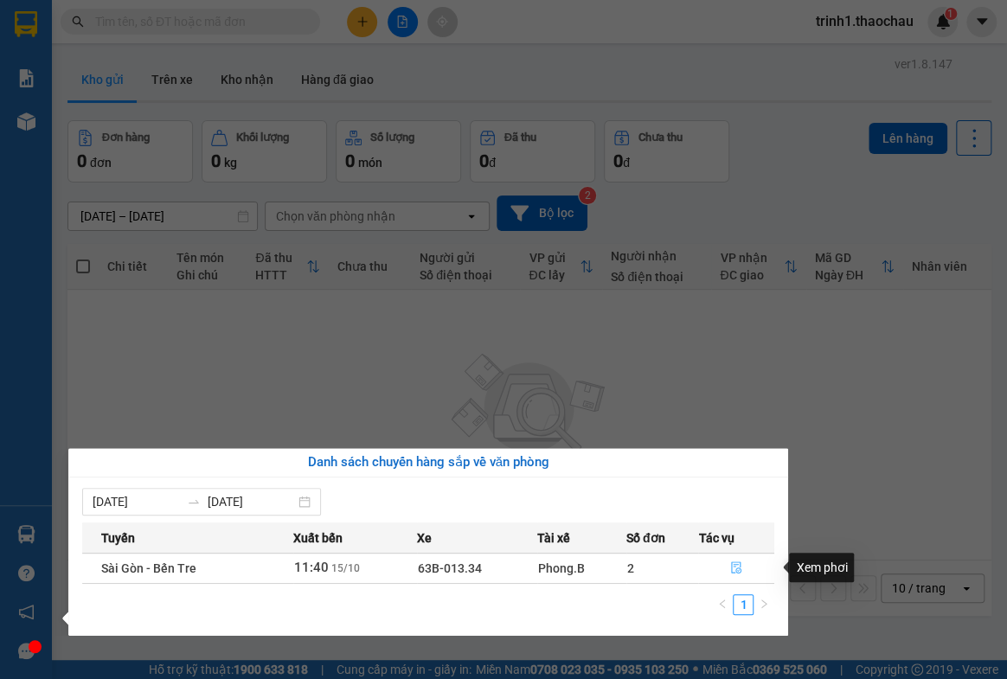
click at [735, 575] on button "button" at bounding box center [736, 569] width 74 height 28
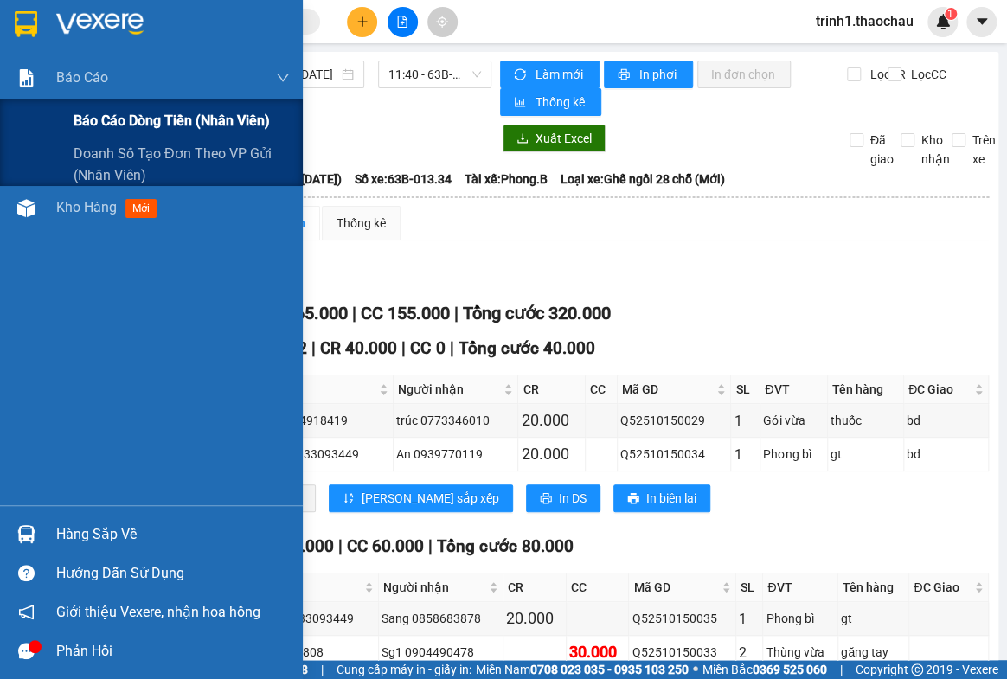
click at [134, 115] on span "Báo cáo dòng tiền (nhân viên)" at bounding box center [172, 121] width 196 height 22
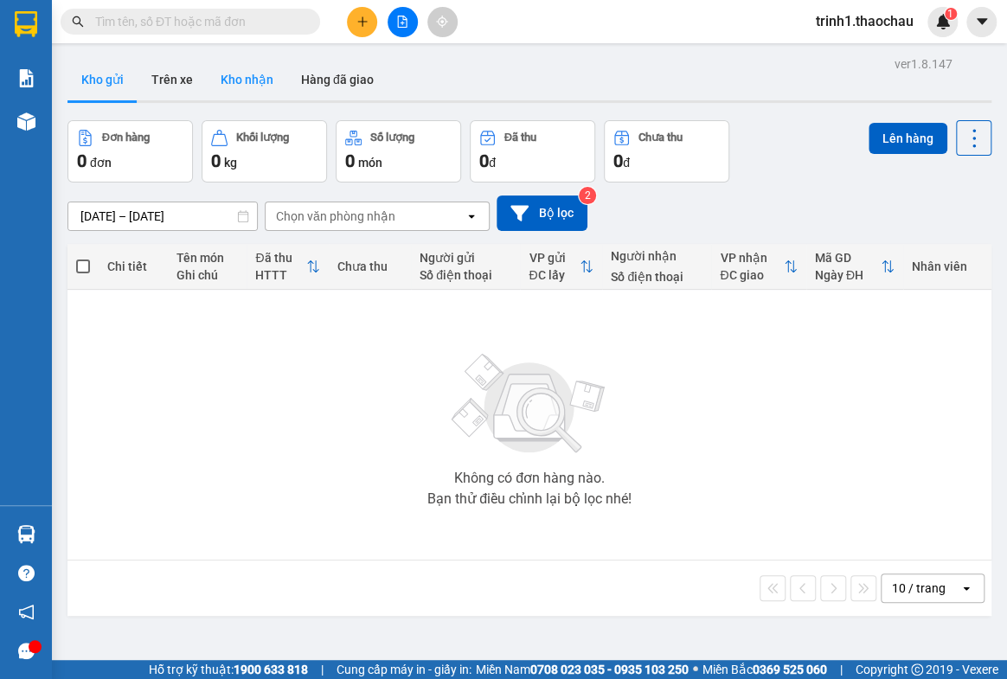
click at [253, 77] on button "Kho nhận" at bounding box center [247, 80] width 80 height 42
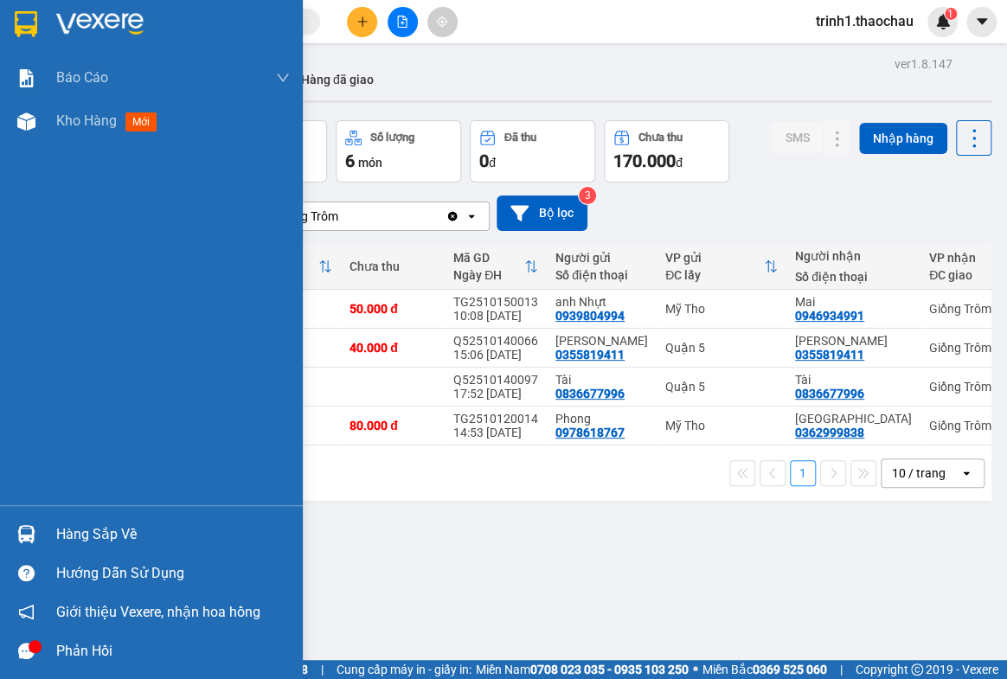
click at [63, 528] on div "Hàng sắp về" at bounding box center [173, 535] width 234 height 26
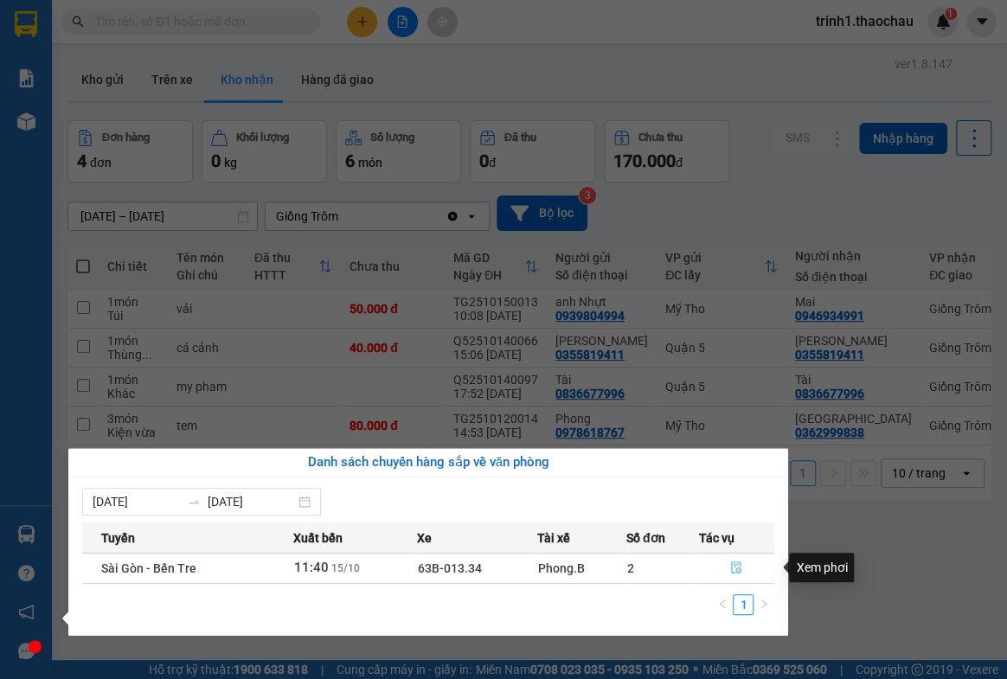
click at [734, 567] on icon "file-done" at bounding box center [736, 568] width 10 height 12
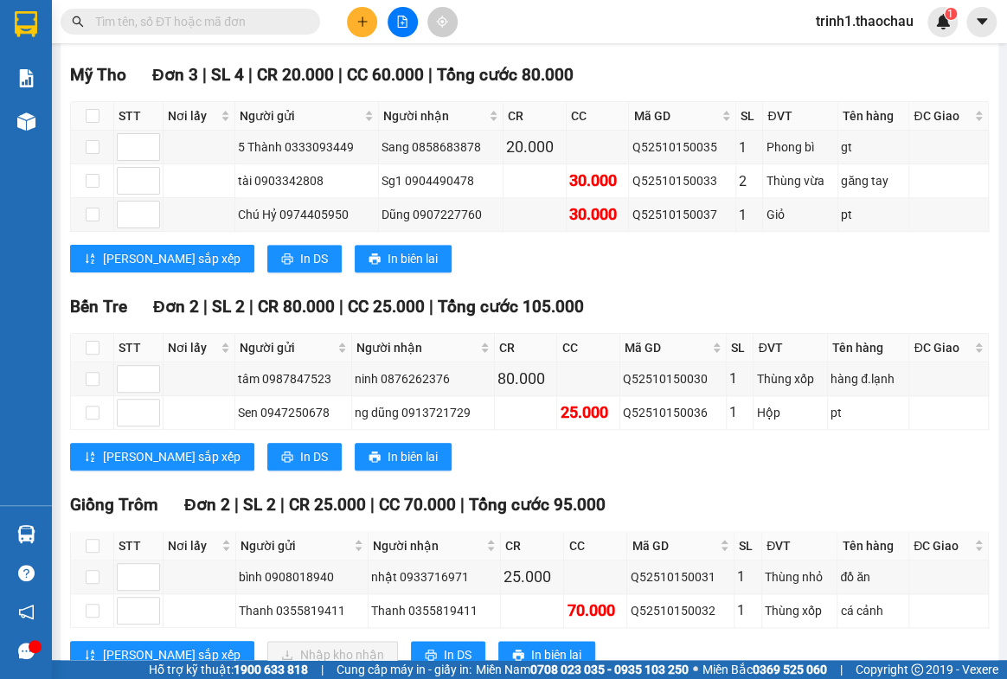
scroll to position [78, 0]
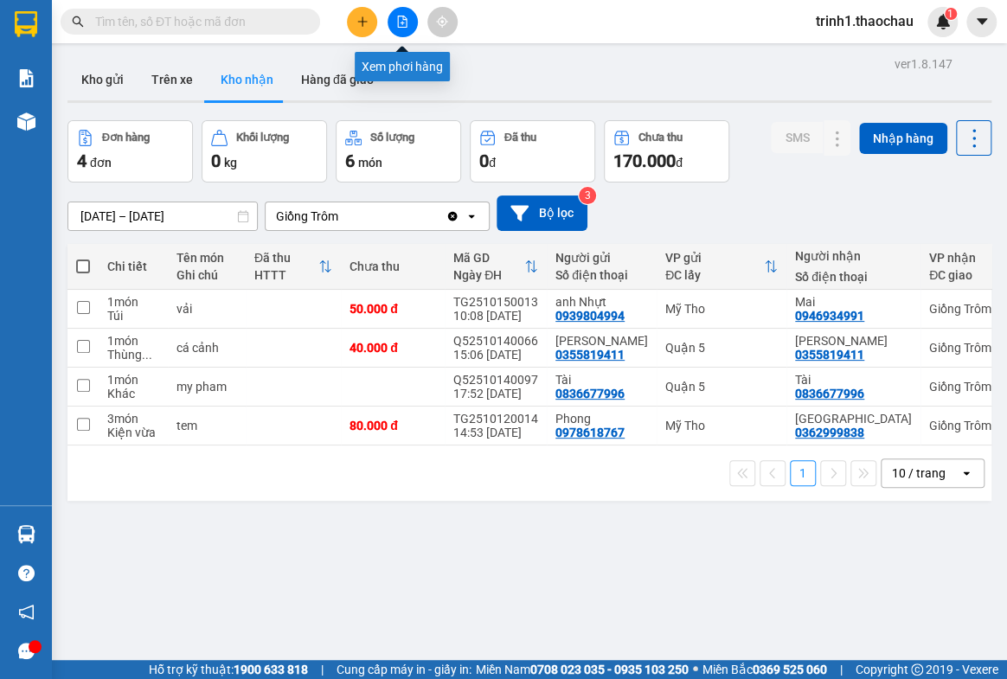
click at [405, 19] on icon "file-add" at bounding box center [403, 22] width 10 height 12
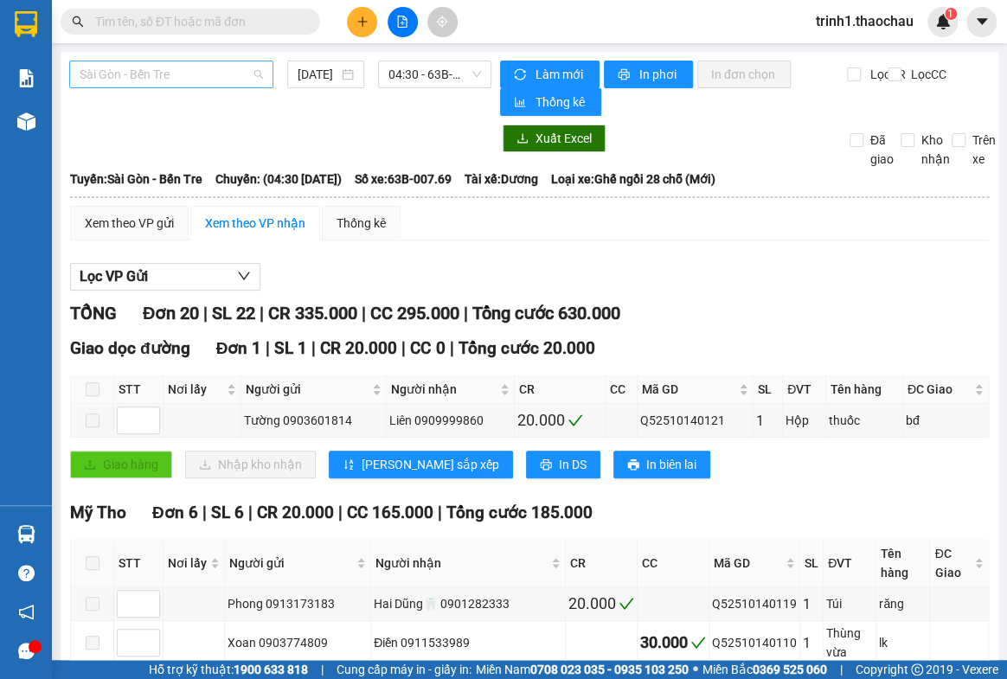
click at [181, 73] on span "Sài Gòn - Bến Tre" at bounding box center [171, 74] width 183 height 26
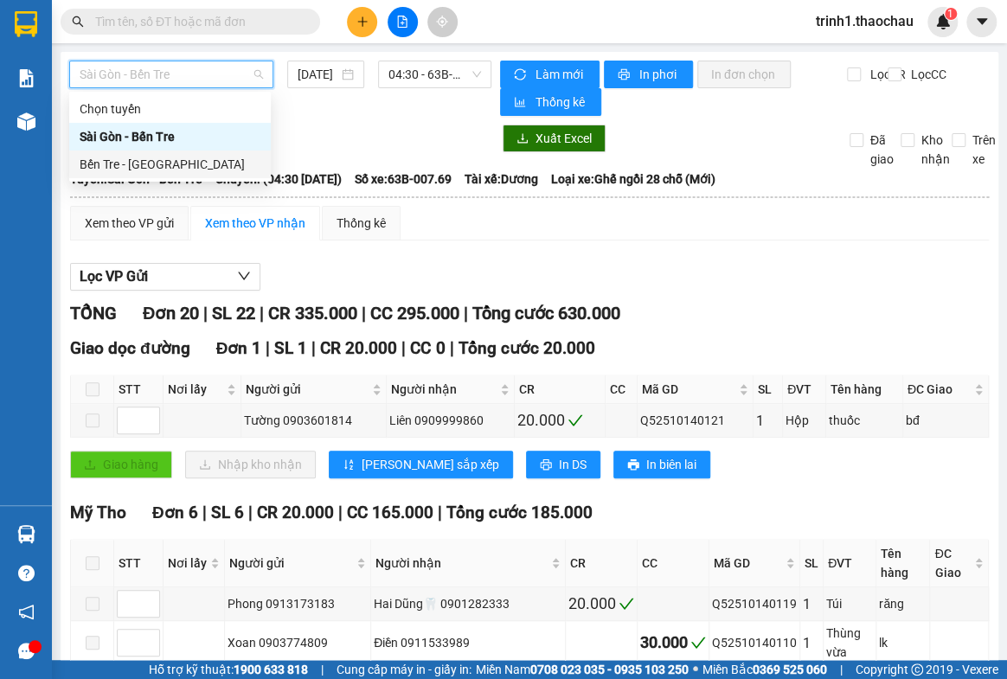
click at [167, 164] on div "Bến Tre - [GEOGRAPHIC_DATA]" at bounding box center [170, 164] width 181 height 19
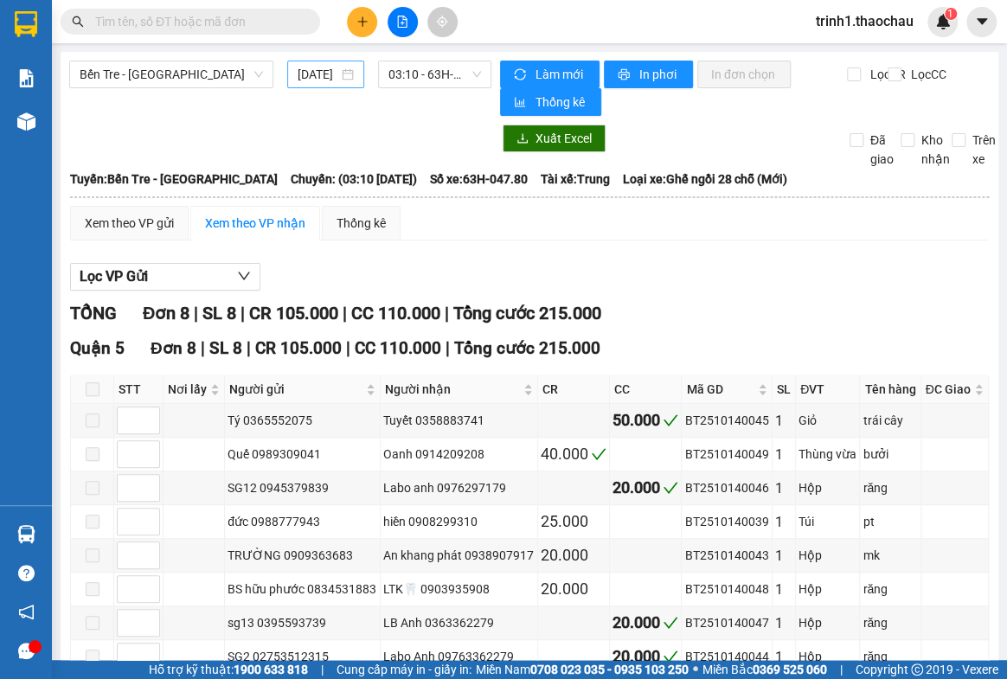
click at [336, 71] on div "[DATE]" at bounding box center [326, 74] width 56 height 19
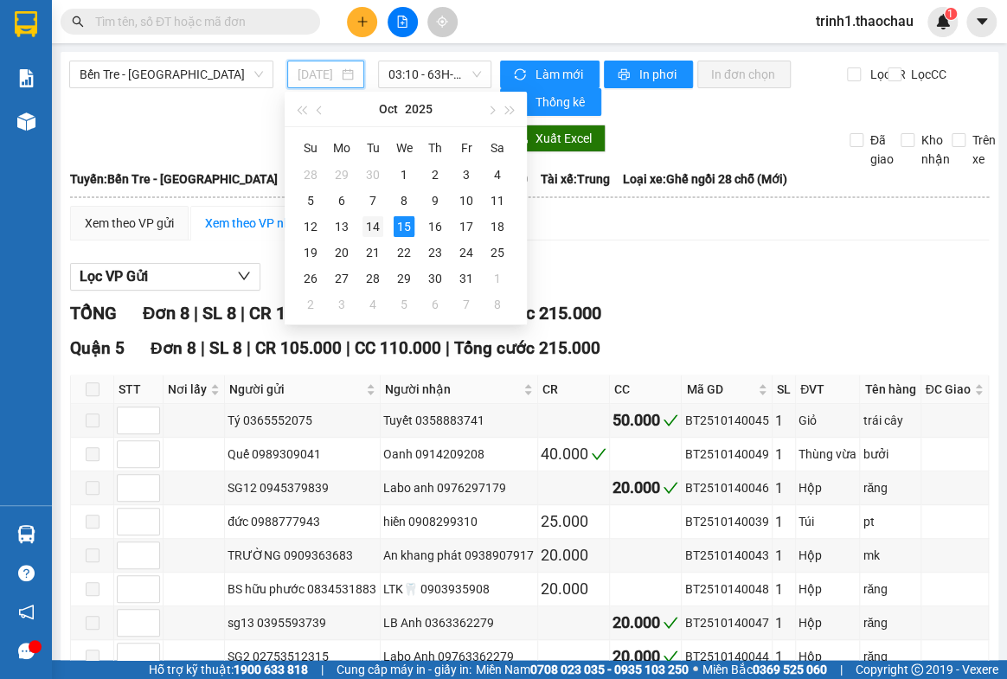
click at [369, 226] on div "14" at bounding box center [373, 226] width 21 height 21
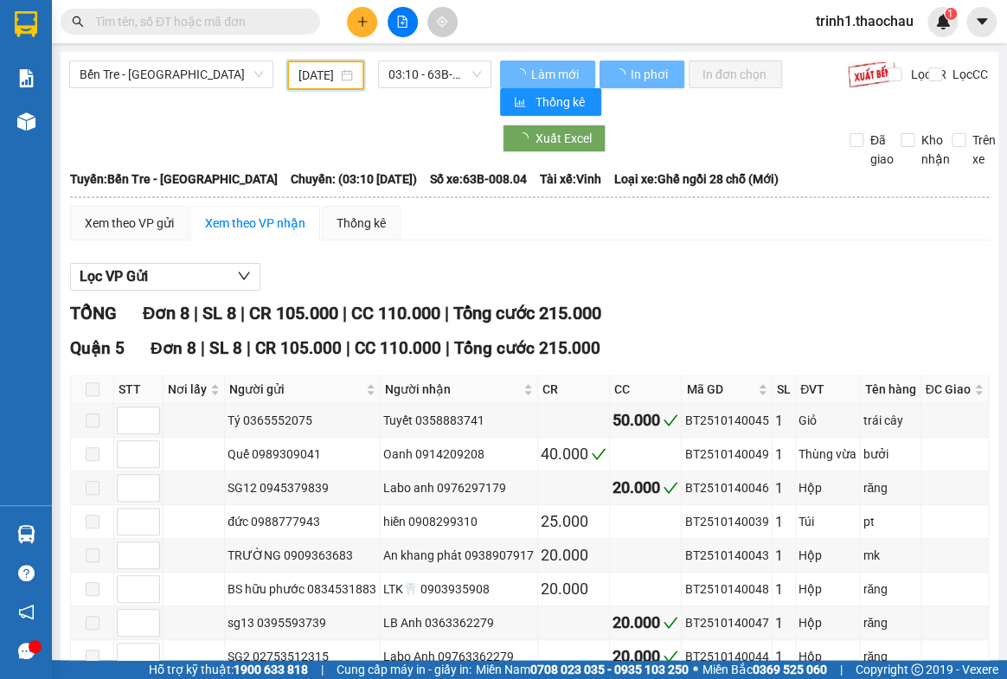
scroll to position [0, 20]
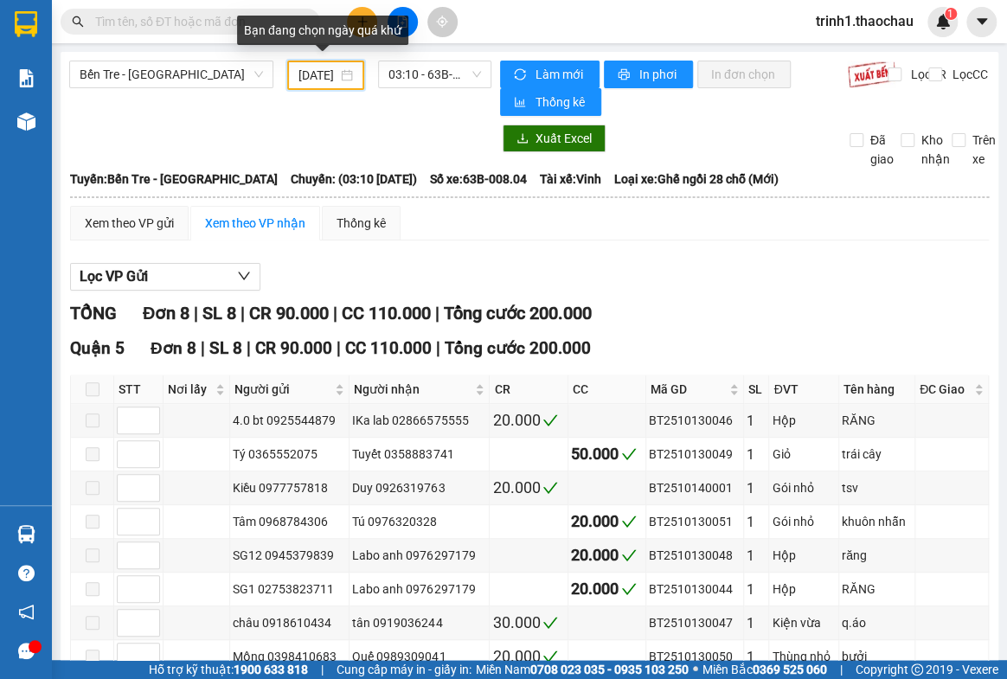
drag, startPoint x: 323, startPoint y: 80, endPoint x: 343, endPoint y: 112, distance: 37.7
click at [324, 80] on input "[DATE]" at bounding box center [318, 75] width 39 height 19
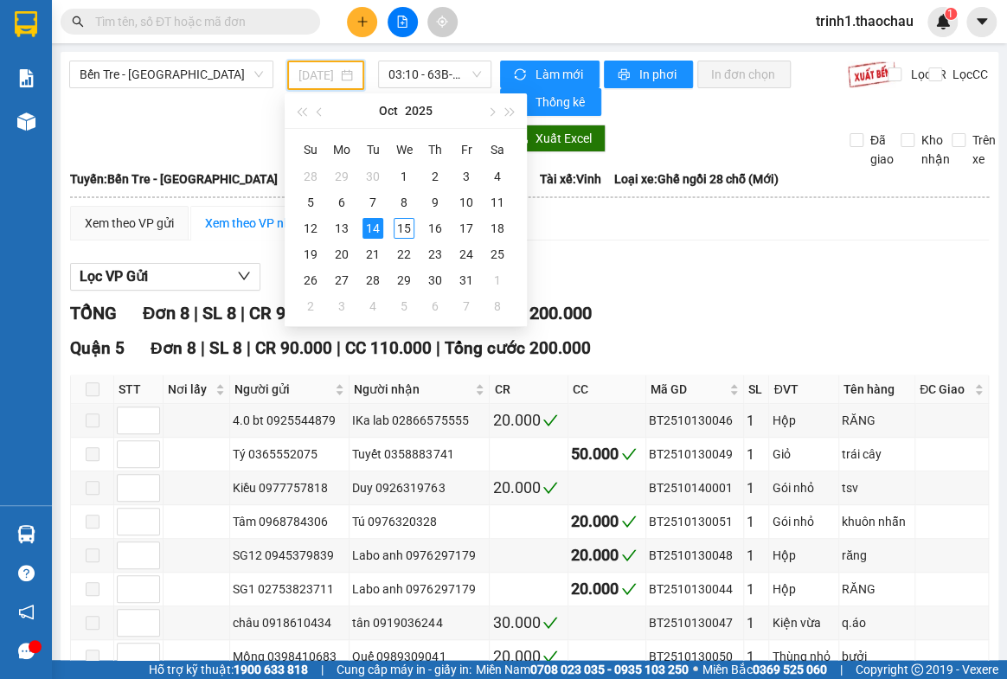
type input "[DATE]"
click at [379, 224] on div "14" at bounding box center [373, 228] width 21 height 21
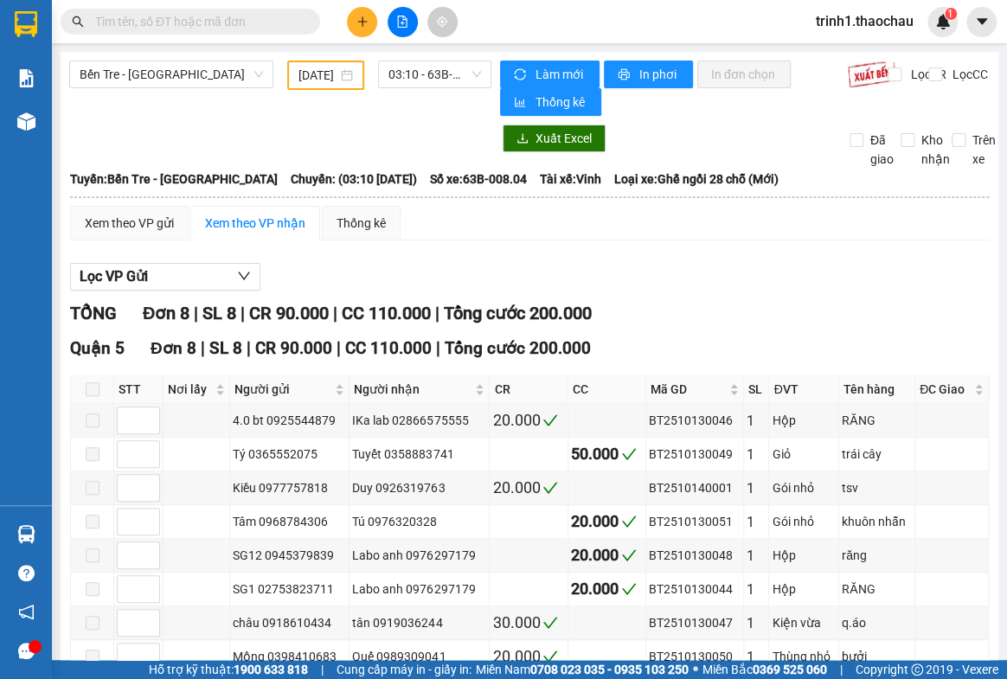
click at [357, 120] on div "Bến Tre - [GEOGRAPHIC_DATA] [DATE] 03:10 - 63B-008.04 Làm mới In phơi In đơn ch…" at bounding box center [530, 403] width 938 height 703
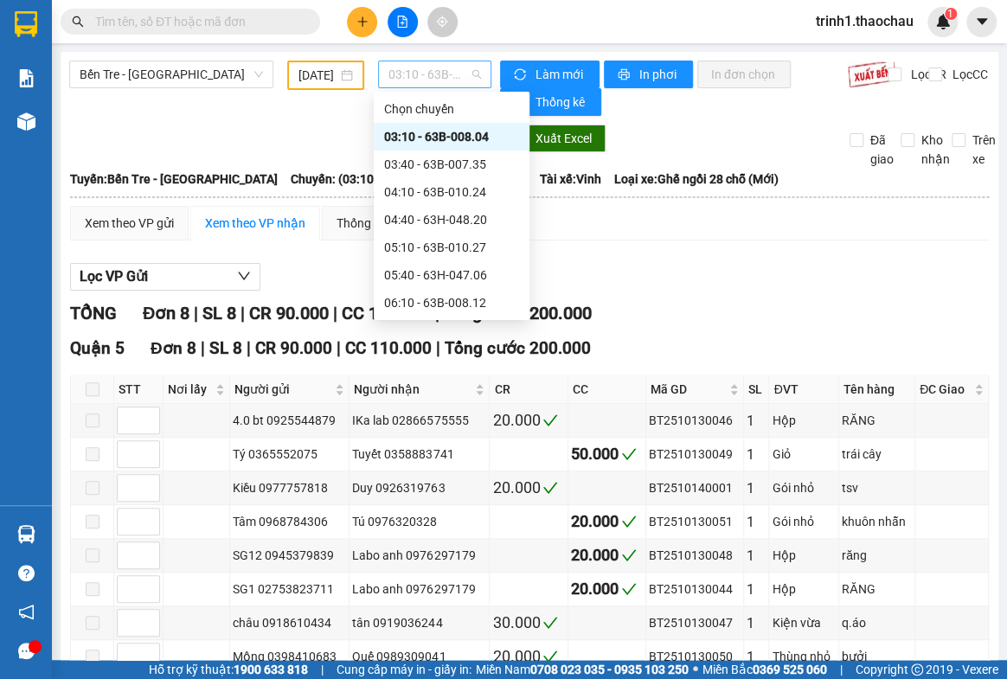
click at [429, 80] on span "03:10 - 63B-008.04" at bounding box center [434, 74] width 93 height 26
click at [411, 163] on div "03:40 - 63B-007.35" at bounding box center [451, 164] width 135 height 19
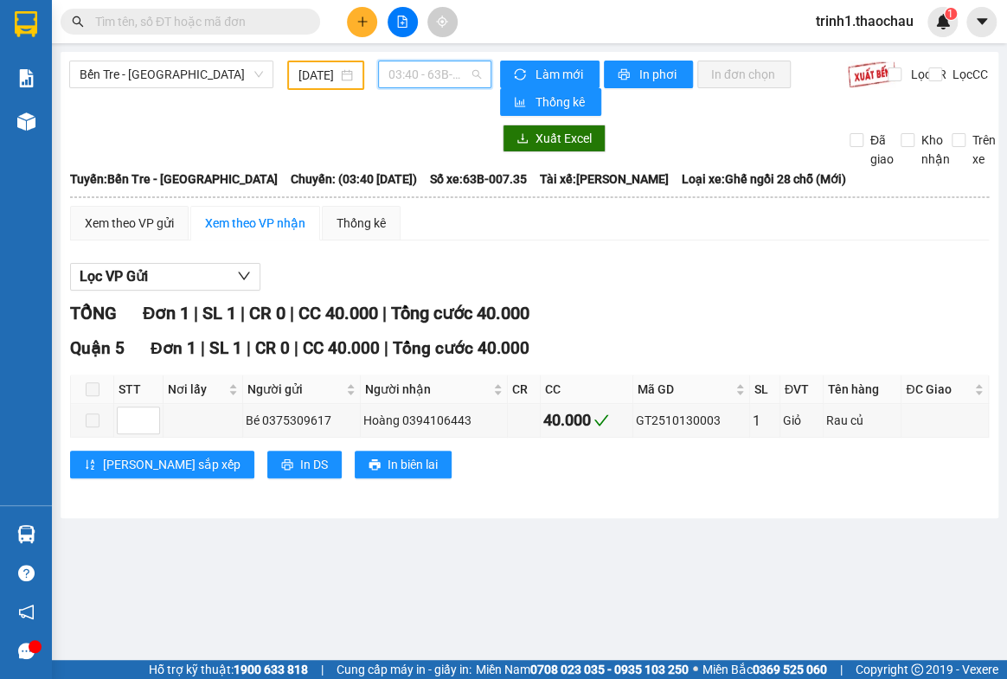
click at [408, 80] on span "03:40 - 63B-007.35" at bounding box center [434, 74] width 93 height 26
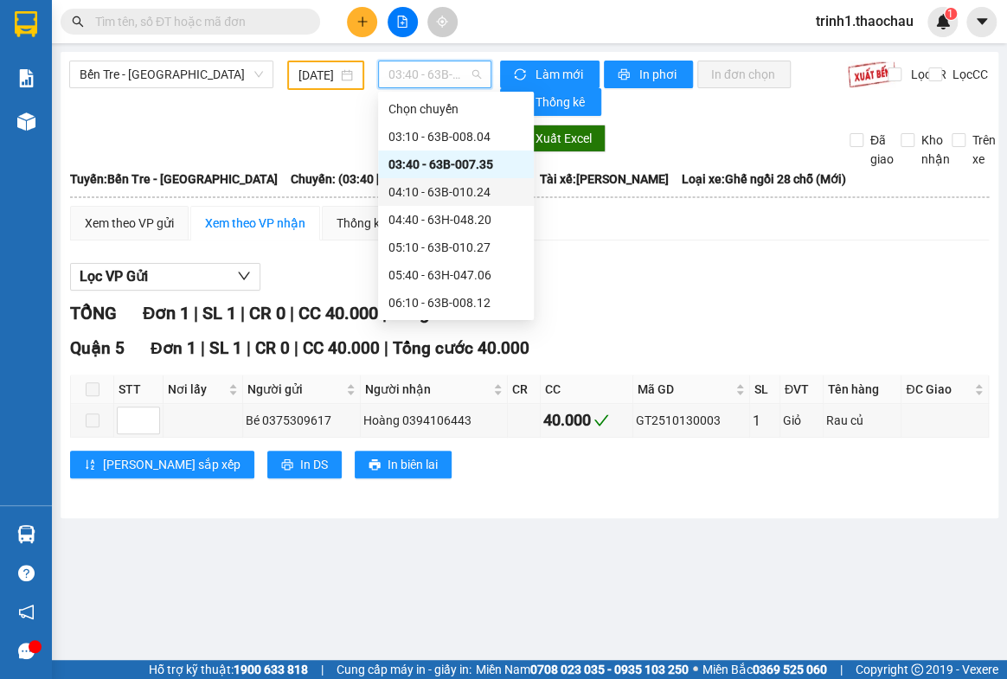
click at [414, 195] on div "04:10 - 63B-010.24" at bounding box center [455, 192] width 135 height 19
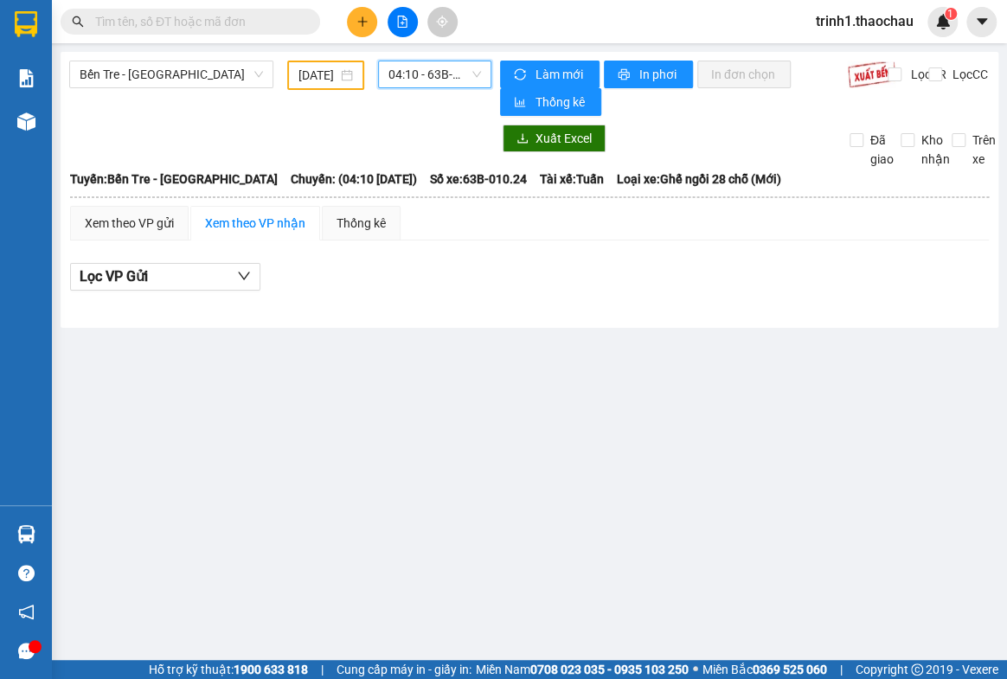
click at [438, 89] on div "Bến Tre - [GEOGRAPHIC_DATA] [DATE] 04:10 04:10 - 63B-010.24" at bounding box center [280, 88] width 422 height 55
click at [440, 83] on span "04:10 - 63B-010.24" at bounding box center [434, 74] width 93 height 26
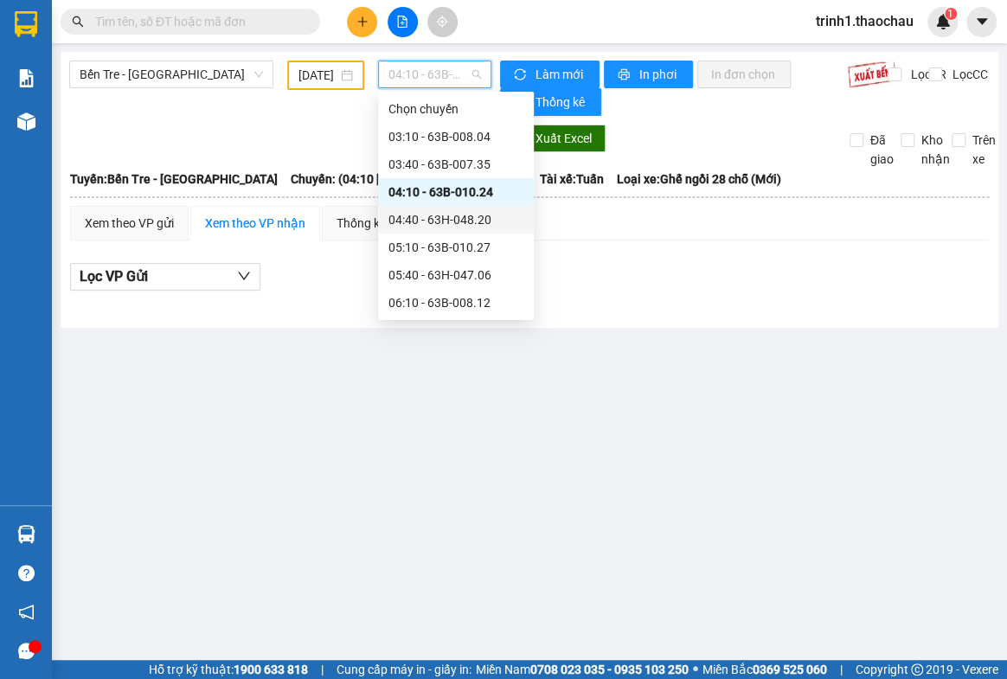
click at [425, 217] on div "04:40 - 63H-048.20" at bounding box center [455, 219] width 135 height 19
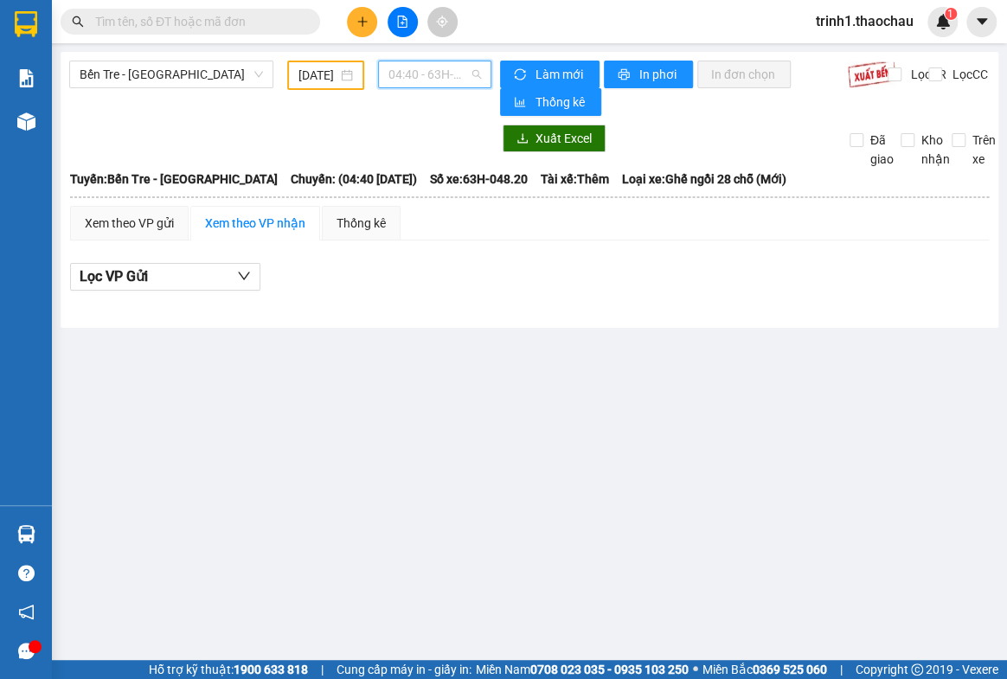
click at [433, 79] on span "04:40 - 63H-048.20" at bounding box center [434, 74] width 93 height 26
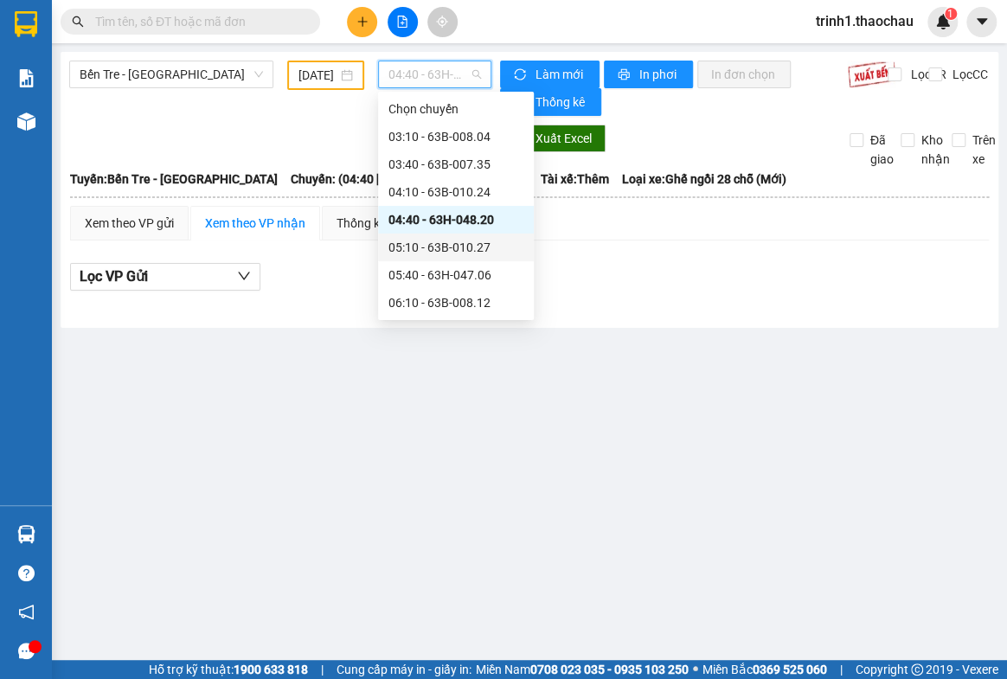
click at [432, 243] on div "05:10 - 63B-010.27" at bounding box center [455, 247] width 135 height 19
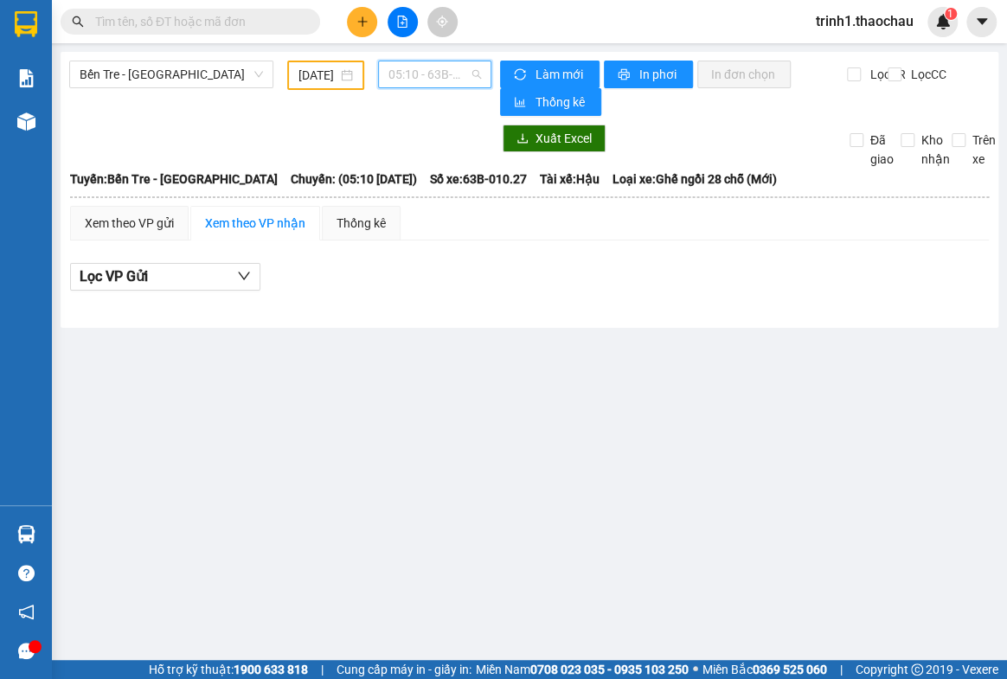
drag, startPoint x: 414, startPoint y: 81, endPoint x: 416, endPoint y: 181, distance: 99.5
click at [414, 82] on span "05:10 - 63B-010.27" at bounding box center [434, 74] width 93 height 26
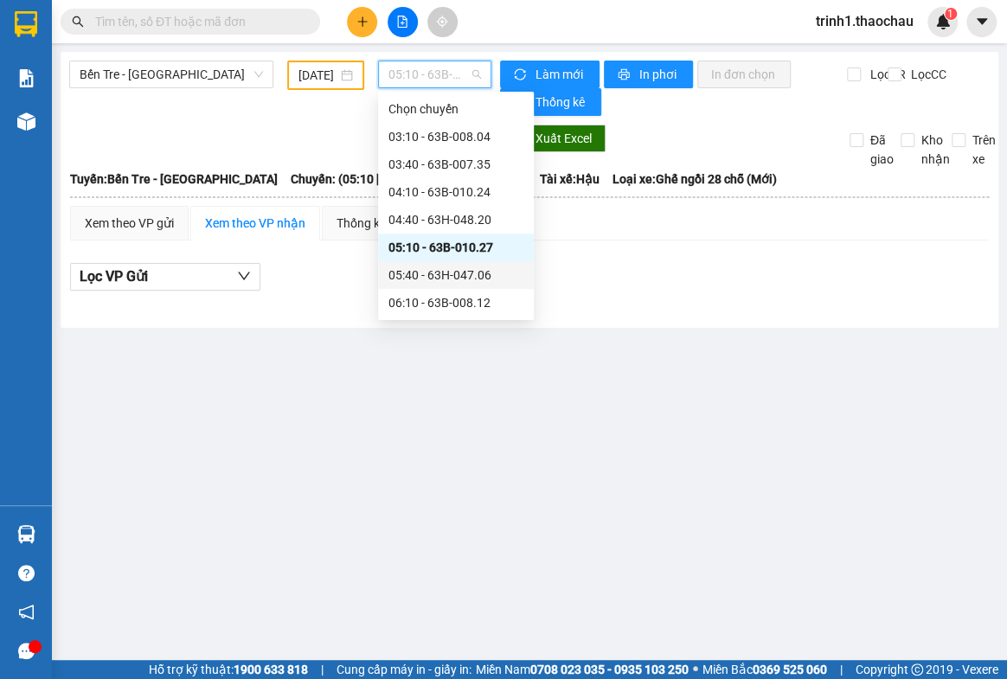
click at [423, 273] on div "05:40 - 63H-047.06" at bounding box center [455, 275] width 135 height 19
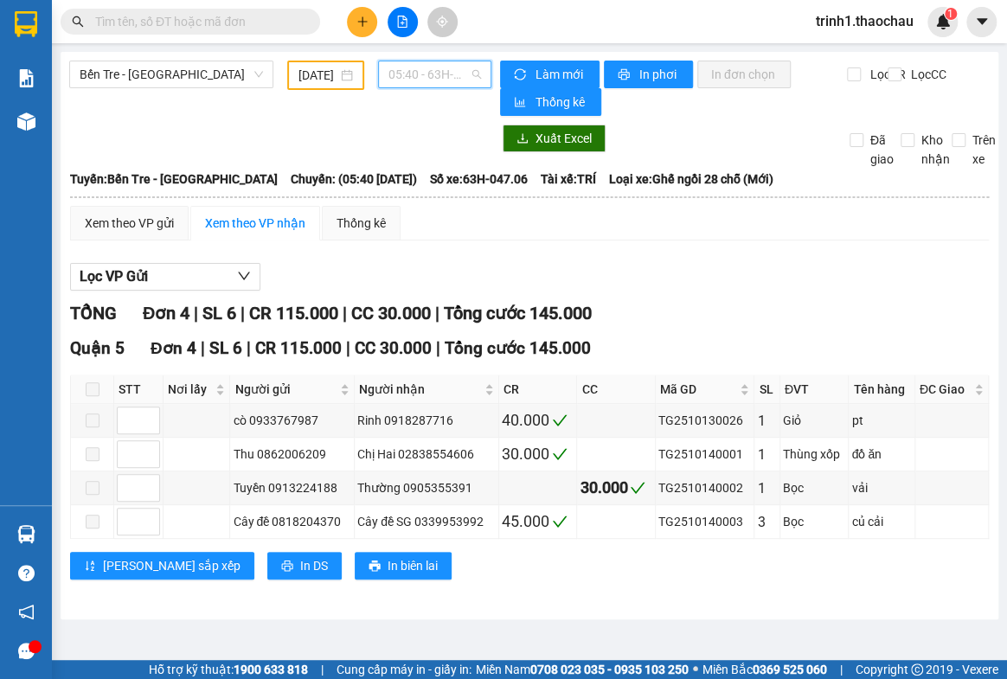
click at [414, 69] on span "05:40 - 63H-047.06" at bounding box center [434, 74] width 93 height 26
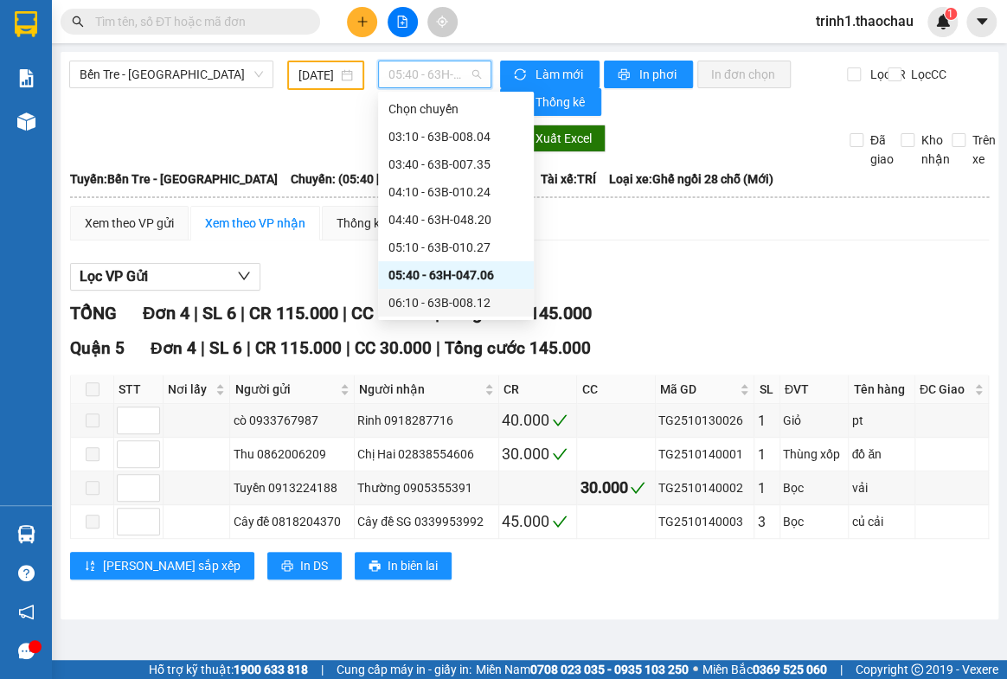
click at [432, 304] on div "06:10 - 63B-008.12" at bounding box center [455, 302] width 135 height 19
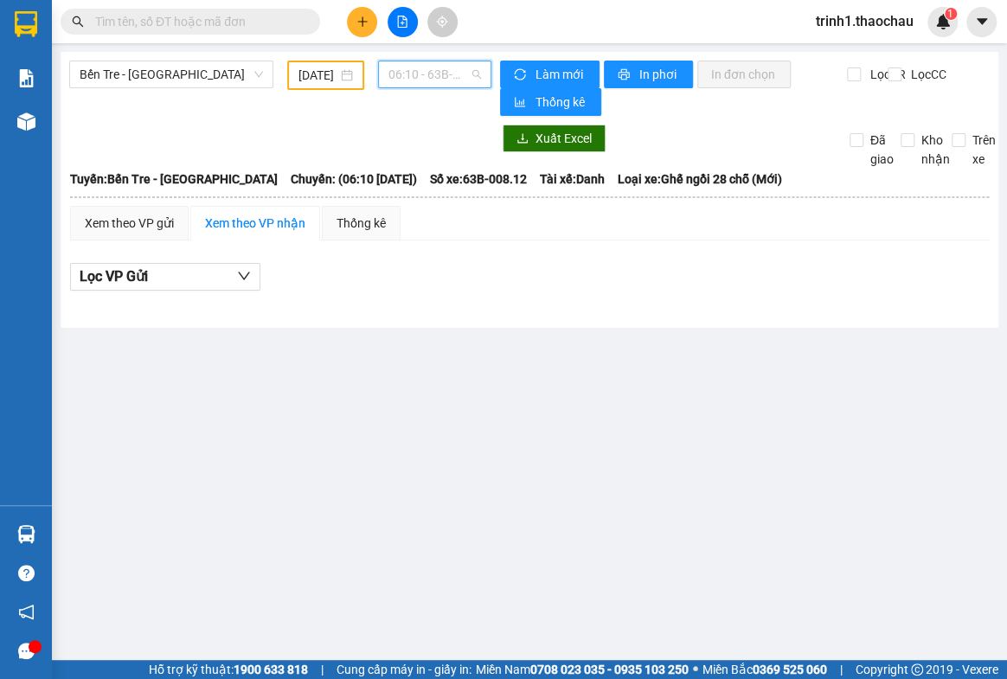
click at [423, 79] on span "06:10 - 63B-008.12" at bounding box center [434, 74] width 93 height 26
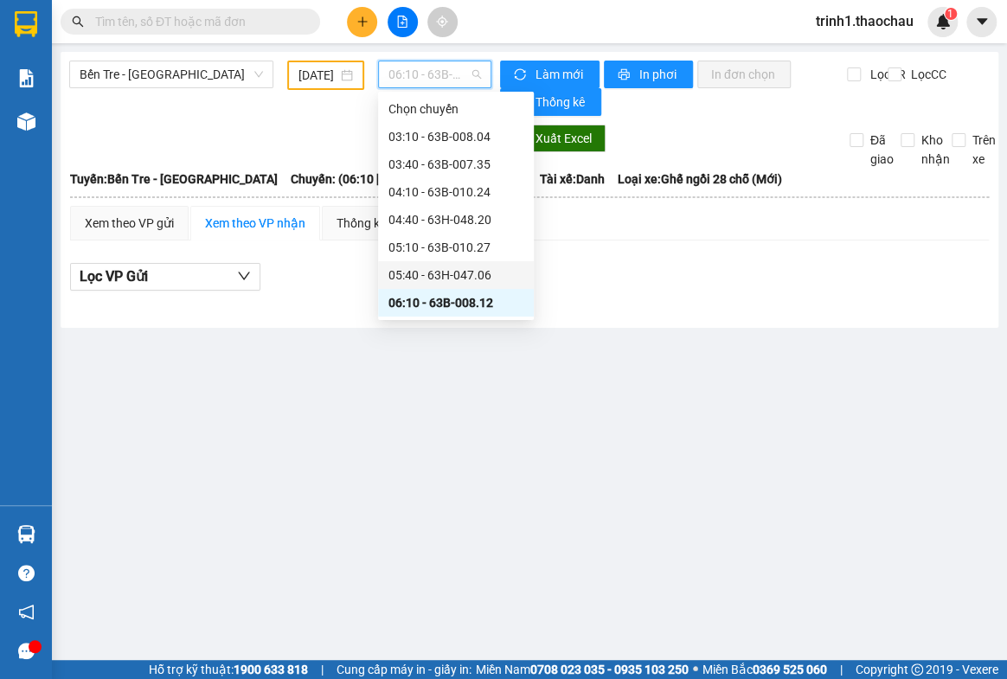
scroll to position [157, 0]
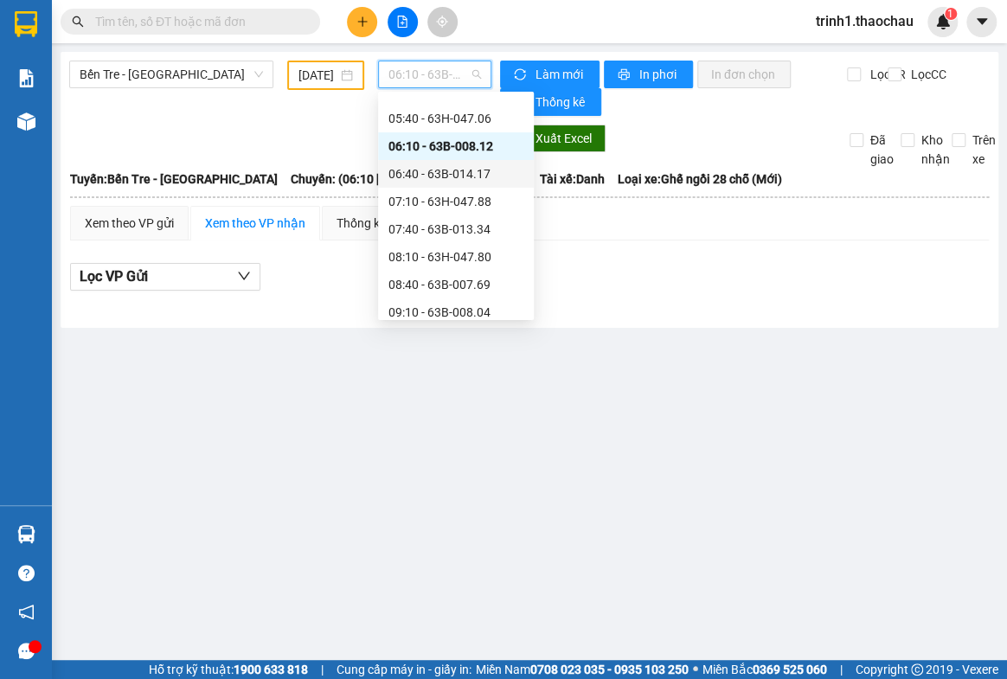
click at [432, 172] on div "06:40 - 63B-014.17" at bounding box center [455, 173] width 135 height 19
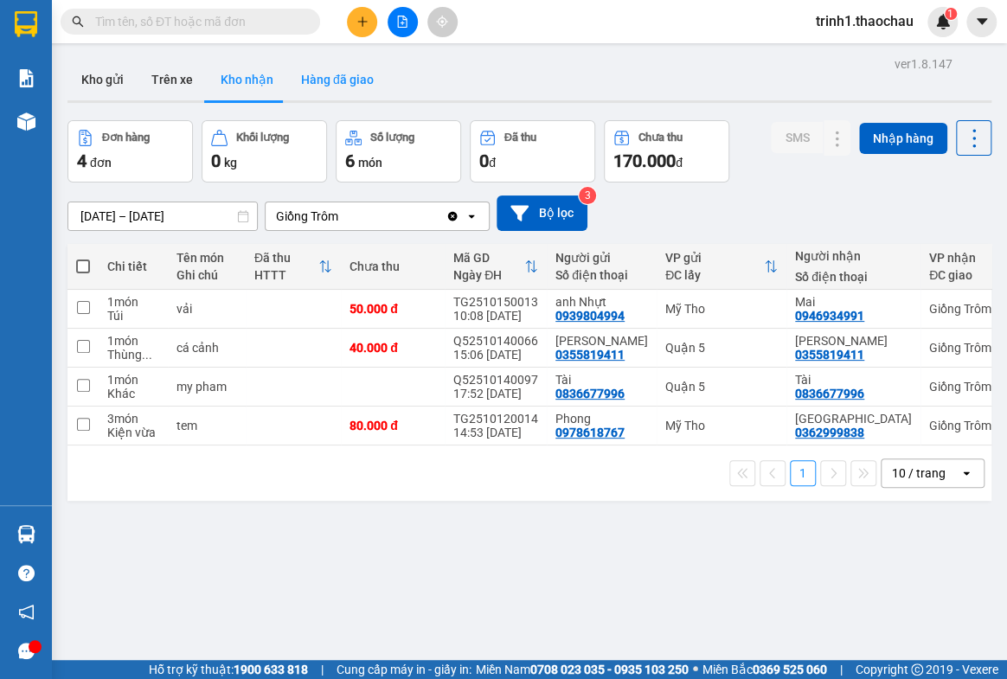
click at [337, 88] on button "Hàng đã giao" at bounding box center [337, 80] width 100 height 42
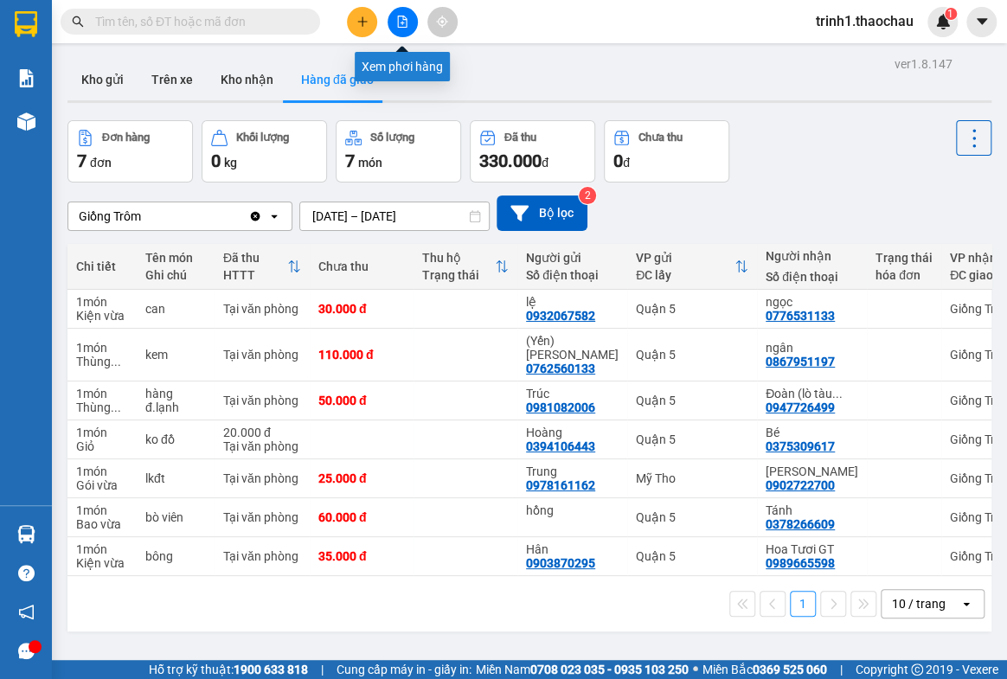
click at [406, 18] on icon "file-add" at bounding box center [403, 22] width 10 height 12
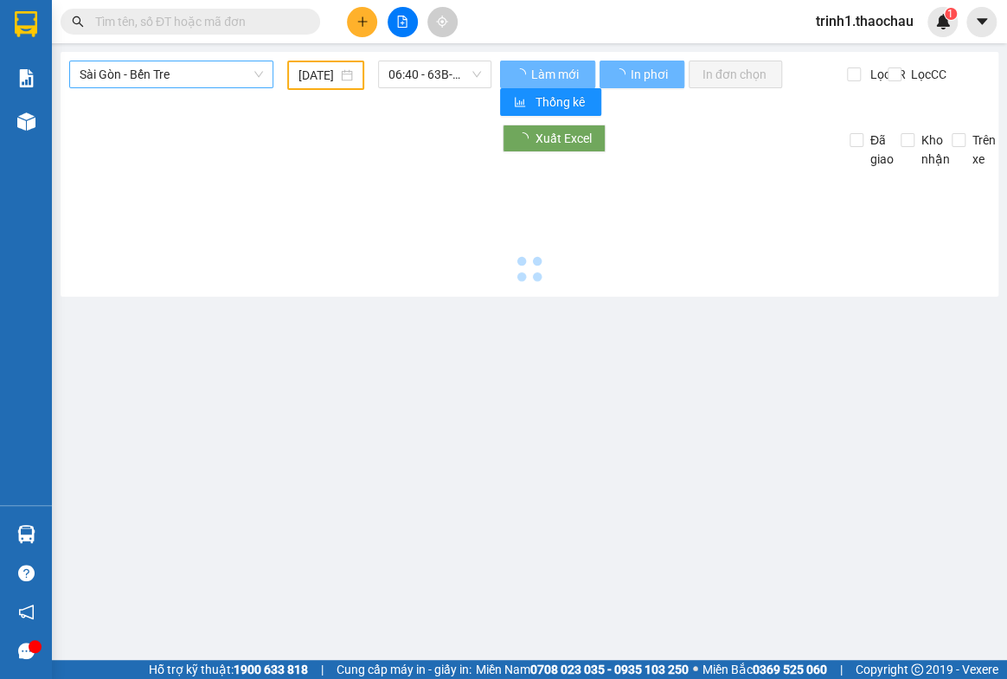
type input "[DATE]"
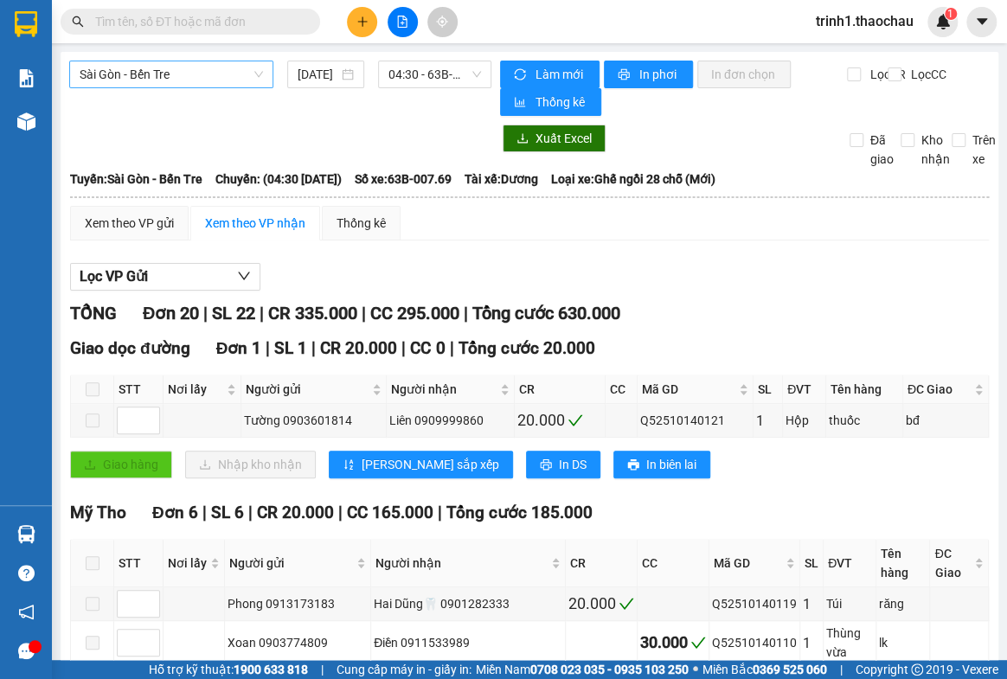
click at [141, 76] on span "Sài Gòn - Bến Tre" at bounding box center [171, 74] width 183 height 26
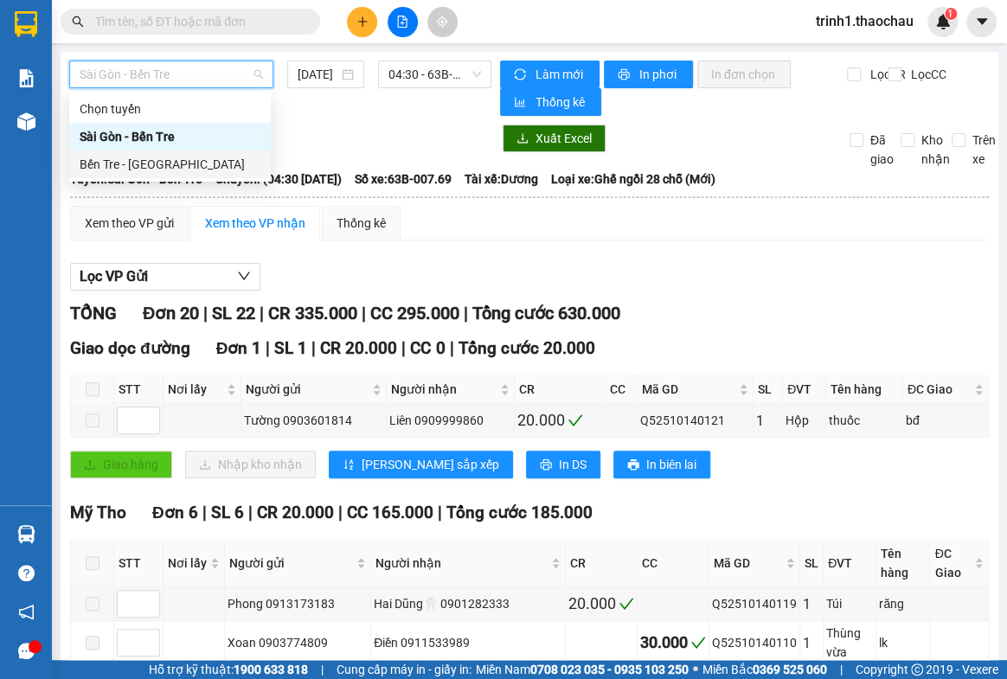
click at [147, 163] on div "Bến Tre - [GEOGRAPHIC_DATA]" at bounding box center [170, 164] width 181 height 19
type input "[DATE]"
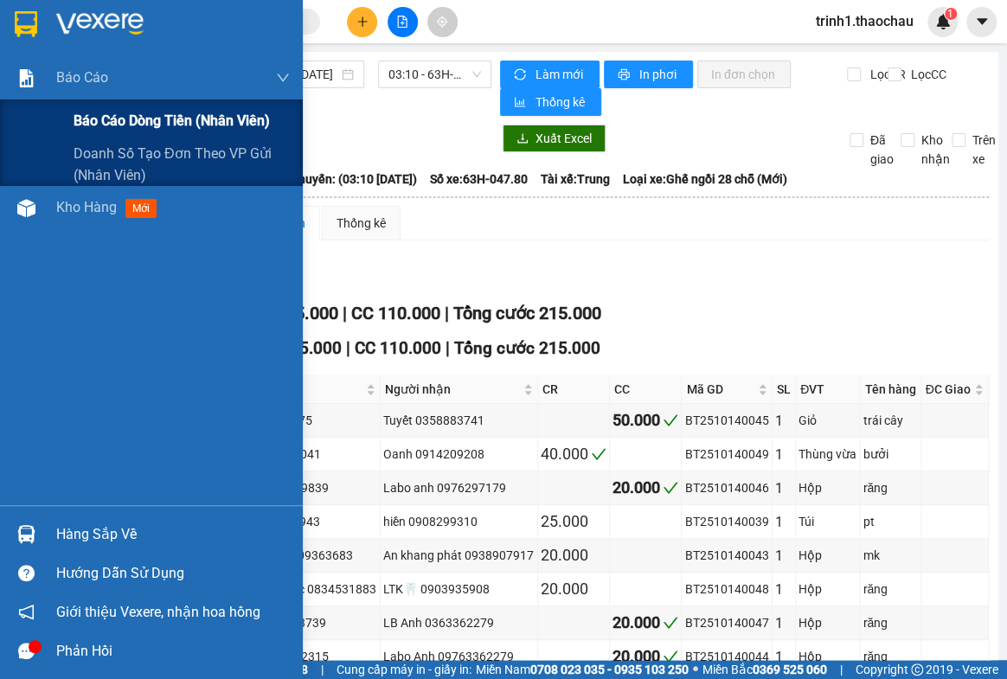
click at [120, 117] on span "Báo cáo dòng tiền (nhân viên)" at bounding box center [172, 121] width 196 height 22
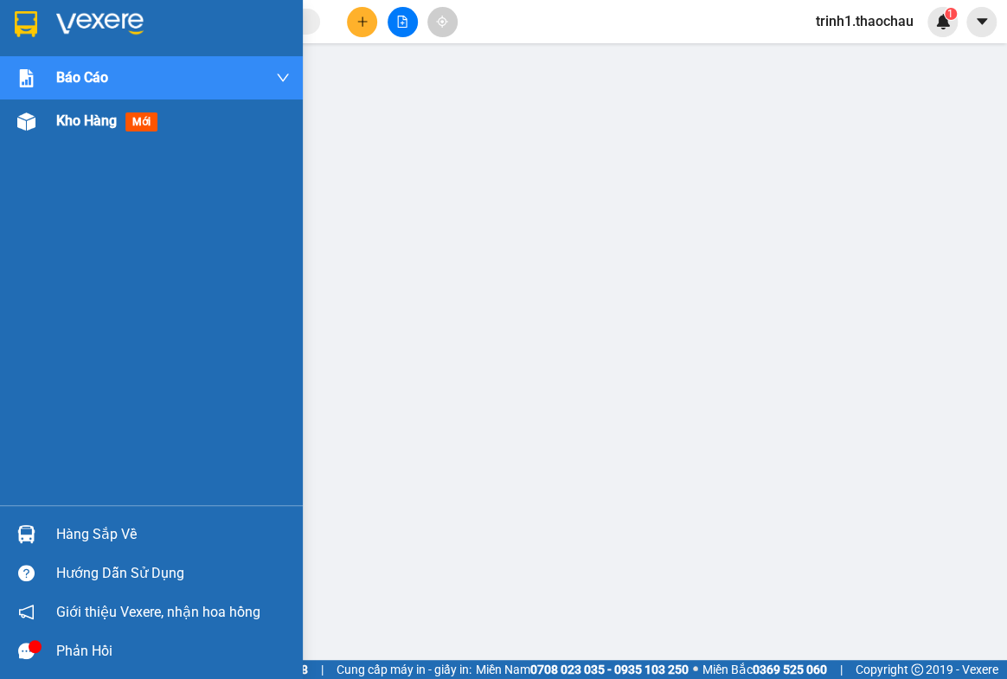
click at [84, 120] on span "Kho hàng" at bounding box center [86, 120] width 61 height 16
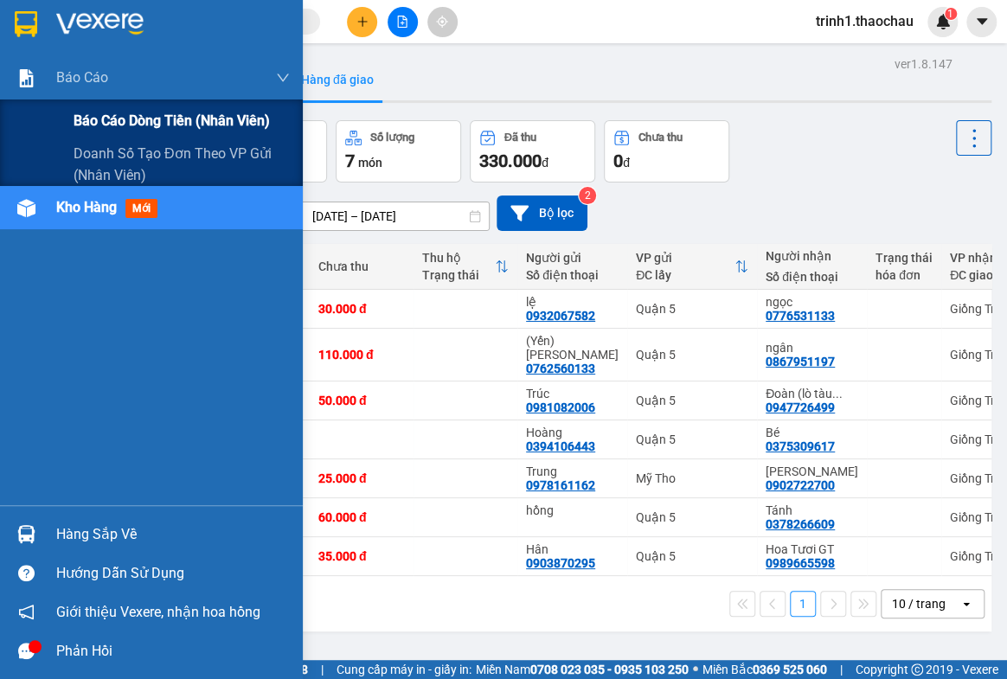
click at [87, 125] on span "Báo cáo dòng tiền (nhân viên)" at bounding box center [172, 121] width 196 height 22
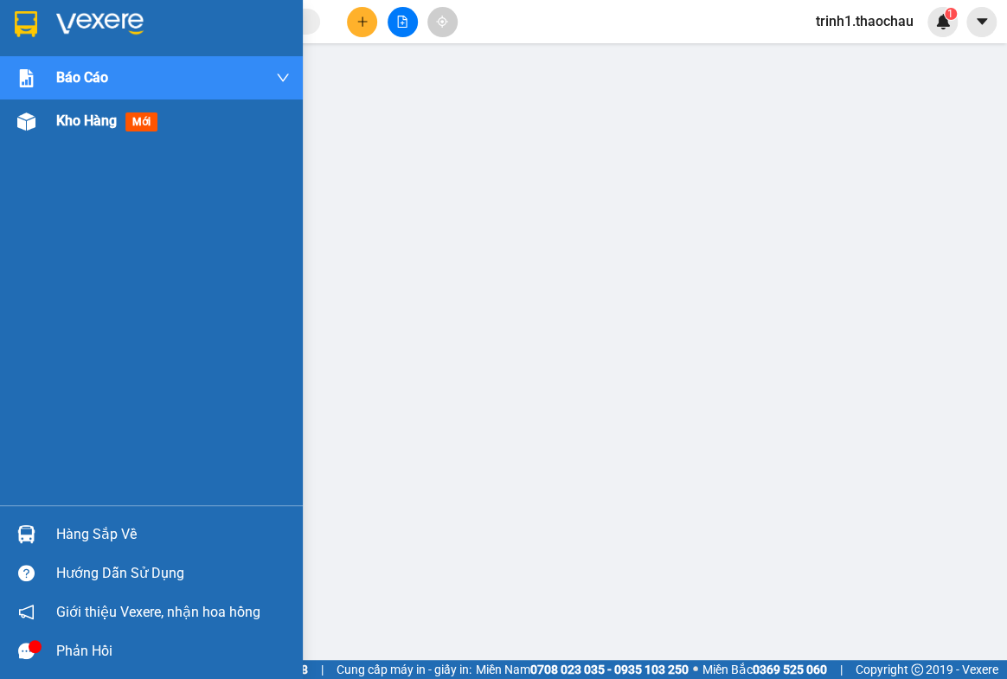
click at [100, 116] on span "Kho hàng" at bounding box center [86, 120] width 61 height 16
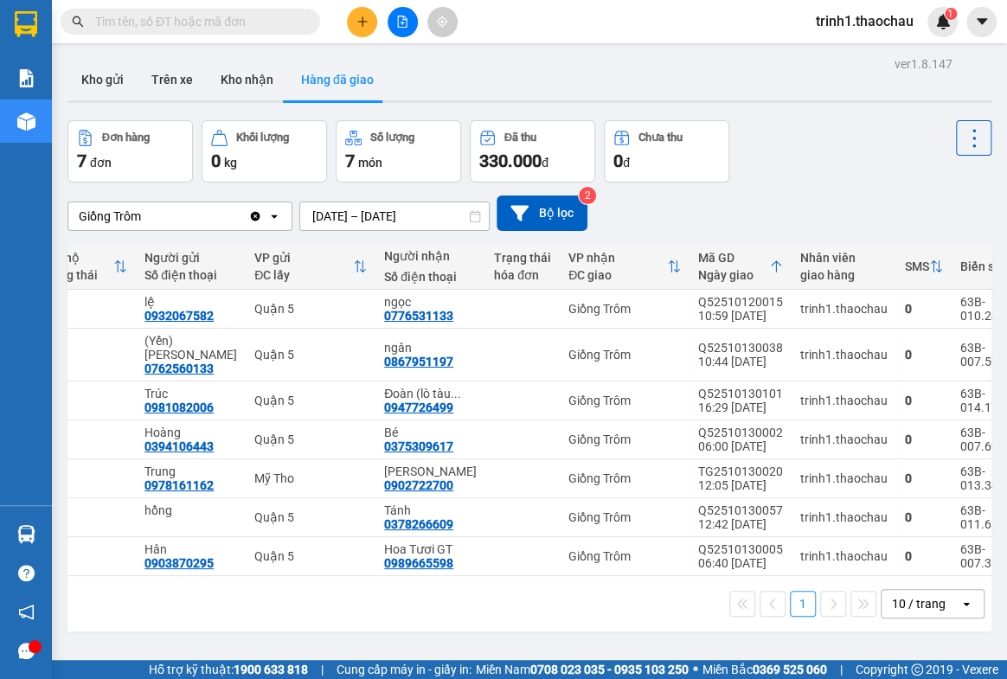
scroll to position [0, 389]
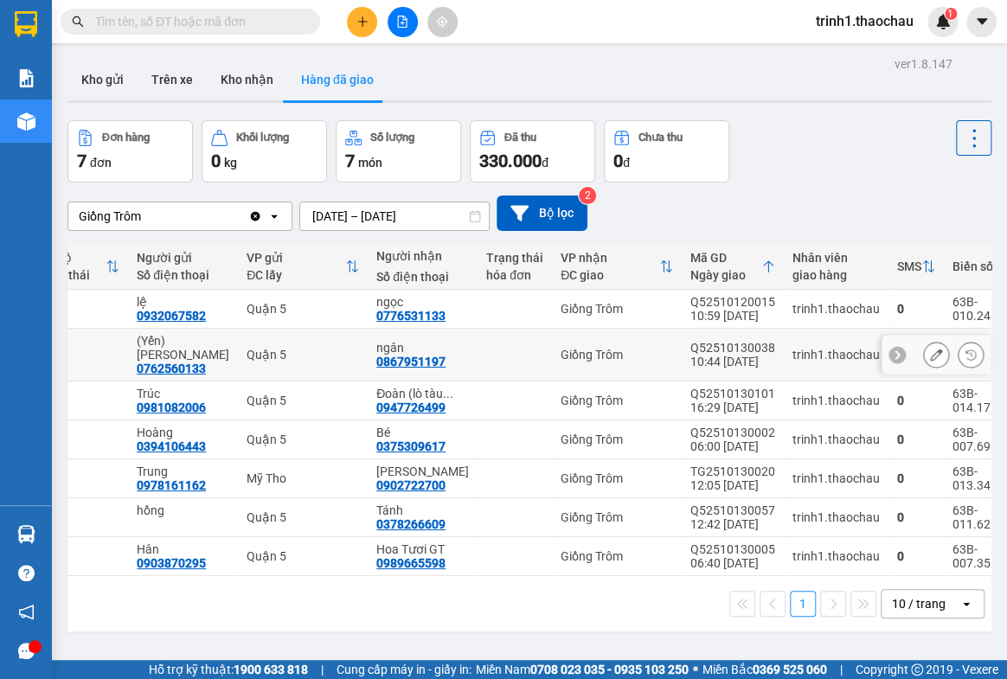
click at [690, 355] on div "10:44 [DATE]" at bounding box center [732, 362] width 85 height 14
drag, startPoint x: 743, startPoint y: 348, endPoint x: 665, endPoint y: 346, distance: 78.8
click at [682, 346] on td "Q52510130038 10:44 [DATE]" at bounding box center [733, 355] width 102 height 53
drag, startPoint x: 444, startPoint y: 360, endPoint x: 353, endPoint y: 363, distance: 90.9
click at [368, 363] on td "ngân 0867951197" at bounding box center [423, 355] width 110 height 53
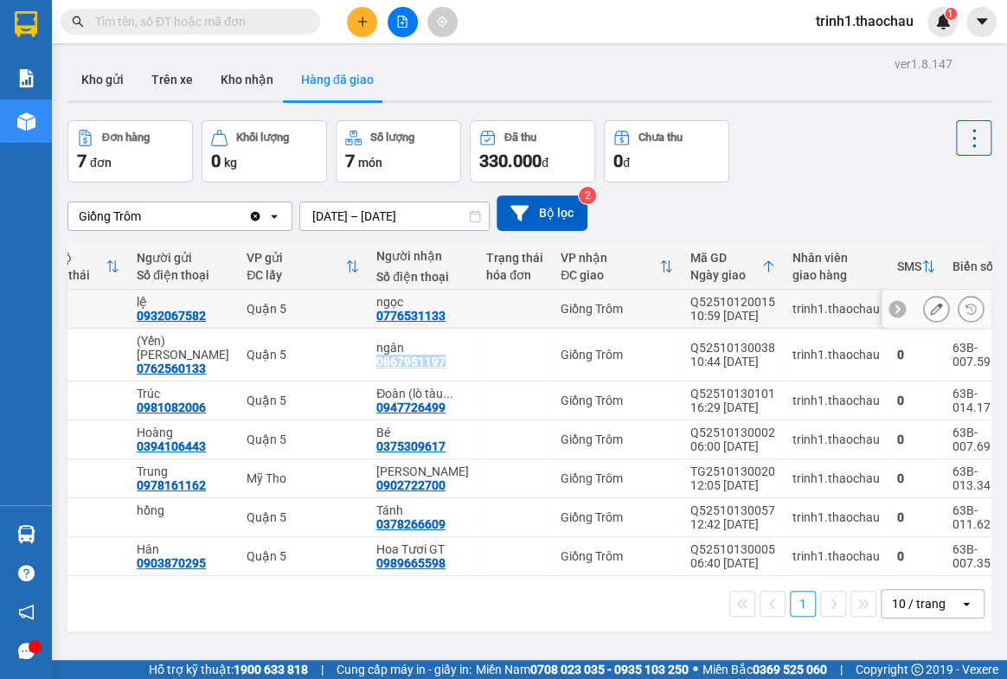
copy div "0867951197"
click at [151, 22] on input "text" at bounding box center [197, 21] width 204 height 19
paste input "0867951197"
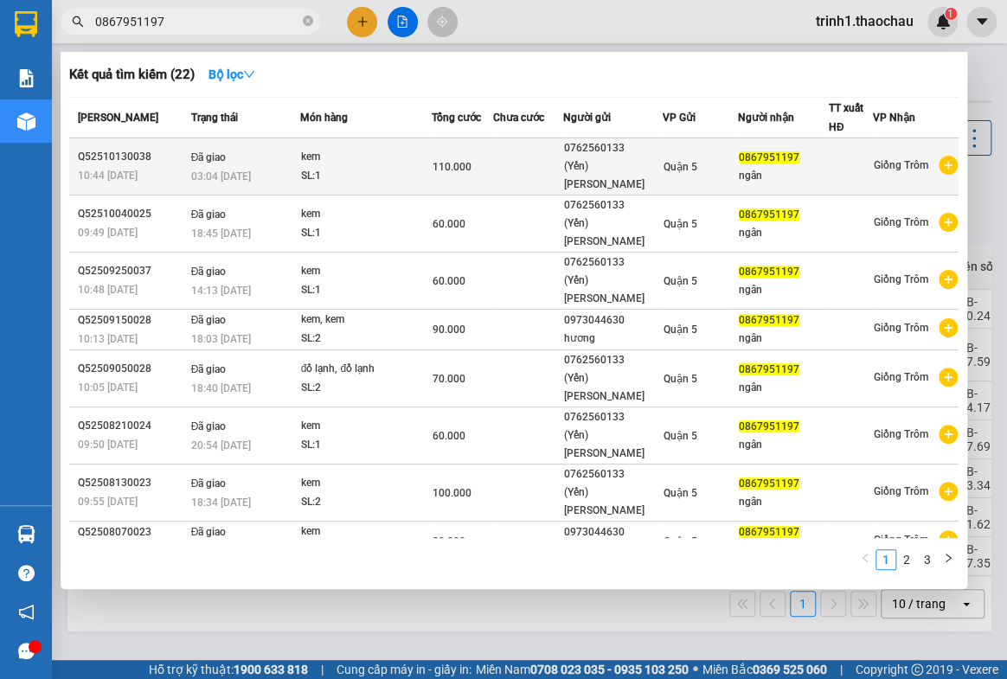
type input "0867951197"
click at [648, 147] on div "0762560133" at bounding box center [613, 148] width 98 height 18
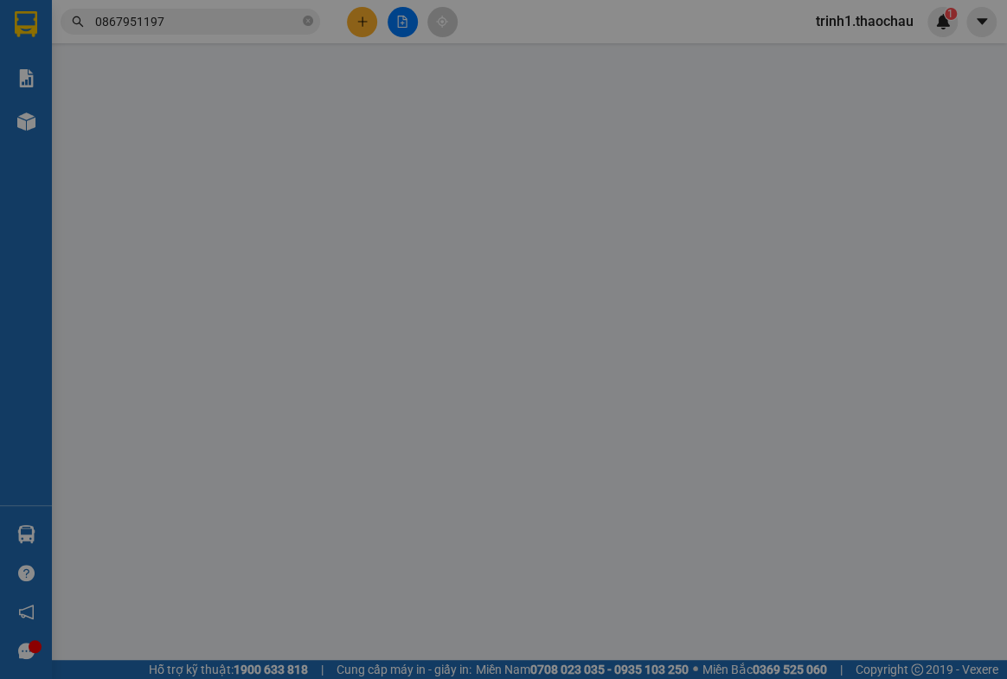
type input "0762560133"
type input "(Yến)[PERSON_NAME]"
type input "0867951197"
type input "ngân"
type input "110.000"
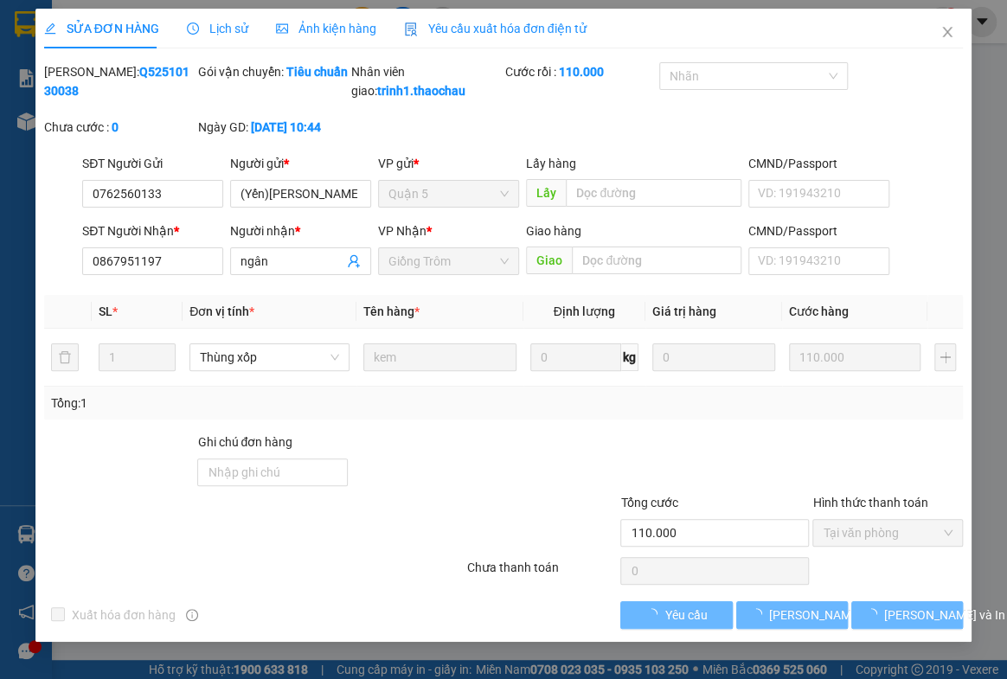
click at [234, 32] on span "Lịch sử" at bounding box center [217, 29] width 61 height 14
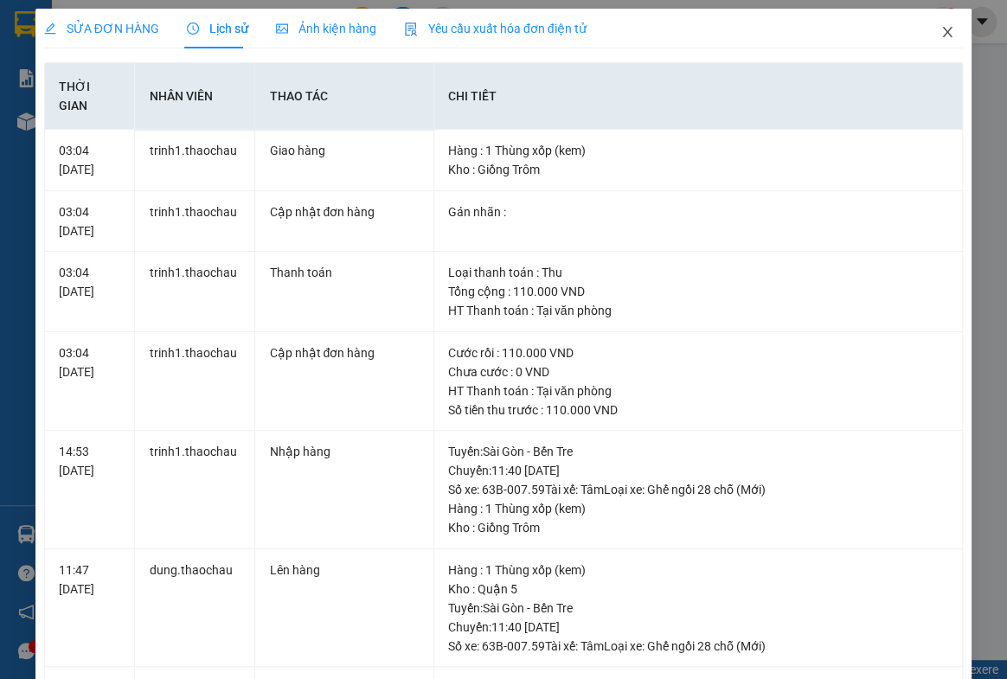
click at [928, 33] on span "Close" at bounding box center [947, 33] width 48 height 48
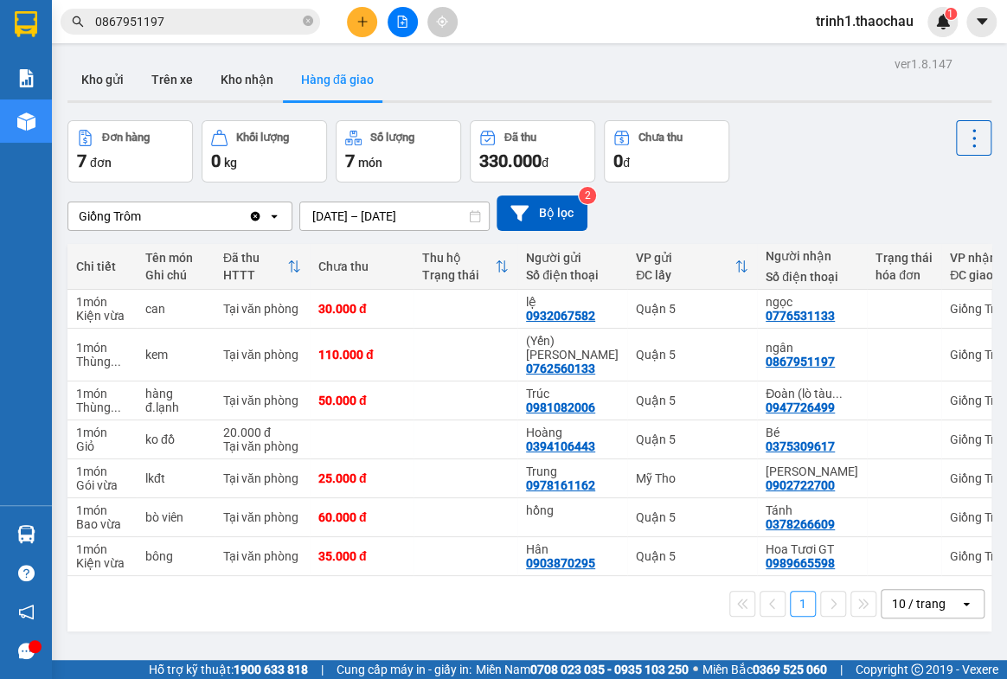
click at [271, 29] on input "0867951197" at bounding box center [197, 21] width 204 height 19
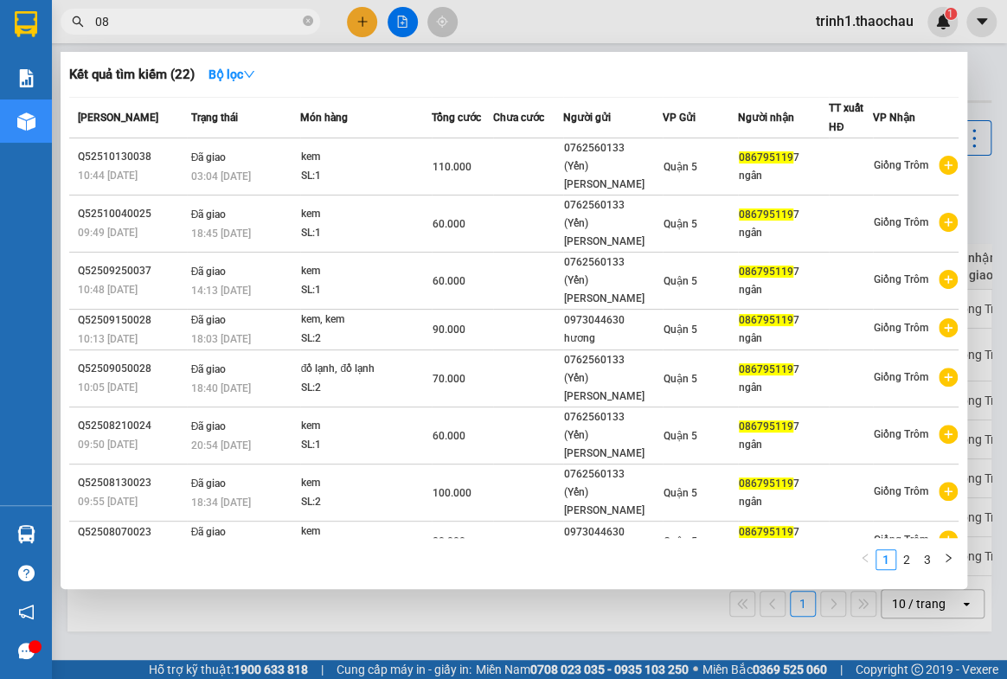
type input "0"
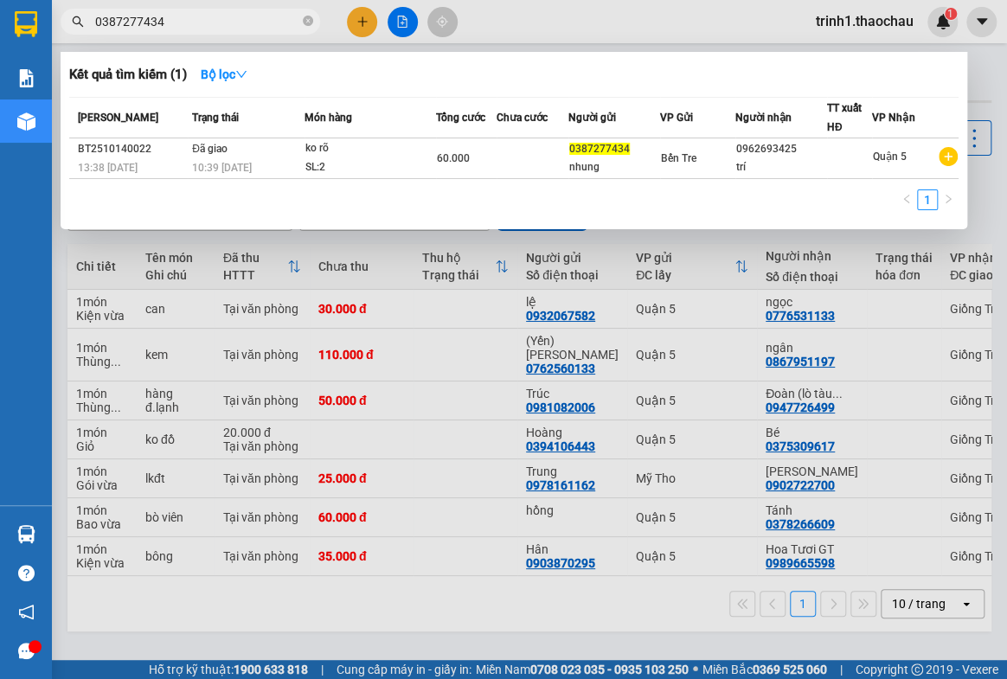
type input "0387277434"
click at [682, 19] on div at bounding box center [503, 339] width 1007 height 679
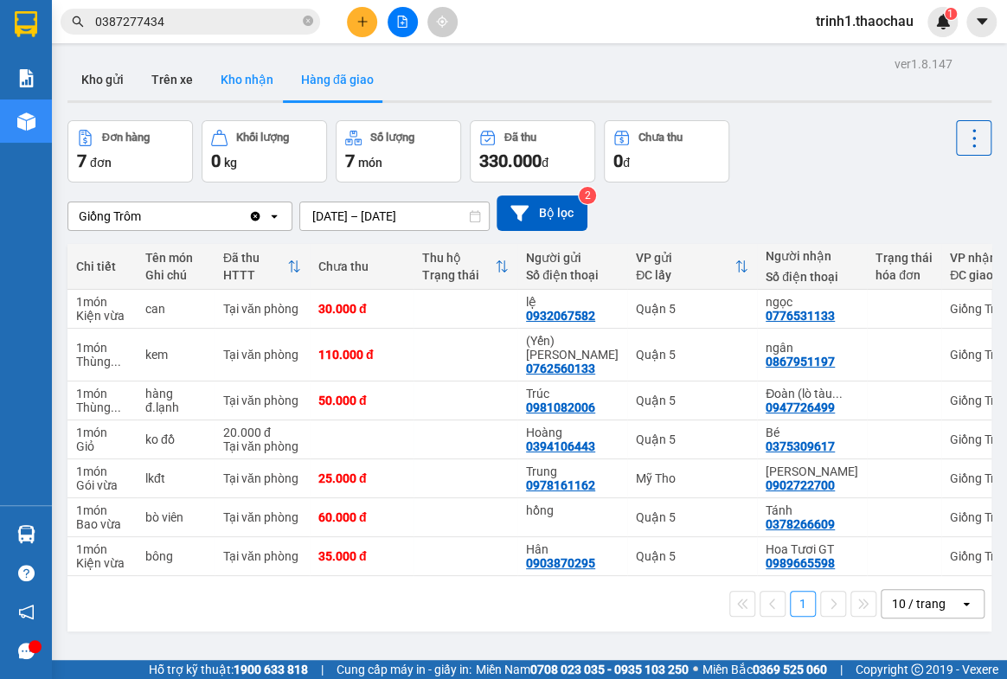
click at [236, 78] on button "Kho nhận" at bounding box center [247, 80] width 80 height 42
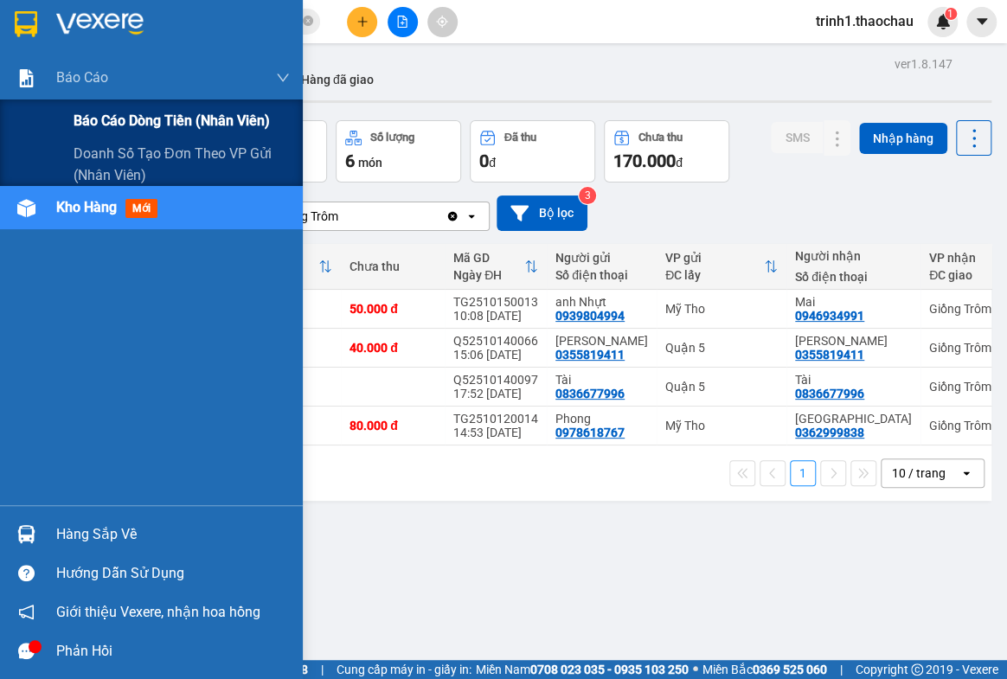
click at [119, 124] on span "Báo cáo dòng tiền (nhân viên)" at bounding box center [172, 121] width 196 height 22
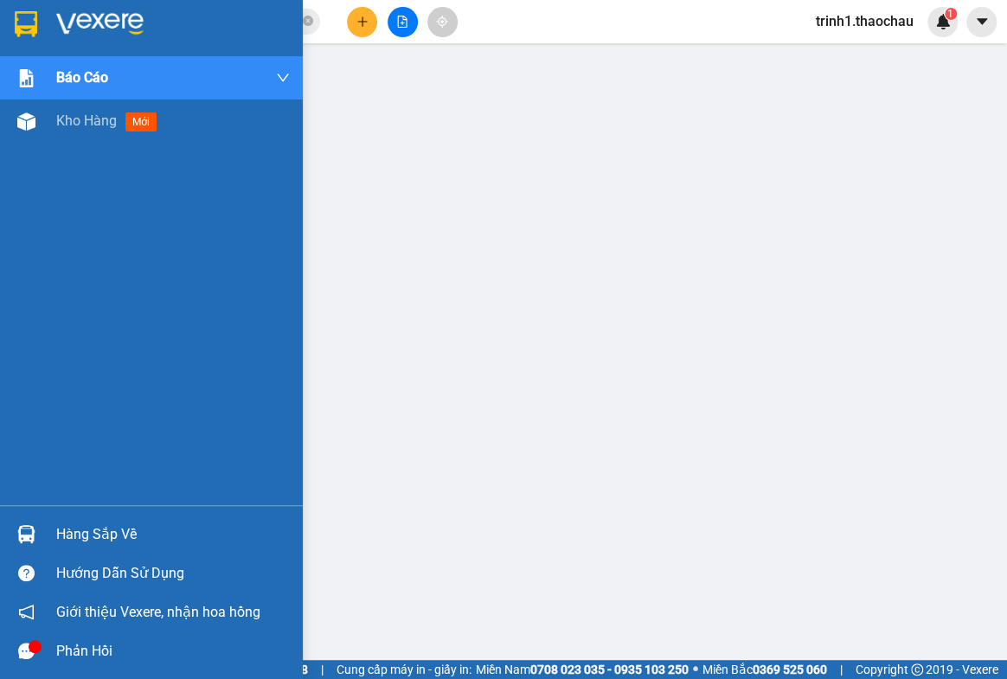
click at [89, 530] on div "Hàng sắp về" at bounding box center [173, 535] width 234 height 26
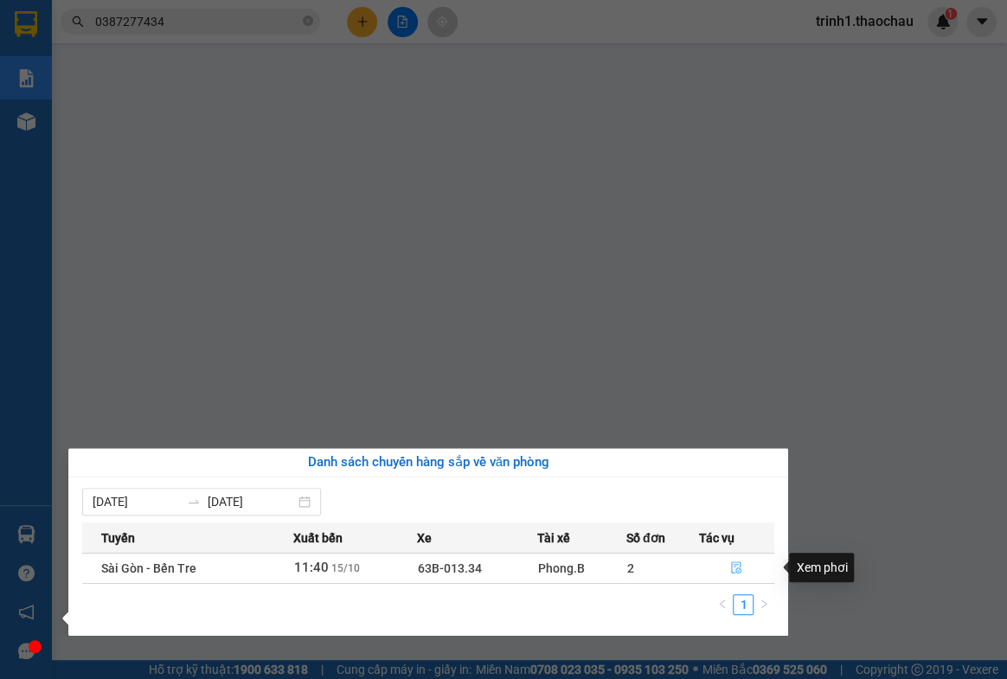
click at [735, 568] on icon "file-done" at bounding box center [736, 568] width 12 height 12
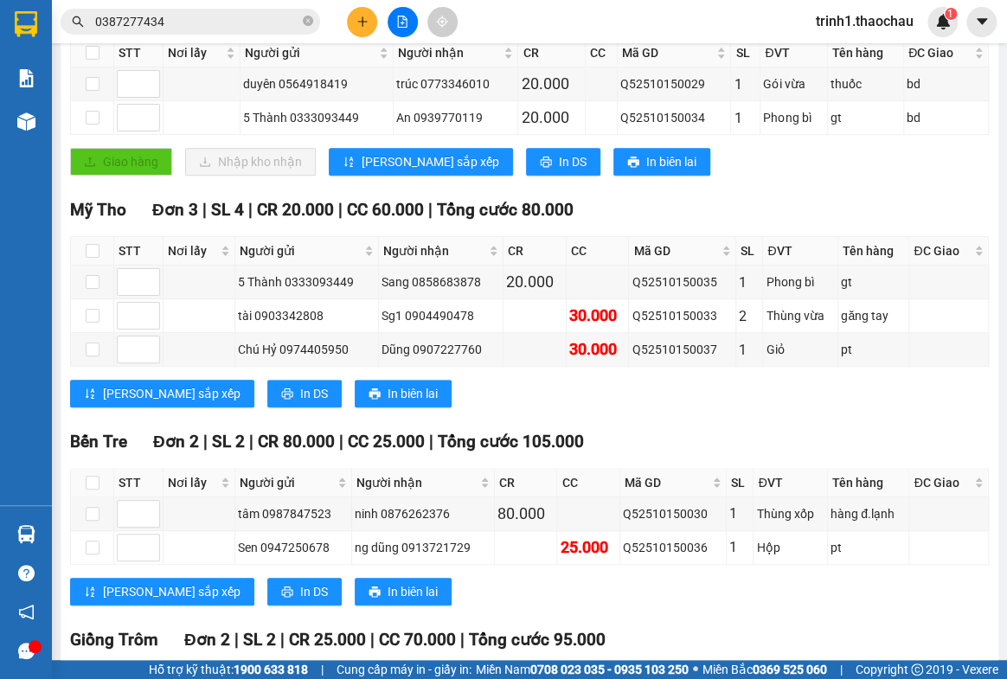
scroll to position [525, 0]
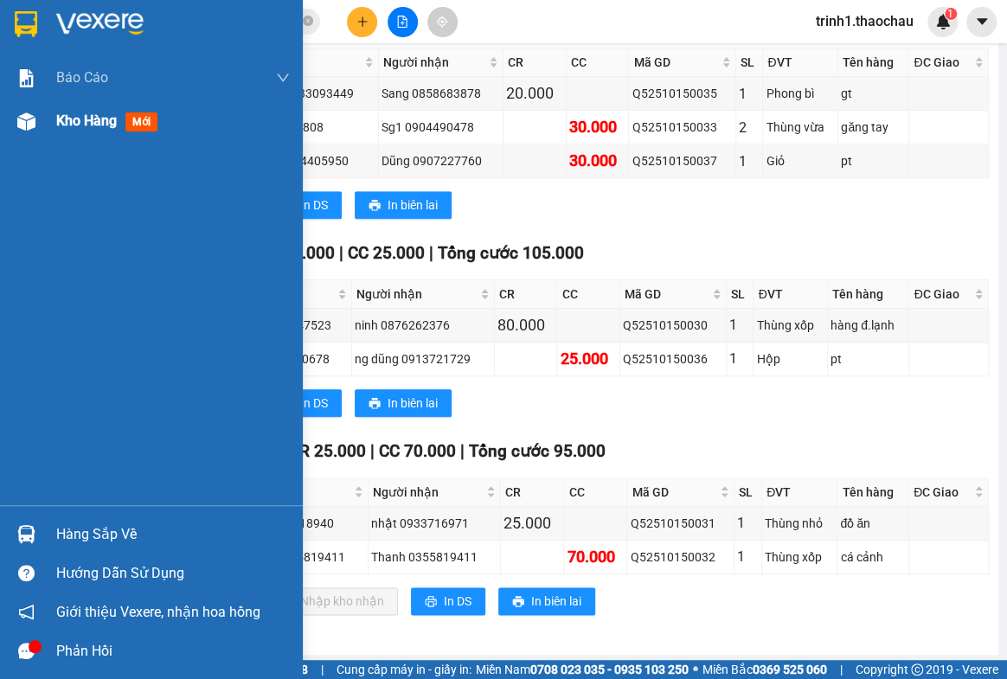
click at [87, 124] on span "Kho hàng" at bounding box center [86, 120] width 61 height 16
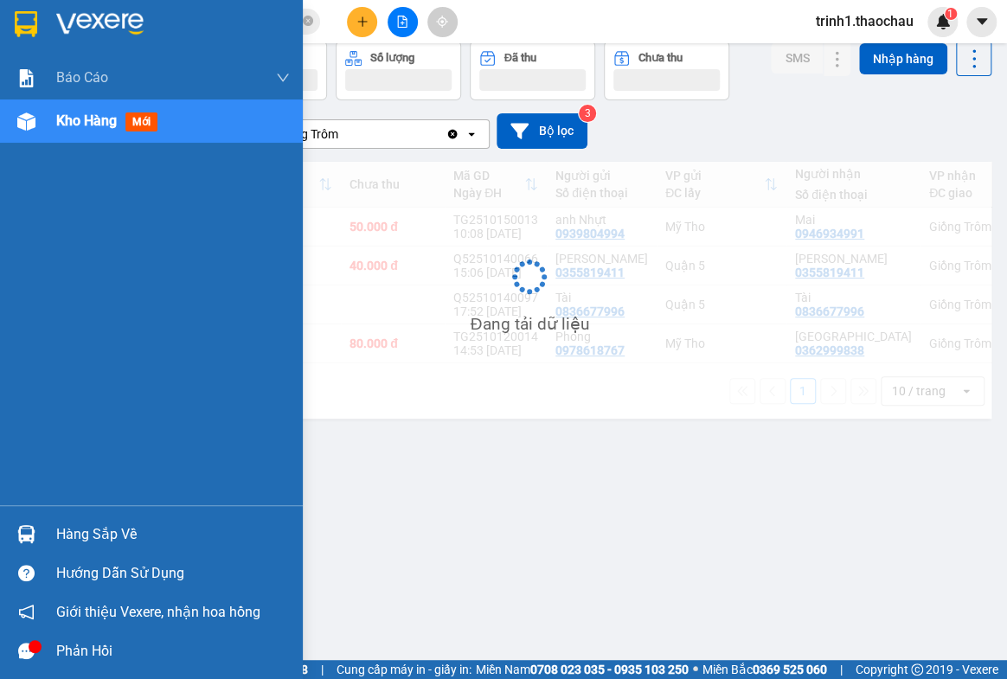
scroll to position [79, 0]
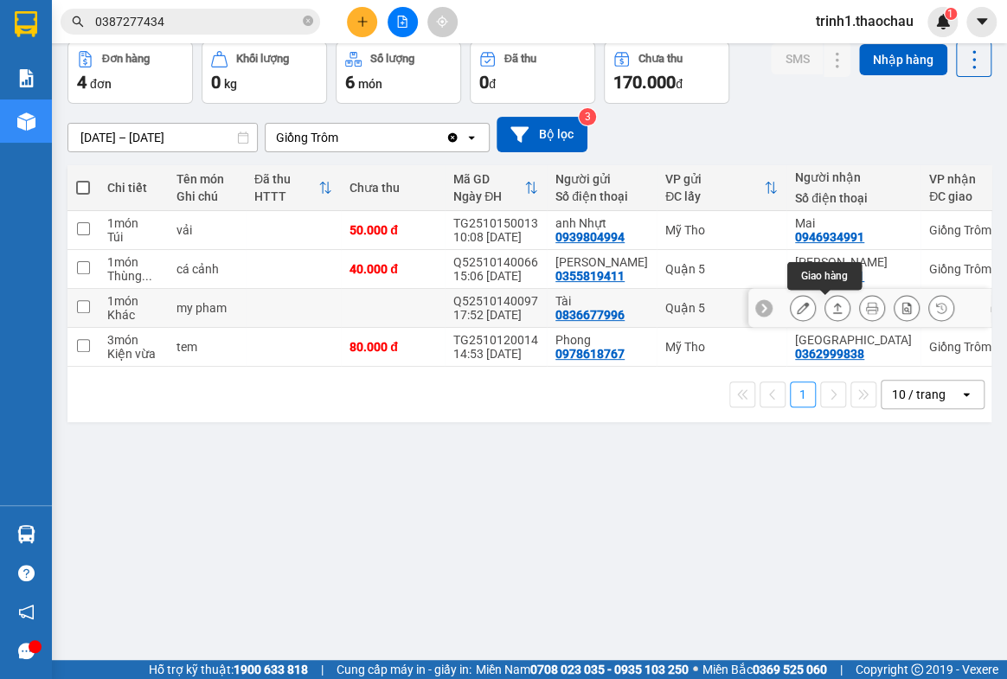
click at [833, 305] on icon at bounding box center [838, 308] width 10 height 10
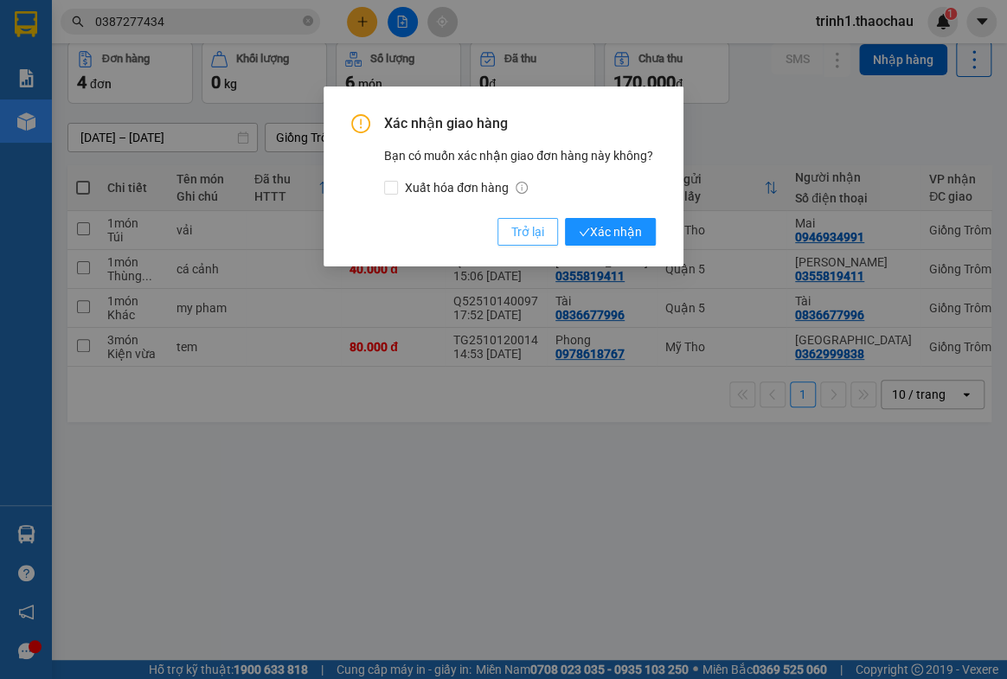
click at [505, 223] on button "Trở lại" at bounding box center [528, 232] width 61 height 28
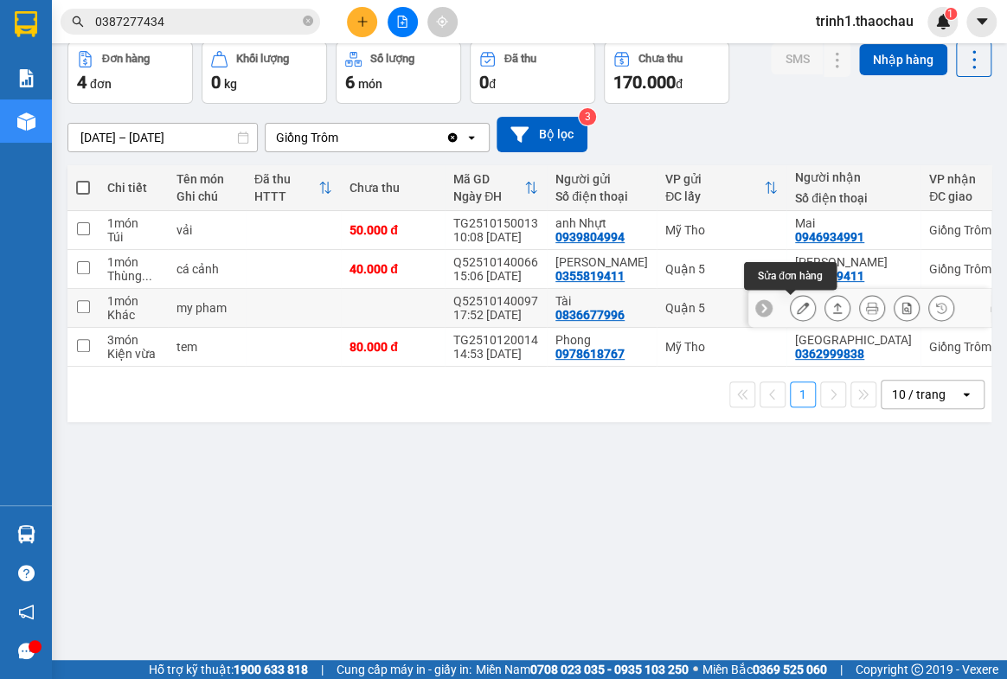
click at [799, 303] on button at bounding box center [803, 308] width 24 height 30
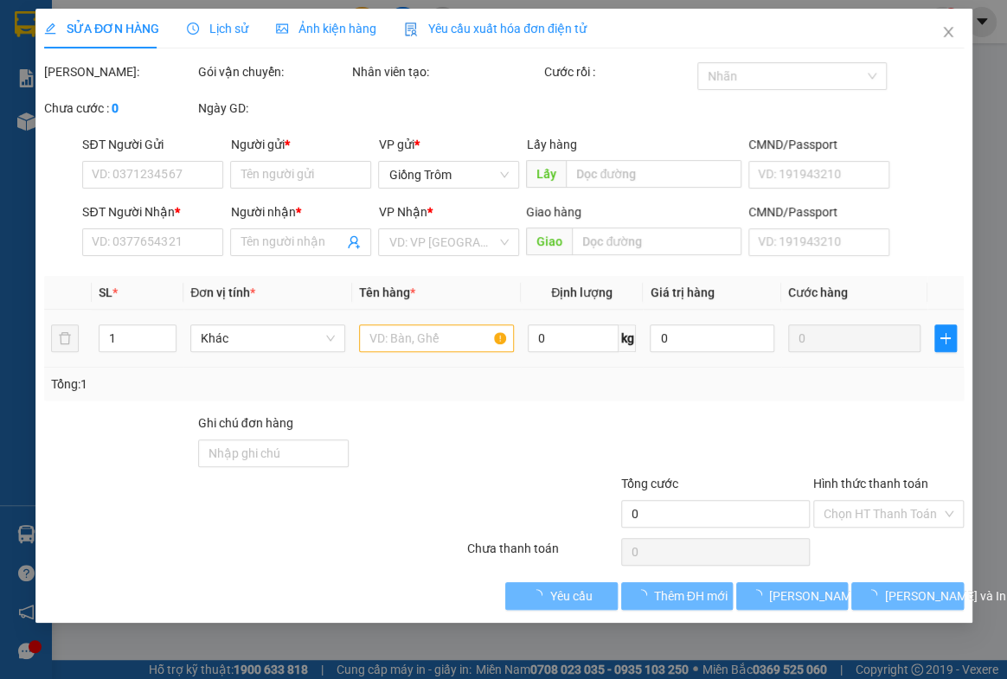
type input "0836677996"
type input "Tài"
type input "0836677996"
type input "Tài"
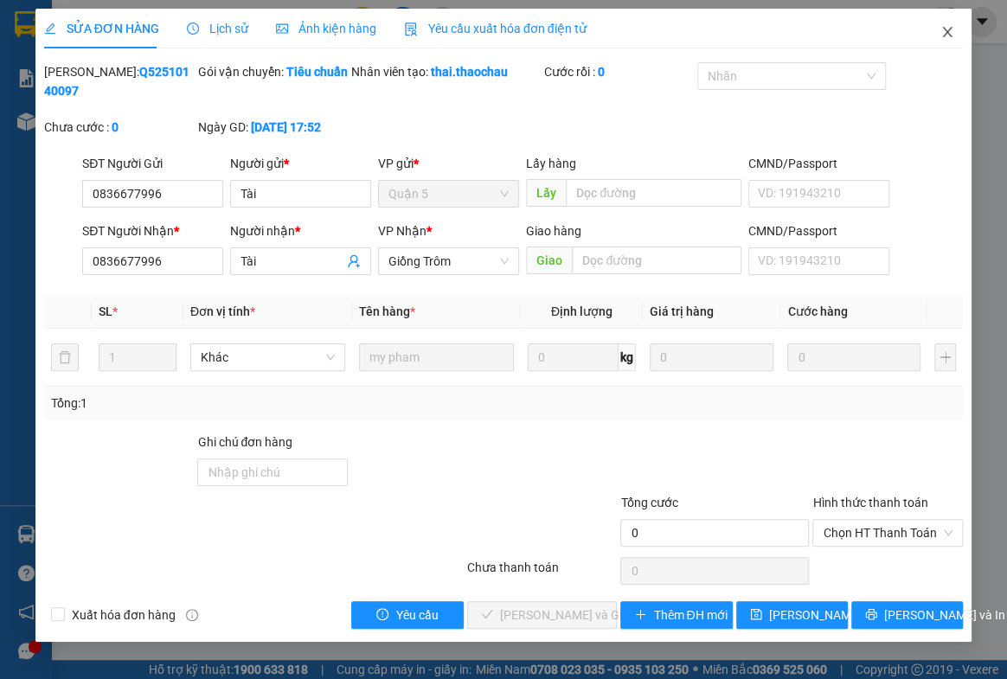
click at [953, 25] on icon "close" at bounding box center [948, 32] width 14 height 14
